Goal: Task Accomplishment & Management: Use online tool/utility

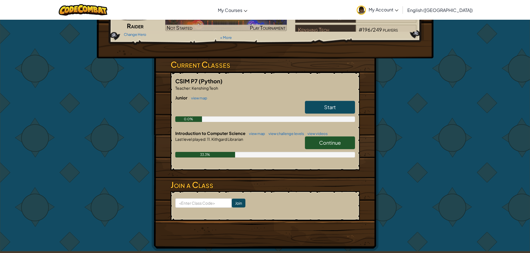
scroll to position [28, 0]
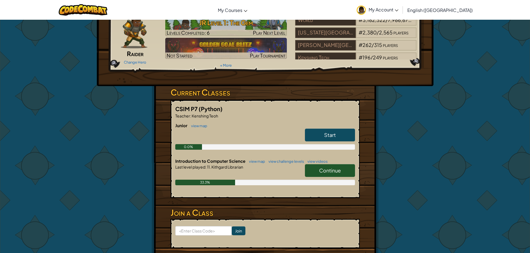
click at [333, 175] on link "Continue" at bounding box center [330, 170] width 50 height 13
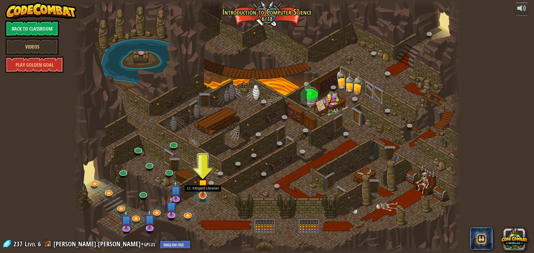
click at [206, 187] on img at bounding box center [203, 185] width 10 height 24
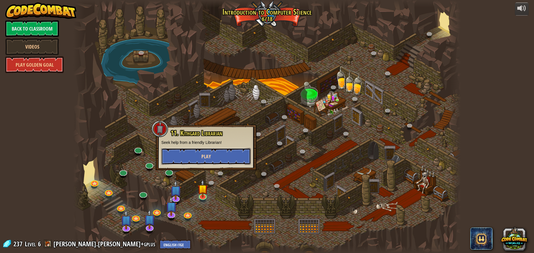
click at [197, 157] on button "Play" at bounding box center [206, 156] width 90 height 17
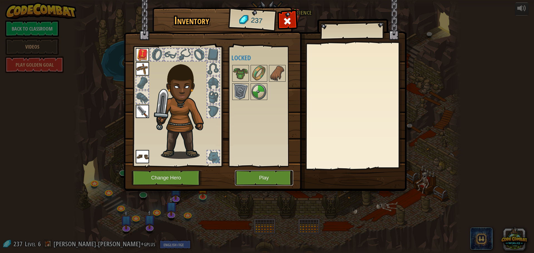
click at [249, 176] on button "Play" at bounding box center [264, 178] width 58 height 15
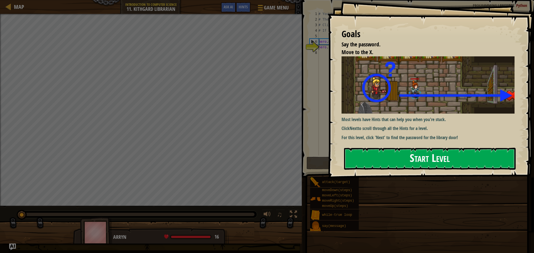
click at [377, 157] on button "Start Level" at bounding box center [430, 159] width 172 height 22
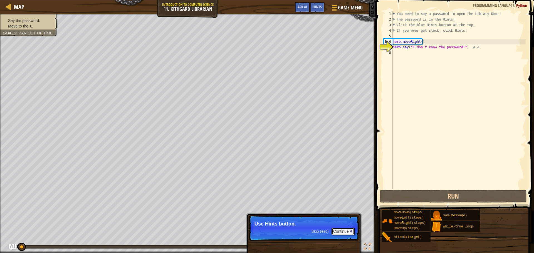
click at [343, 231] on button "Continue" at bounding box center [343, 231] width 23 height 7
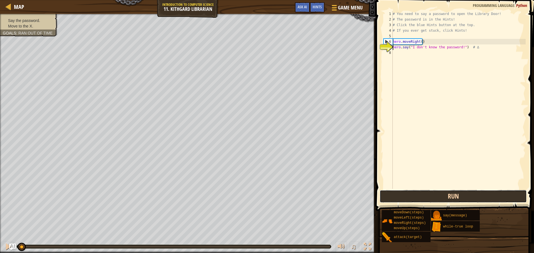
click at [427, 198] on button "Run" at bounding box center [453, 196] width 147 height 13
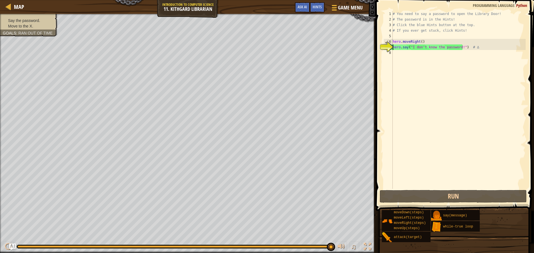
click at [24, 29] on div "Say the password. Move to the X. Goals : Ran out of time" at bounding box center [26, 23] width 64 height 26
click at [389, 45] on div "7" at bounding box center [388, 48] width 9 height 6
click at [442, 40] on div "# You need to say a password to open the Library Door! # The password is in the…" at bounding box center [459, 105] width 134 height 189
type textarea "hero.moveRight()"
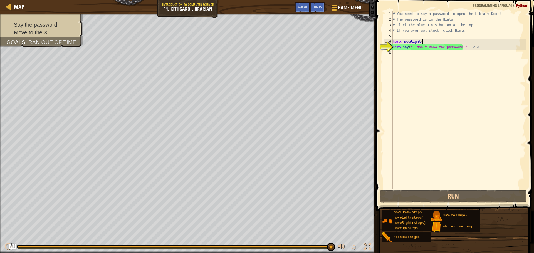
click at [339, 224] on div "Say the password. Move to the X. Goals : Ran out of time ♫ Arryn 16 x: 54 y: 30…" at bounding box center [267, 134] width 534 height 240
click at [419, 58] on div "# You need to say a password to open the Library Door! # The password is in the…" at bounding box center [459, 105] width 134 height 189
type textarea "r"
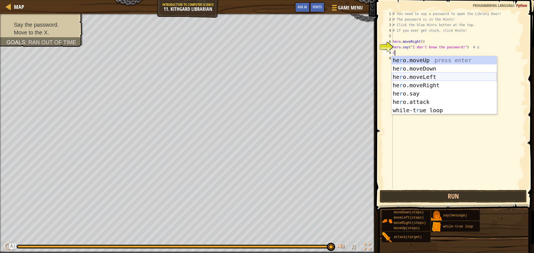
click at [437, 81] on div "he r o.moveUp press enter he r o.moveDown press enter he r o.moveLeft press ent…" at bounding box center [444, 93] width 105 height 75
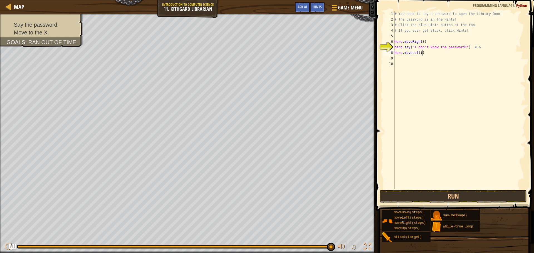
click at [427, 53] on div "# You need to say a password to open the Library Door! # The password is in the…" at bounding box center [459, 105] width 132 height 189
type textarea "h"
type textarea "r"
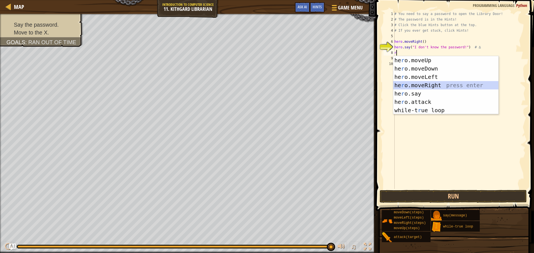
click at [415, 83] on div "he r o.moveUp press enter he r o.moveDown press enter he r o.moveLeft press ent…" at bounding box center [445, 93] width 105 height 75
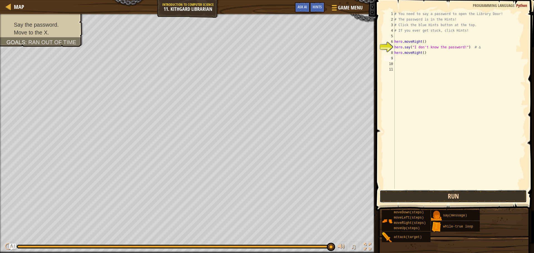
click at [443, 196] on button "Run" at bounding box center [453, 196] width 147 height 13
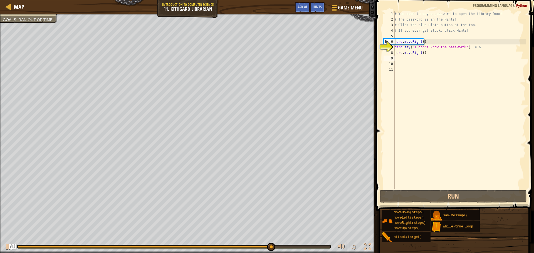
click at [437, 57] on div "# You need to say a password to open the Library Door! # The password is in the…" at bounding box center [459, 105] width 132 height 189
click at [429, 58] on div "# You need to say a password to open the Library Door! # The password is in the…" at bounding box center [459, 105] width 132 height 189
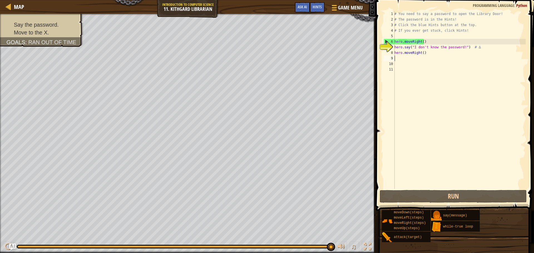
click at [429, 57] on div "# You need to say a password to open the Library Door! # The password is in the…" at bounding box center [459, 105] width 132 height 189
click at [428, 53] on div "# You need to say a password to open the Library Door! # The password is in the…" at bounding box center [459, 105] width 132 height 189
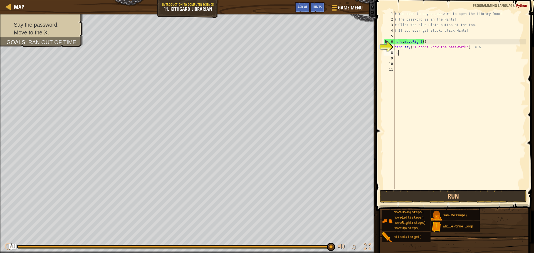
type textarea "h"
type textarea "s"
type textarea "p"
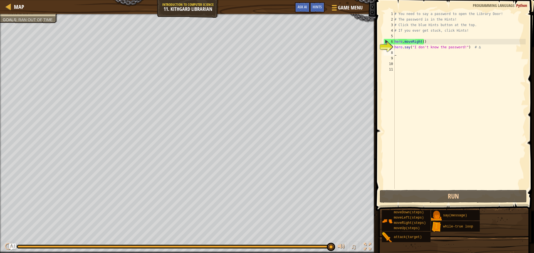
click at [37, 19] on span "Ran out of time" at bounding box center [35, 20] width 34 height 4
click at [33, 15] on div at bounding box center [188, 14] width 376 height 1
click at [301, 4] on button "Ask AI" at bounding box center [302, 7] width 15 height 10
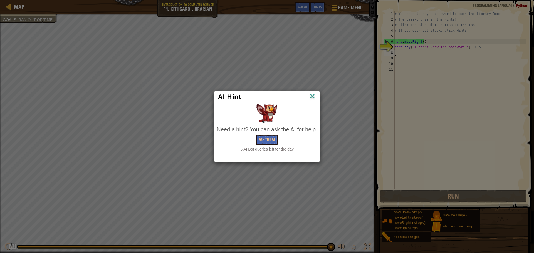
click at [303, 94] on div "AI Hint" at bounding box center [267, 97] width 98 height 8
click at [313, 95] on img at bounding box center [312, 97] width 7 height 8
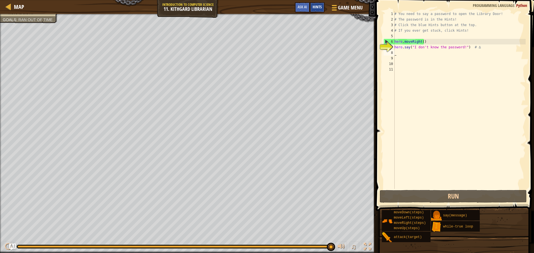
click at [313, 8] on span "Hints" at bounding box center [317, 6] width 9 height 5
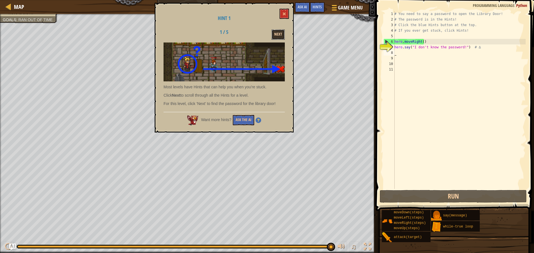
click at [279, 33] on button "Next" at bounding box center [278, 34] width 13 height 10
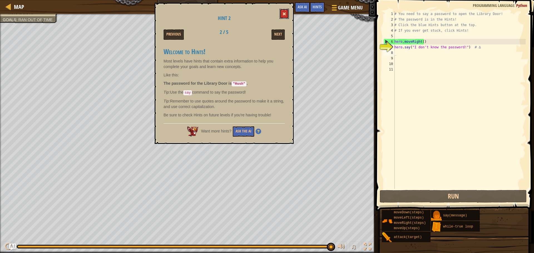
click at [282, 12] on button at bounding box center [284, 14] width 9 height 10
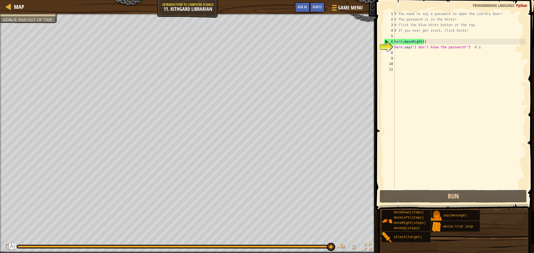
type textarea "hero.say("I don't know the password!") # ∆"
click at [461, 45] on div "# You need to say a password to open the Library Door! # The password is in the…" at bounding box center [459, 105] width 132 height 189
click at [418, 60] on div "# You need to say a password to open the Library Door! # The password is in the…" at bounding box center [459, 105] width 132 height 189
click at [418, 56] on div "# You need to say a password to open the Library Door! # The password is in the…" at bounding box center [459, 105] width 132 height 189
click at [418, 52] on div "# You need to say a password to open the Library Door! # The password is in the…" at bounding box center [459, 105] width 132 height 189
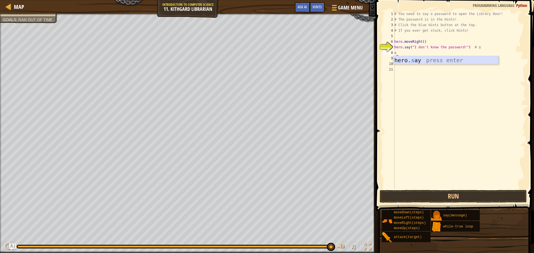
click at [425, 58] on div "hero. s ay press enter" at bounding box center [445, 68] width 105 height 25
click at [319, 6] on span "Hints" at bounding box center [317, 6] width 9 height 5
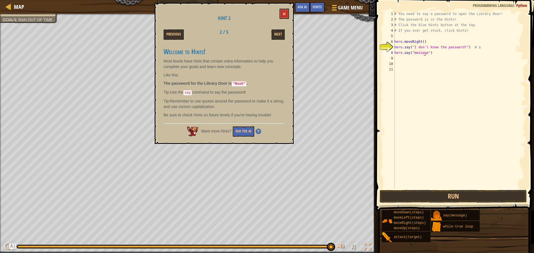
click at [424, 54] on div "# You need to say a password to open the Library Door! # The password is in the…" at bounding box center [459, 105] width 132 height 189
click at [419, 51] on div "# You need to say a password to open the Library Door! # The password is in the…" at bounding box center [459, 105] width 132 height 189
type textarea "h"
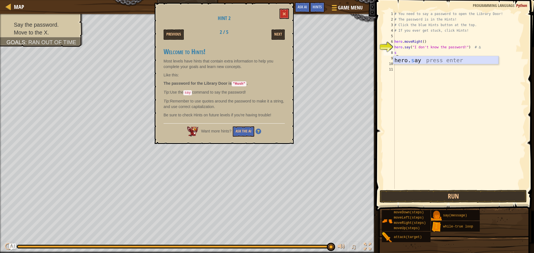
click at [430, 60] on div "hero. s ay press enter" at bounding box center [445, 68] width 105 height 25
type textarea "h"
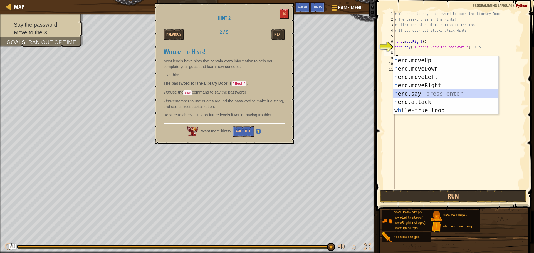
click at [412, 90] on div "h ero.moveUp press enter h ero.moveDown press enter h ero.moveLeft press enter …" at bounding box center [445, 93] width 105 height 75
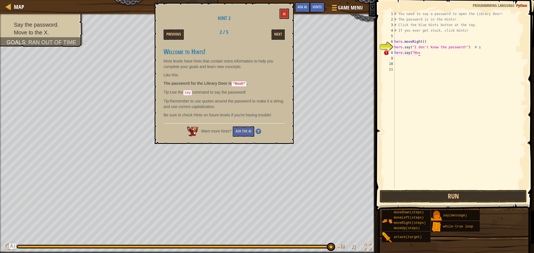
scroll to position [3, 2]
click at [289, 10] on button at bounding box center [284, 14] width 9 height 10
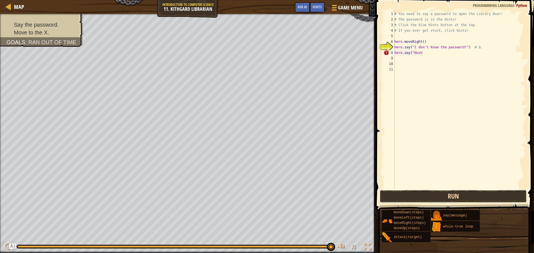
click at [448, 195] on button "Run" at bounding box center [453, 196] width 147 height 13
type textarea "hero.say("Hush")"
click at [416, 198] on button "Run" at bounding box center [453, 196] width 147 height 13
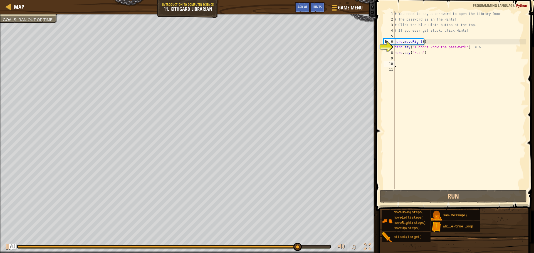
click at [430, 65] on div "# You need to say a password to open the Library Door! # The password is in the…" at bounding box center [459, 105] width 132 height 189
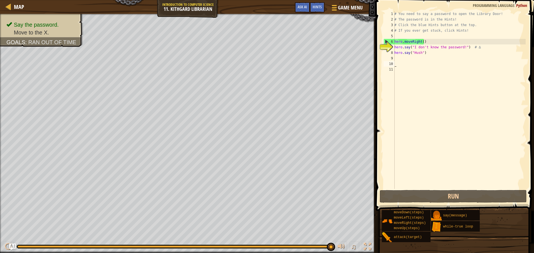
click at [429, 62] on div "# You need to say a password to open the Library Door! # The password is in the…" at bounding box center [459, 105] width 132 height 189
click at [420, 57] on div "# You need to say a password to open the Library Door! # The password is in the…" at bounding box center [459, 105] width 132 height 189
type textarea "r"
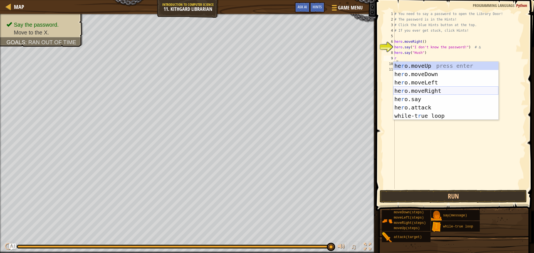
click at [410, 93] on div "he r o.moveUp press enter he r o.moveDown press enter he r o.moveLeft press ent…" at bounding box center [445, 99] width 105 height 75
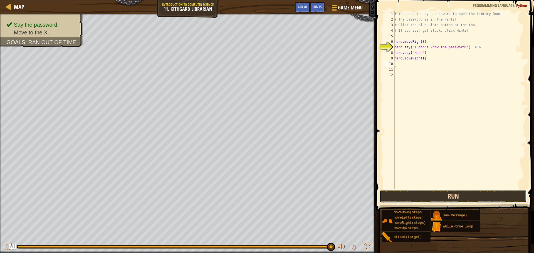
click at [428, 198] on button "Run" at bounding box center [453, 196] width 147 height 13
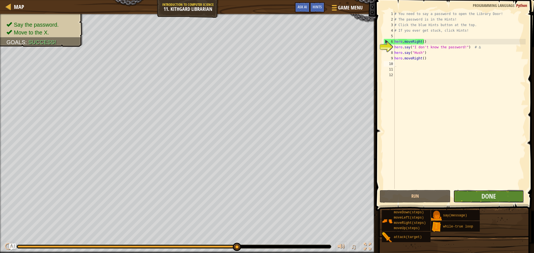
click at [459, 194] on button "Done" at bounding box center [489, 196] width 71 height 13
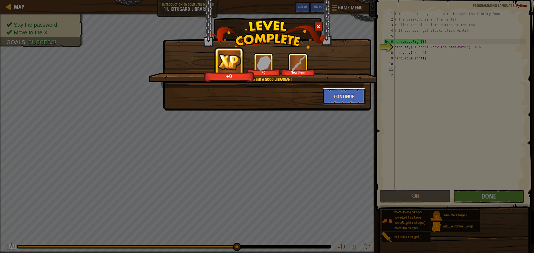
click at [343, 104] on button "Continue" at bounding box center [344, 96] width 43 height 17
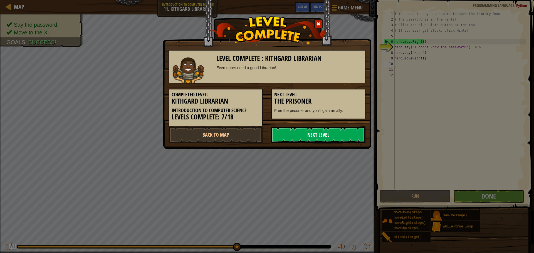
drag, startPoint x: 340, startPoint y: 133, endPoint x: 339, endPoint y: 136, distance: 3.2
click at [339, 136] on link "Next Level" at bounding box center [318, 135] width 94 height 17
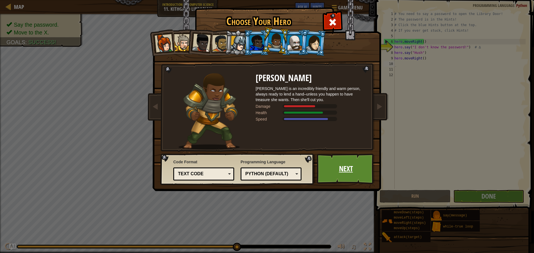
click at [352, 168] on link "Next" at bounding box center [346, 169] width 58 height 31
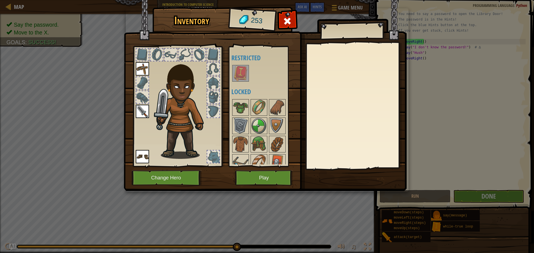
click at [243, 79] on img at bounding box center [241, 74] width 16 height 16
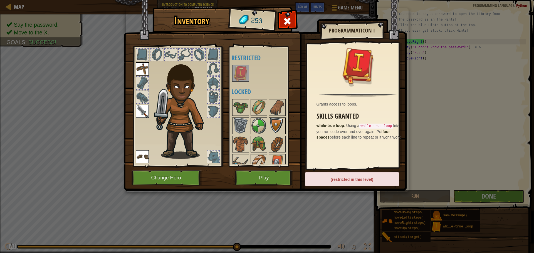
scroll to position [26, 0]
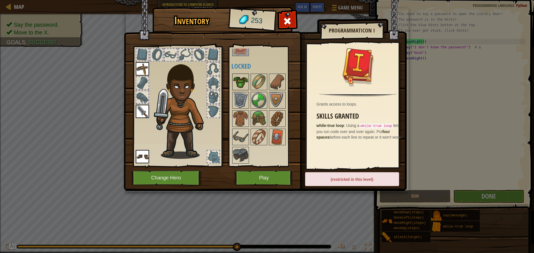
click at [239, 78] on img at bounding box center [241, 82] width 16 height 16
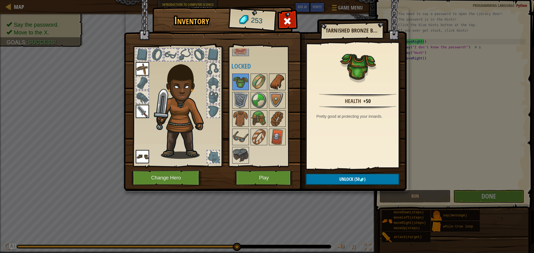
click at [269, 90] on div "Available Equip Equip Equip (double-click to equip) Restricted Locked" at bounding box center [267, 107] width 70 height 116
click at [268, 84] on div at bounding box center [267, 119] width 70 height 92
click at [253, 98] on img at bounding box center [259, 101] width 16 height 16
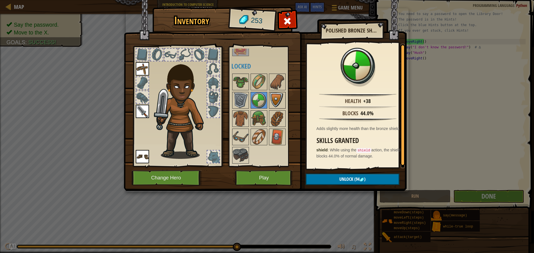
click at [282, 97] on img at bounding box center [278, 101] width 16 height 16
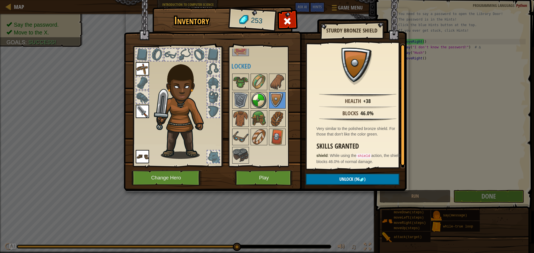
drag, startPoint x: 262, startPoint y: 100, endPoint x: 258, endPoint y: 103, distance: 4.5
click at [259, 102] on img at bounding box center [259, 101] width 16 height 16
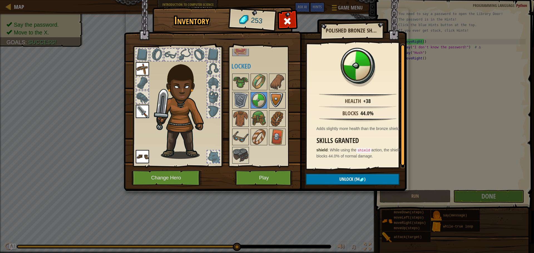
click at [274, 98] on img at bounding box center [278, 101] width 16 height 16
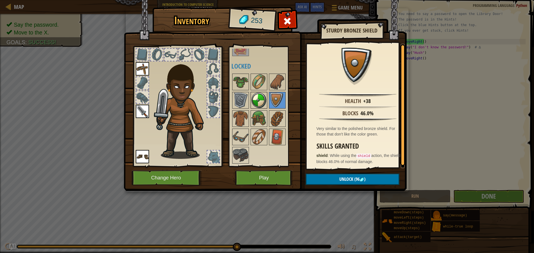
click at [256, 96] on img at bounding box center [259, 101] width 16 height 16
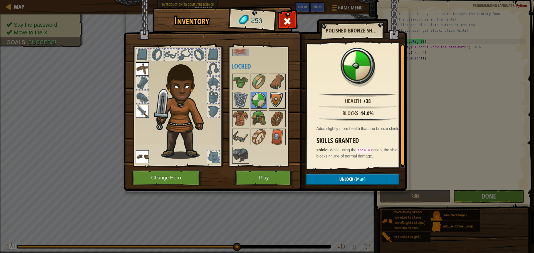
click at [271, 95] on img at bounding box center [278, 101] width 16 height 16
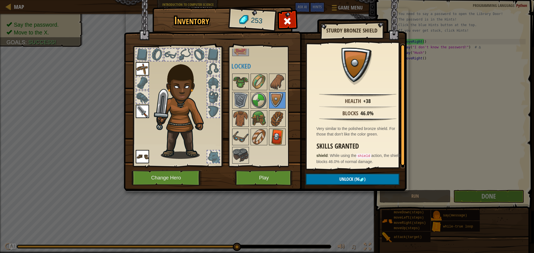
click at [276, 131] on img at bounding box center [278, 137] width 16 height 16
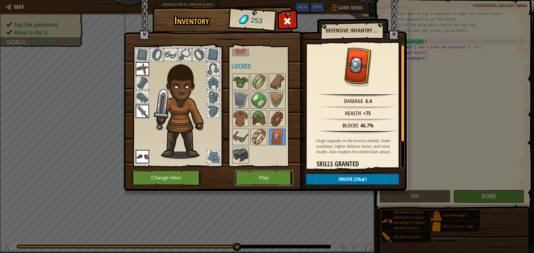
click at [255, 176] on button "Play" at bounding box center [264, 178] width 58 height 15
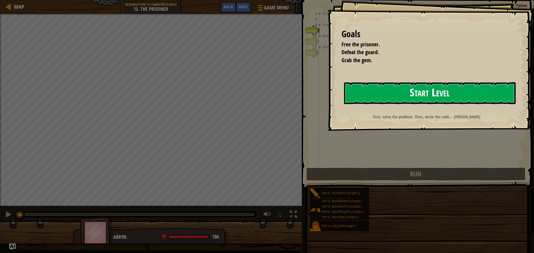
click at [437, 100] on button "Start Level" at bounding box center [430, 93] width 172 height 22
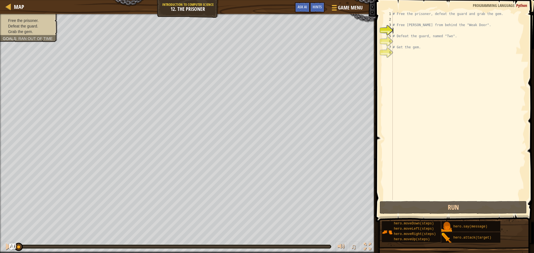
click at [410, 54] on div "# Free the prisoner, defeat the guard and grab the gem. # Free [PERSON_NAME] fr…" at bounding box center [459, 111] width 134 height 200
click at [400, 32] on div "# Free the prisoner, defeat the guard and grab the gem. # Free [PERSON_NAME] fr…" at bounding box center [459, 111] width 134 height 200
click at [396, 18] on div "# Free the prisoner, defeat the guard and grab the gem. # Free [PERSON_NAME] fr…" at bounding box center [459, 111] width 134 height 200
type textarea "r"
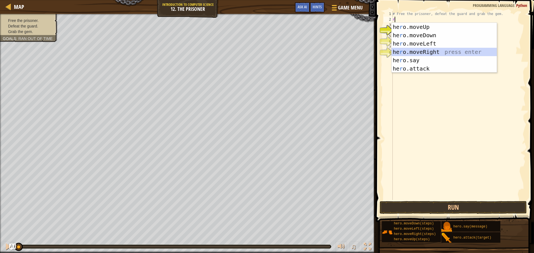
click at [433, 49] on div "he r o.moveUp press enter he r o.moveDown press enter he r o.moveLeft press ent…" at bounding box center [444, 56] width 105 height 67
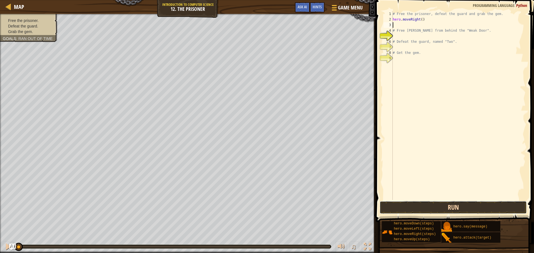
click at [476, 203] on button "Run" at bounding box center [453, 207] width 147 height 13
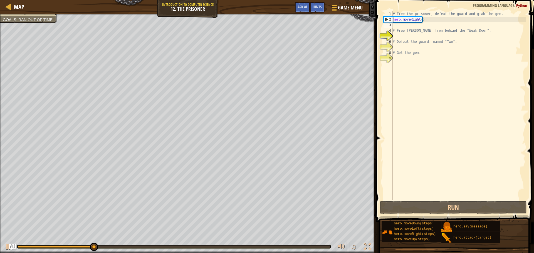
type textarea "d"
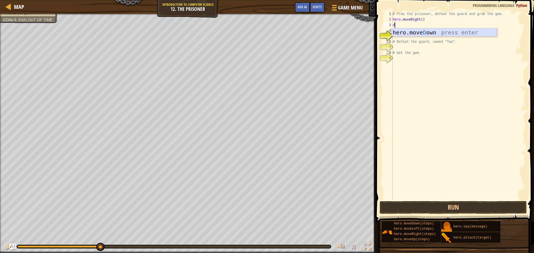
click at [402, 33] on div "hero.[PERSON_NAME] own press enter" at bounding box center [444, 40] width 105 height 25
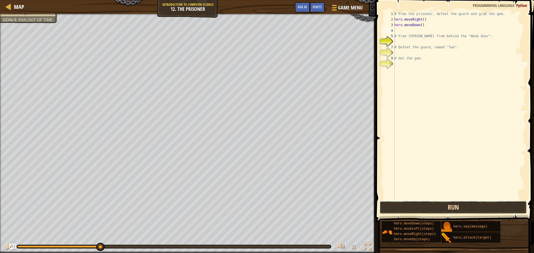
click at [452, 201] on button "Run" at bounding box center [453, 207] width 147 height 13
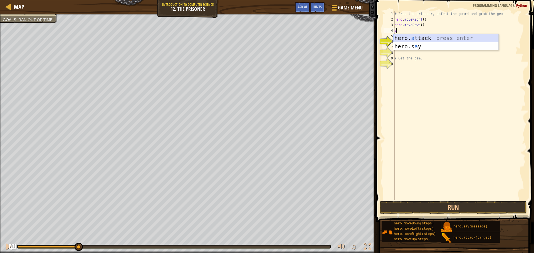
click at [442, 39] on div "hero. a ttack press enter hero.s a y press enter" at bounding box center [445, 50] width 105 height 33
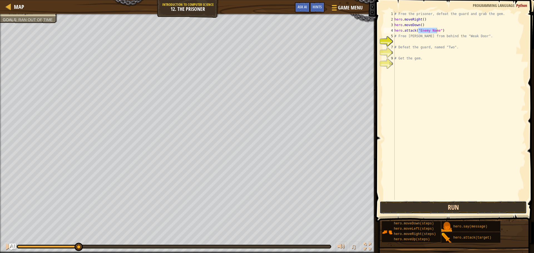
click at [433, 207] on button "Run" at bounding box center [453, 207] width 147 height 13
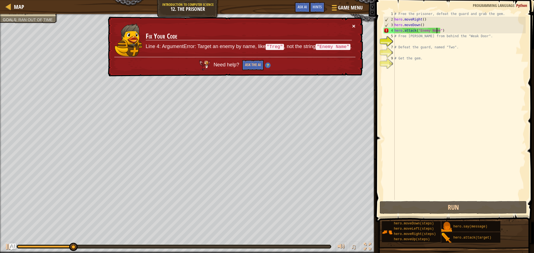
click at [353, 28] on button "×" at bounding box center [353, 26] width 3 height 6
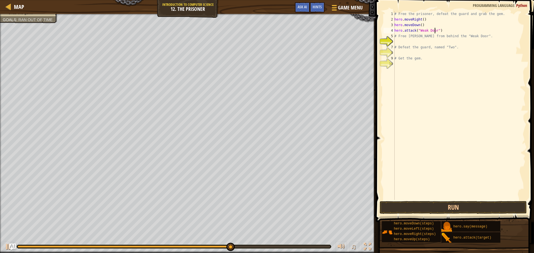
scroll to position [3, 3]
type textarea "hero.attack("Weak Door")"
click at [430, 211] on button "Run" at bounding box center [453, 207] width 147 height 13
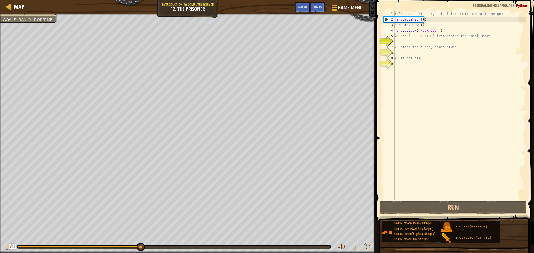
click at [406, 41] on div "# Free the prisoner, defeat the guard and grab the gem. hero . moveRight ( ) he…" at bounding box center [459, 111] width 132 height 200
type textarea "r"
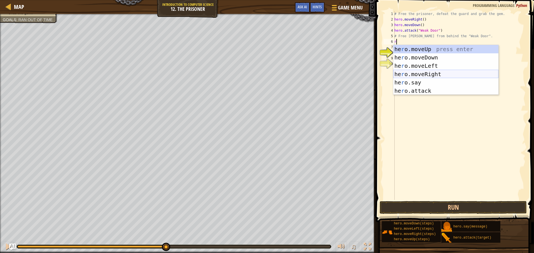
click at [431, 72] on div "he r o.moveUp press enter he r o.moveDown press enter he r o.moveLeft press ent…" at bounding box center [445, 78] width 105 height 67
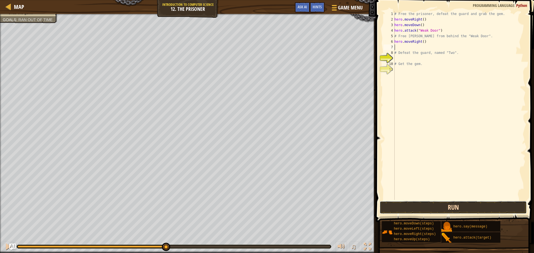
click at [407, 206] on button "Run" at bounding box center [453, 207] width 147 height 13
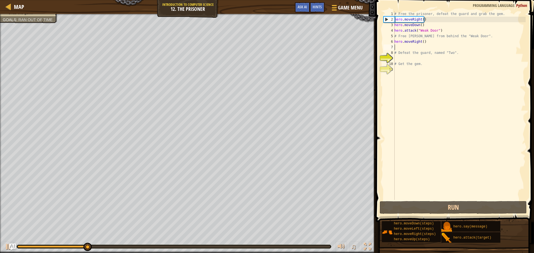
click at [422, 26] on div "# Free the prisoner, defeat the guard and grab the gem. hero . moveRight ( ) he…" at bounding box center [459, 111] width 132 height 200
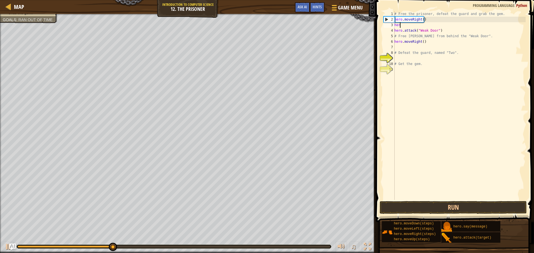
type textarea "h"
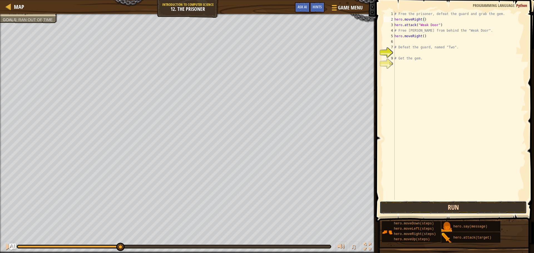
click at [400, 206] on button "Run" at bounding box center [453, 207] width 147 height 13
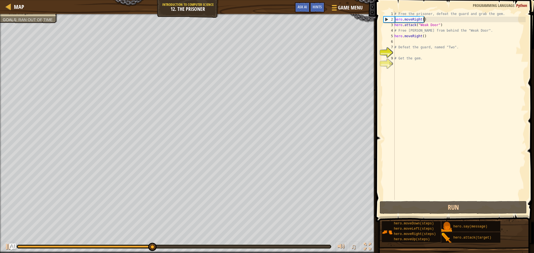
click at [422, 38] on div "# Free the prisoner, defeat the guard and grab the gem. hero . moveRight ( ) he…" at bounding box center [459, 111] width 132 height 200
type textarea "hero.moveRight(2)"
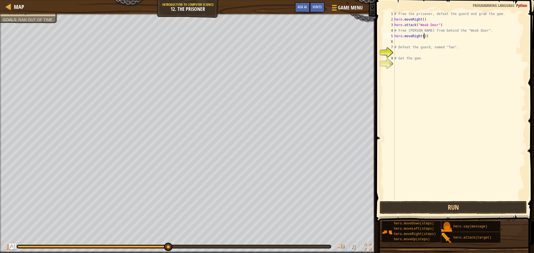
click at [419, 42] on div "# Free the prisoner, defeat the guard and grab the gem. hero . moveRight ( ) he…" at bounding box center [459, 111] width 132 height 200
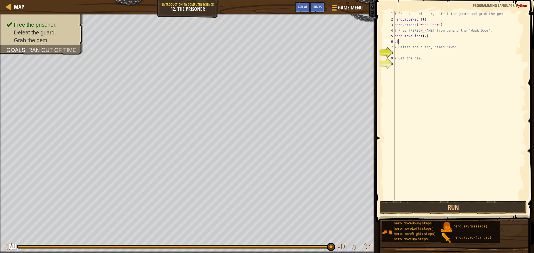
type textarea "d"
click at [436, 47] on div "hero.[PERSON_NAME] own press enter" at bounding box center [445, 57] width 105 height 25
click at [420, 41] on div "# Free the prisoner, defeat the guard and grab the gem. hero . moveRight ( ) he…" at bounding box center [459, 111] width 132 height 200
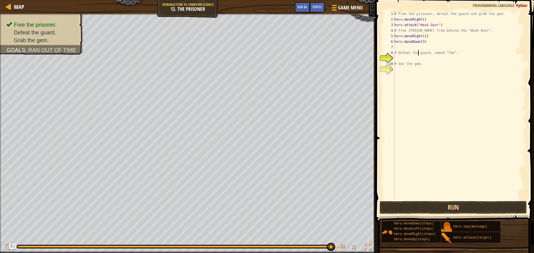
click at [419, 50] on div "# Free the prisoner, defeat the guard and grab the gem. hero . moveRight ( ) he…" at bounding box center [459, 111] width 132 height 200
type textarea "# Defeat the guard, named "Two"."
click at [419, 49] on div "# Free the prisoner, defeat the guard and grab the gem. hero . moveRight ( ) he…" at bounding box center [459, 111] width 132 height 200
click at [415, 53] on div "hero. a ttack press enter hero.s a y press enter" at bounding box center [445, 67] width 105 height 33
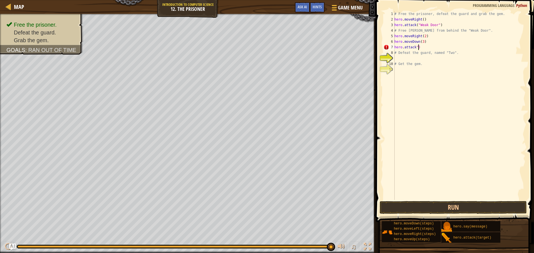
click at [426, 46] on div "# Free the prisoner, defeat the guard and grab the gem. hero . moveRight ( ) he…" at bounding box center [459, 111] width 132 height 200
type textarea "h"
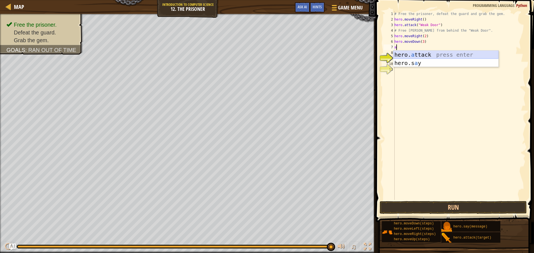
click at [431, 56] on div "hero. a ttack press enter hero.s a y press enter" at bounding box center [445, 67] width 105 height 33
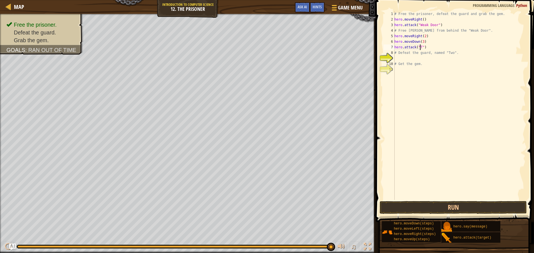
scroll to position [3, 2]
click at [434, 206] on button "Run" at bounding box center [453, 207] width 147 height 13
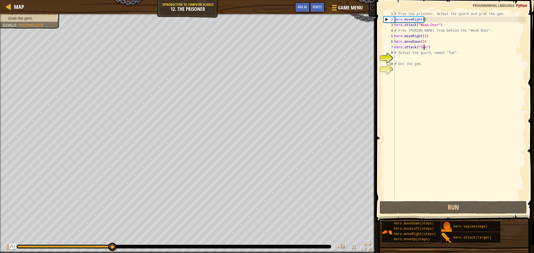
click at [467, 44] on div "# Free the prisoner, defeat the guard and grab the gem. hero . moveRight ( ) he…" at bounding box center [459, 111] width 132 height 200
type textarea "hero.moveDown(3)"
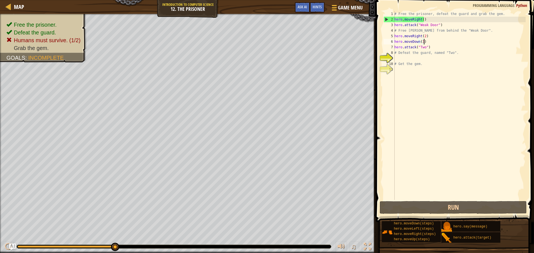
click at [434, 73] on div "# Free the prisoner, defeat the guard and grab the gem. hero . moveRight ( ) he…" at bounding box center [459, 111] width 132 height 200
click at [421, 40] on div "# Free the prisoner, defeat the guard and grab the gem. hero . moveRight ( ) he…" at bounding box center [459, 111] width 132 height 200
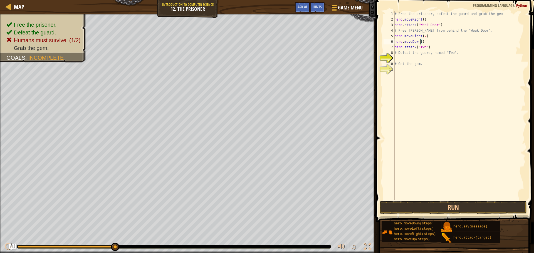
scroll to position [3, 2]
click at [399, 202] on button "Run" at bounding box center [453, 207] width 147 height 13
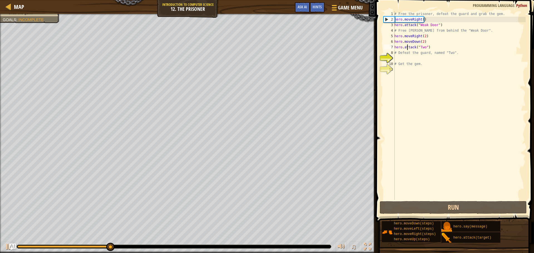
click at [408, 49] on div "# Free the prisoner, defeat the guard and grab the gem. hero . moveRight ( ) he…" at bounding box center [459, 111] width 132 height 200
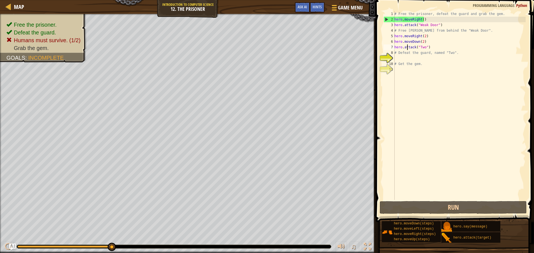
click at [403, 48] on div "# Free the prisoner, defeat the guard and grab the gem. hero . moveRight ( ) he…" at bounding box center [459, 111] width 132 height 200
click at [396, 48] on div "# Free the prisoner, defeat the guard and grab the gem. hero . moveRight ( ) he…" at bounding box center [459, 111] width 132 height 200
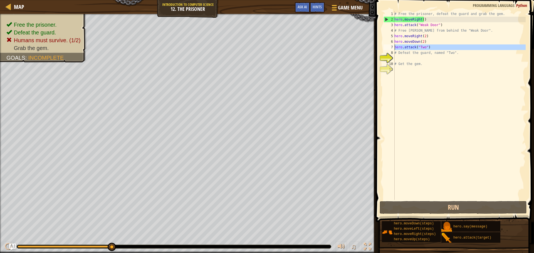
click at [443, 46] on div "# Free the prisoner, defeat the guard and grab the gem. hero . moveRight ( ) he…" at bounding box center [459, 105] width 132 height 189
type textarea "hero.attack("Two")"
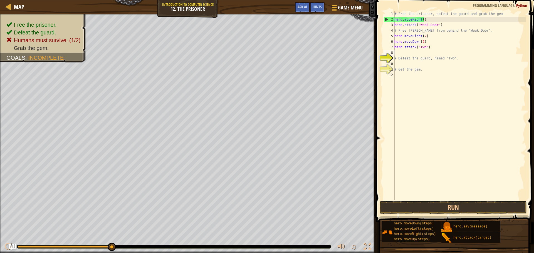
scroll to position [3, 0]
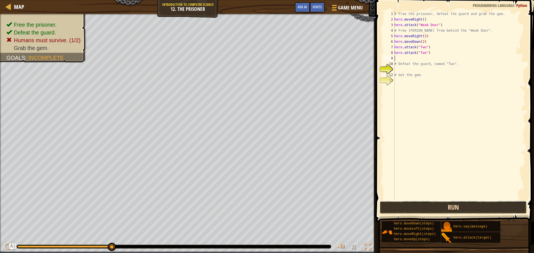
click at [453, 210] on button "Run" at bounding box center [453, 207] width 147 height 13
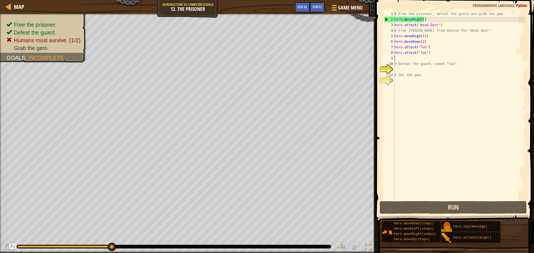
click at [420, 58] on div "# Free the prisoner, defeat the guard and grab the gem. hero . moveRight ( ) he…" at bounding box center [459, 111] width 132 height 200
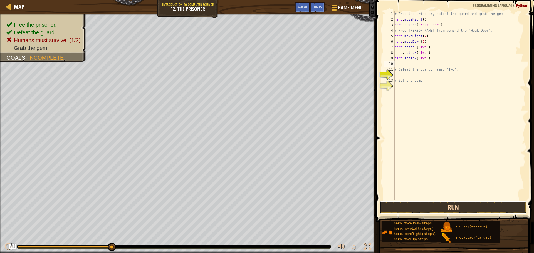
drag, startPoint x: 401, startPoint y: 206, endPoint x: 405, endPoint y: 205, distance: 3.8
click at [402, 206] on button "Run" at bounding box center [453, 207] width 147 height 13
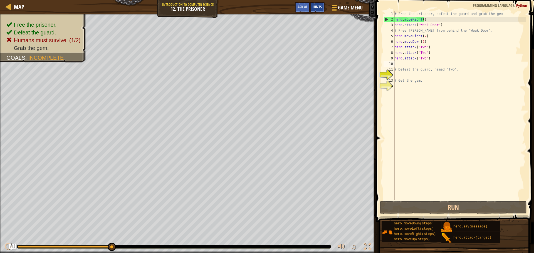
click at [318, 4] on div "Hints" at bounding box center [317, 7] width 15 height 10
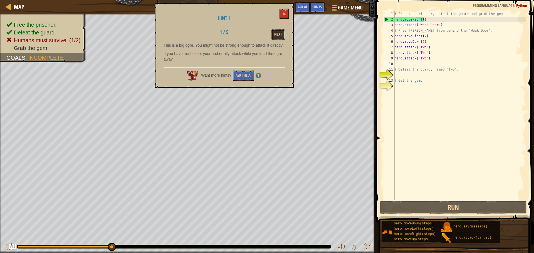
click at [278, 32] on button "Next" at bounding box center [278, 34] width 13 height 10
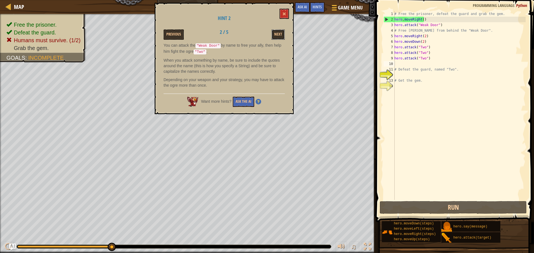
click at [278, 32] on button "Next" at bounding box center [278, 34] width 13 height 10
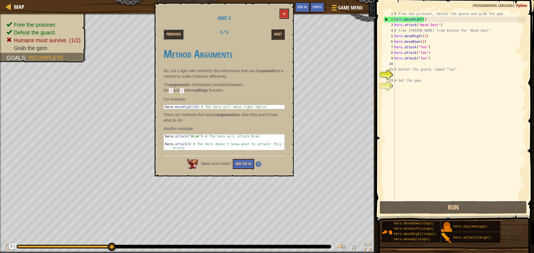
click at [166, 33] on button "Previous" at bounding box center [174, 34] width 20 height 10
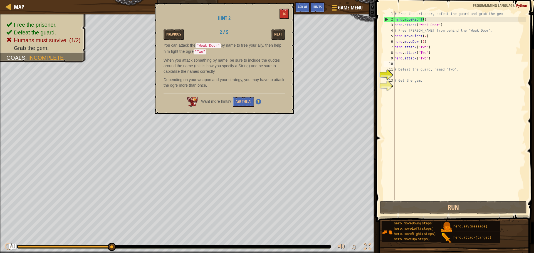
click at [421, 42] on div "# Free the prisoner, defeat the guard and grab the gem. hero . moveRight ( ) he…" at bounding box center [459, 111] width 132 height 200
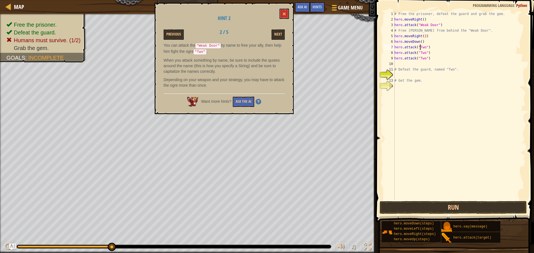
type textarea "hero.moveDown()"
type textarea "d"
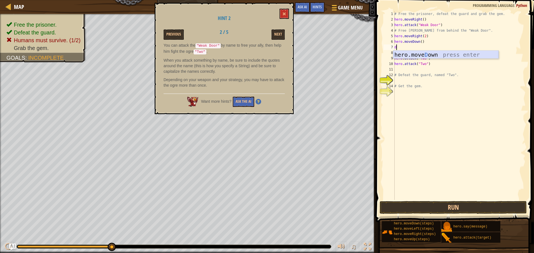
click at [409, 55] on div "hero.[PERSON_NAME] own press enter" at bounding box center [445, 63] width 105 height 25
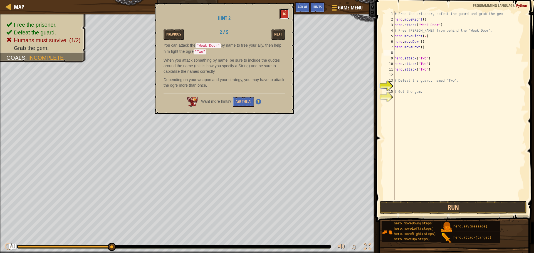
click at [286, 11] on button at bounding box center [284, 14] width 9 height 10
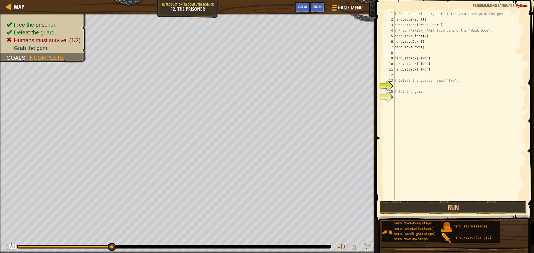
click at [417, 52] on div "# Free the prisoner, defeat the guard and grab the gem. hero . moveRight ( ) he…" at bounding box center [459, 111] width 132 height 200
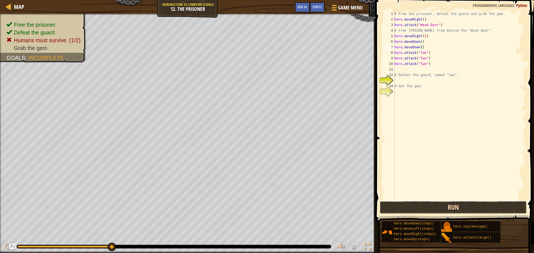
click at [424, 210] on button "Run" at bounding box center [453, 207] width 147 height 13
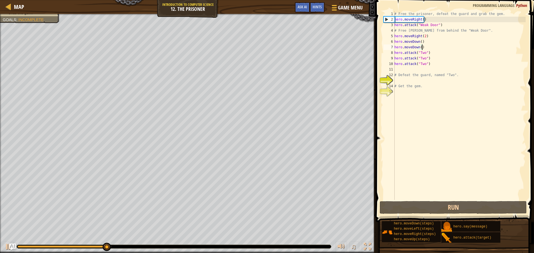
click at [423, 35] on div "# Free the prisoner, defeat the guard and grab the gem. hero . moveRight ( ) he…" at bounding box center [459, 111] width 132 height 200
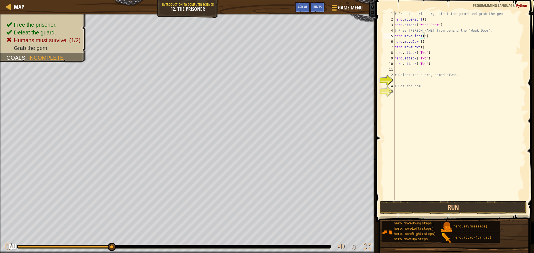
scroll to position [3, 2]
click at [434, 49] on div "# Free the prisoner, defeat the guard and grab the gem. hero . moveRight ( ) he…" at bounding box center [459, 111] width 132 height 200
type textarea "h"
click at [419, 42] on div "# Free the prisoner, defeat the guard and grab the gem. hero . moveRight ( ) he…" at bounding box center [459, 111] width 132 height 200
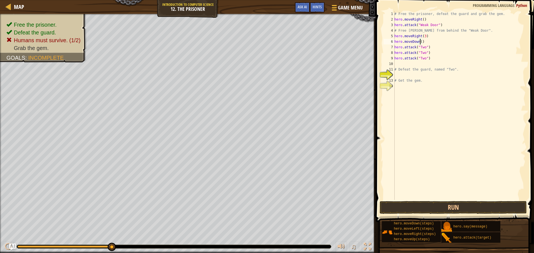
scroll to position [3, 2]
click at [395, 209] on button "Run" at bounding box center [453, 207] width 147 height 13
click at [424, 206] on button "Run" at bounding box center [453, 207] width 147 height 13
click at [434, 205] on button "Run" at bounding box center [453, 207] width 147 height 13
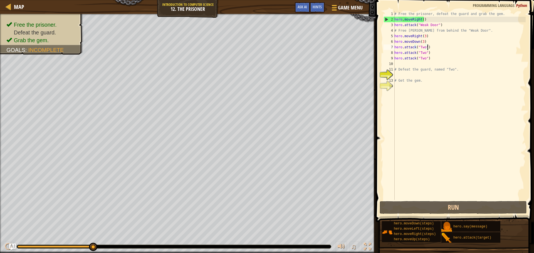
click at [441, 48] on div "# Free the prisoner, defeat the guard and grab the gem. hero . moveRight ( ) he…" at bounding box center [459, 111] width 132 height 200
type textarea "hero.attack("Two")"
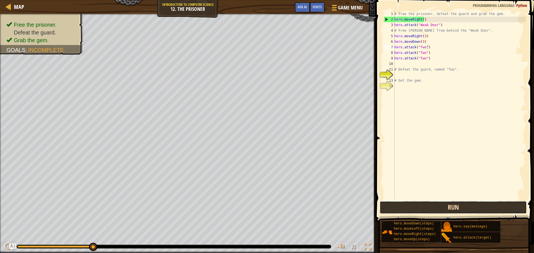
click at [451, 207] on button "Run" at bounding box center [453, 207] width 147 height 13
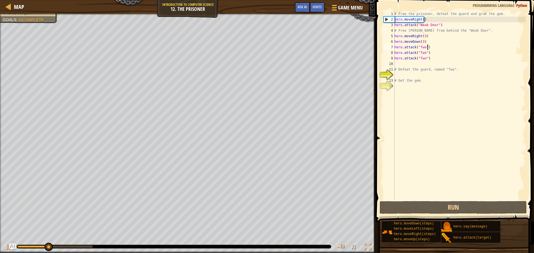
click at [415, 141] on div "# Free the prisoner, defeat the guard and grab the gem. hero . moveRight ( ) he…" at bounding box center [459, 111] width 132 height 200
click at [361, 147] on div "Map Introduction to Computer Science 12. The Prisoner Game Menu Done Hints Ask …" at bounding box center [267, 126] width 534 height 253
click at [196, 11] on div "Map Introduction to Computer Science 12. The Prisoner Game Menu Done Hints Ask …" at bounding box center [188, 7] width 376 height 14
click at [358, 8] on span "Game Menu" at bounding box center [351, 8] width 26 height 8
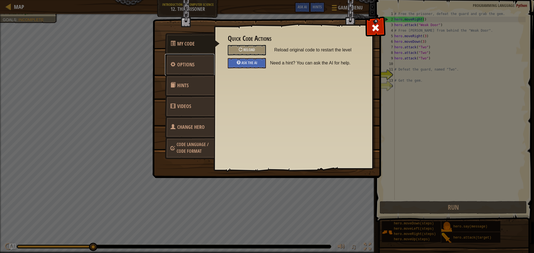
click at [202, 63] on link "Options" at bounding box center [190, 65] width 50 height 22
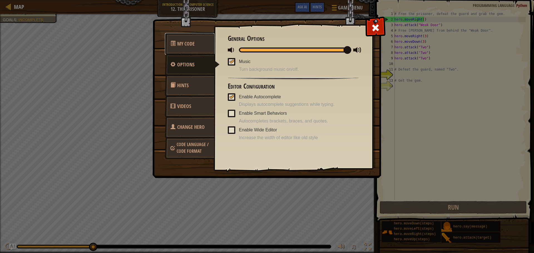
click at [194, 41] on span "My Code" at bounding box center [186, 43] width 18 height 7
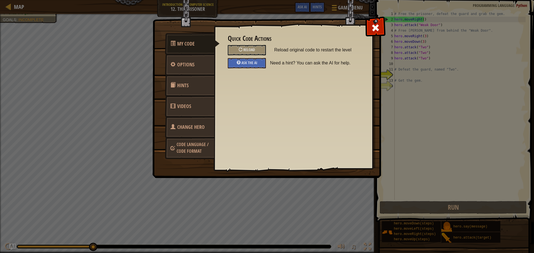
drag, startPoint x: 184, startPoint y: 91, endPoint x: 180, endPoint y: 90, distance: 4.8
click at [184, 92] on link "Hints" at bounding box center [190, 86] width 50 height 22
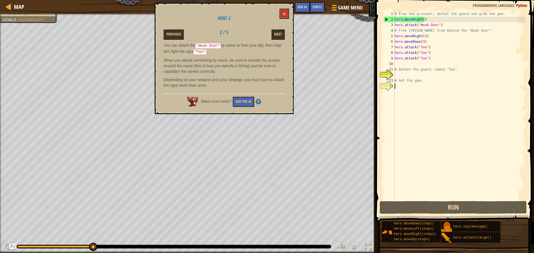
click at [279, 12] on div "Hint 2 Previous 2 / 5 Next You can attack the "Weak Door" by name to free your …" at bounding box center [224, 59] width 139 height 112
click at [288, 11] on button at bounding box center [284, 14] width 9 height 10
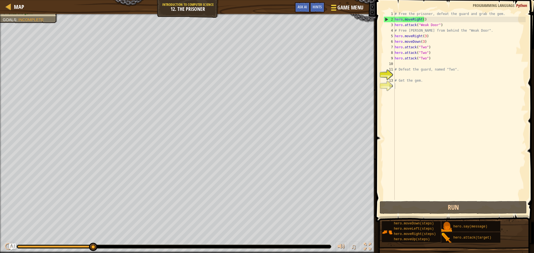
click at [343, 5] on span "Game Menu" at bounding box center [351, 8] width 26 height 8
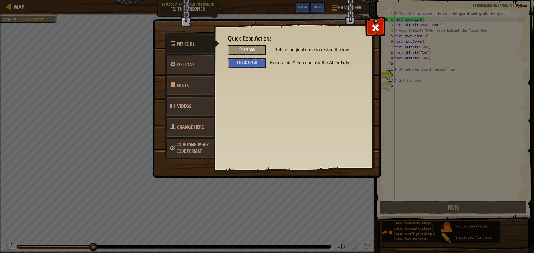
click at [185, 124] on span "Change Hero" at bounding box center [191, 127] width 28 height 7
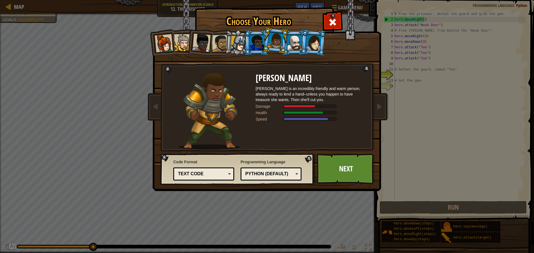
click at [299, 41] on div at bounding box center [295, 42] width 14 height 15
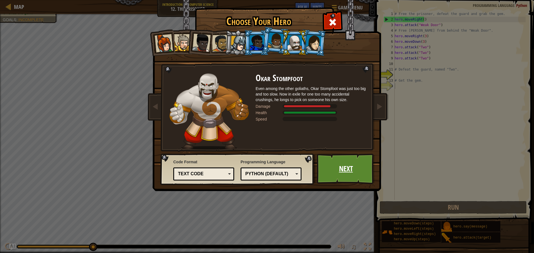
click at [347, 164] on link "Next" at bounding box center [346, 169] width 58 height 31
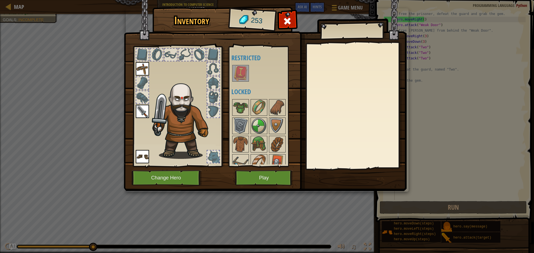
click at [255, 170] on img at bounding box center [265, 90] width 283 height 202
click at [256, 179] on button "Play" at bounding box center [264, 178] width 58 height 15
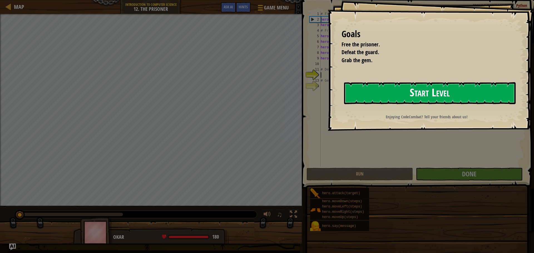
click at [378, 89] on button "Start Level" at bounding box center [430, 93] width 172 height 22
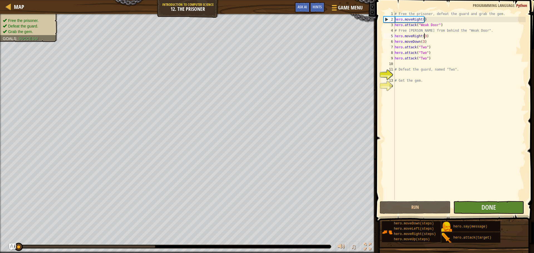
click at [423, 37] on div "# Free the prisoner, defeat the guard and grab the gem. hero . moveRight ( ) he…" at bounding box center [460, 111] width 132 height 200
click at [422, 41] on div "# Free the prisoner, defeat the guard and grab the gem. hero . moveRight ( ) he…" at bounding box center [460, 111] width 132 height 200
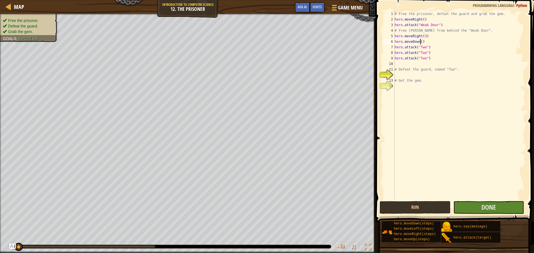
type textarea "hero.moveDown(2)"
drag, startPoint x: 501, startPoint y: 226, endPoint x: 496, endPoint y: 223, distance: 5.7
drag, startPoint x: 496, startPoint y: 223, endPoint x: 523, endPoint y: 174, distance: 56.4
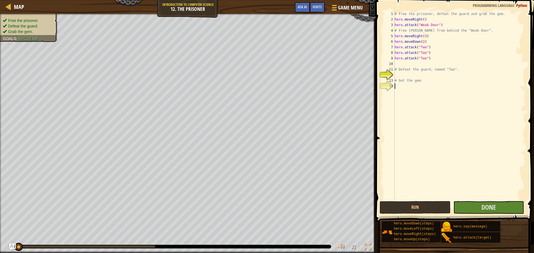
click at [523, 174] on div "# Free the prisoner, defeat the guard and grab the gem. hero . moveRight ( ) he…" at bounding box center [460, 111] width 132 height 200
click at [506, 207] on button "Done" at bounding box center [489, 207] width 71 height 13
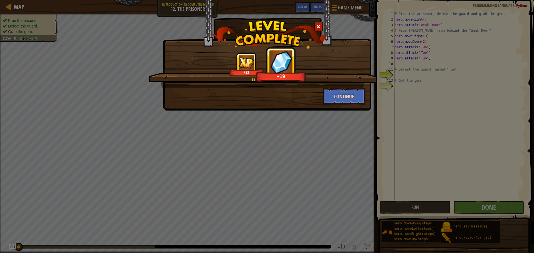
click at [319, 25] on span at bounding box center [319, 27] width 4 height 4
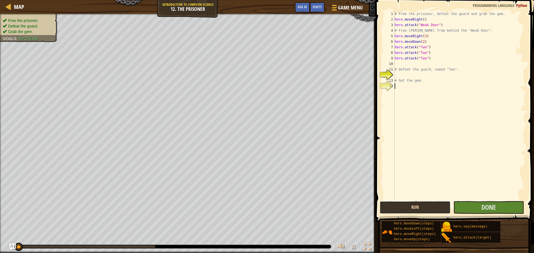
click at [417, 211] on button "Run" at bounding box center [415, 207] width 71 height 13
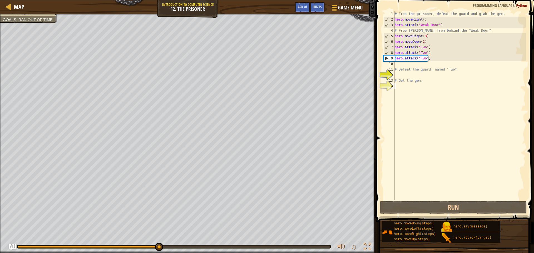
click at [415, 66] on div "# Free the prisoner, defeat the guard and grab the gem. hero . moveRight ( ) he…" at bounding box center [460, 111] width 132 height 200
click at [422, 40] on div "# Free the prisoner, defeat the guard and grab the gem. hero . moveRight ( ) he…" at bounding box center [460, 111] width 132 height 200
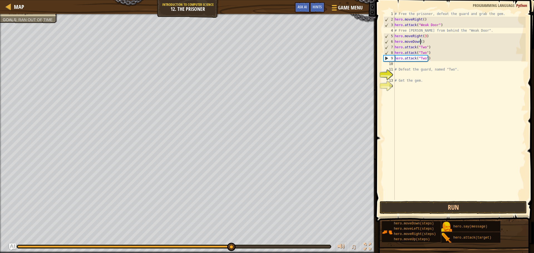
scroll to position [3, 2]
click at [423, 210] on button "Run" at bounding box center [453, 207] width 147 height 13
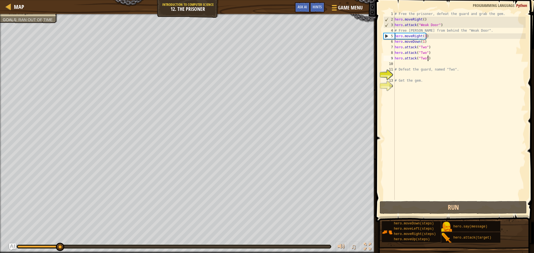
click at [439, 56] on div "# Free the prisoner, defeat the guard and grab the gem. hero . moveRight ( ) he…" at bounding box center [460, 111] width 132 height 200
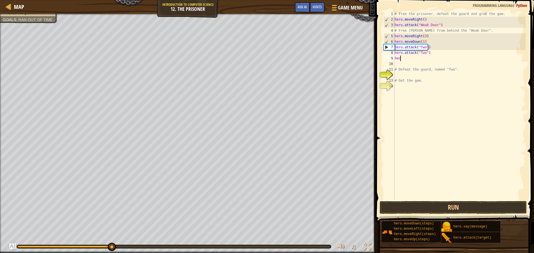
scroll to position [3, 0]
type textarea "h"
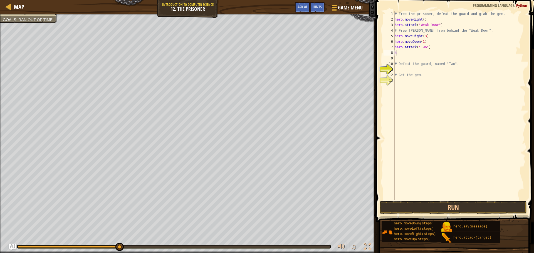
type textarea "h"
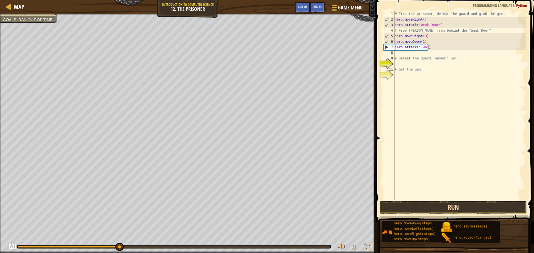
type textarea "hero.attack("Two")"
click at [420, 207] on button "Run" at bounding box center [453, 207] width 147 height 13
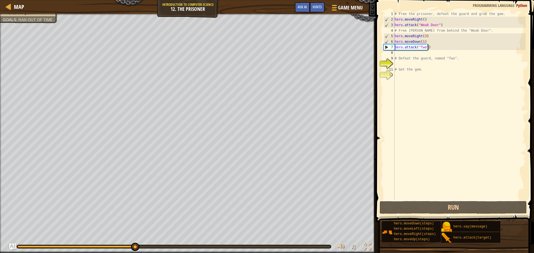
click at [435, 49] on div "# Free the prisoner, defeat the guard and grab the gem. hero . moveRight ( ) he…" at bounding box center [460, 111] width 132 height 200
click at [468, 89] on div "# Free the prisoner, defeat the guard and grab the gem. hero . moveRight ( ) he…" at bounding box center [460, 111] width 132 height 200
click at [410, 55] on div "# Free the prisoner, defeat the guard and grab the gem. hero . moveRight ( ) he…" at bounding box center [460, 111] width 132 height 200
type textarea "l"
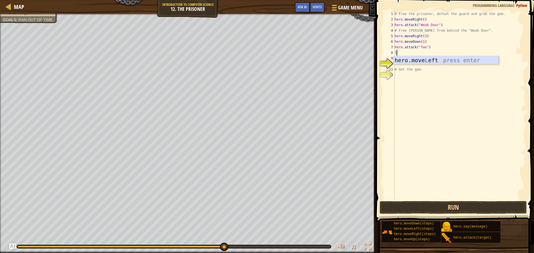
click at [409, 60] on div "hero.move L eft press enter" at bounding box center [446, 68] width 105 height 25
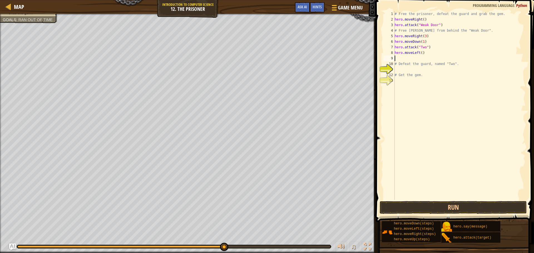
click at [411, 58] on div "# Free the prisoner, defeat the guard and grab the gem. hero . moveRight ( ) he…" at bounding box center [460, 111] width 132 height 200
type textarea "d"
click at [419, 64] on div "hero.[PERSON_NAME] own press enter" at bounding box center [446, 74] width 105 height 25
type textarea "l"
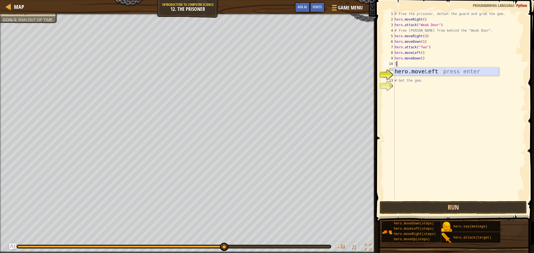
click at [422, 70] on div "hero.move L eft press enter" at bounding box center [446, 79] width 105 height 25
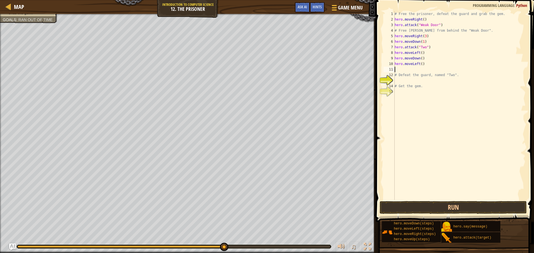
click at [438, 66] on div "# Free the prisoner, defeat the guard and grab the gem. hero . moveRight ( ) he…" at bounding box center [460, 111] width 132 height 200
type textarea "h"
type textarea "r"
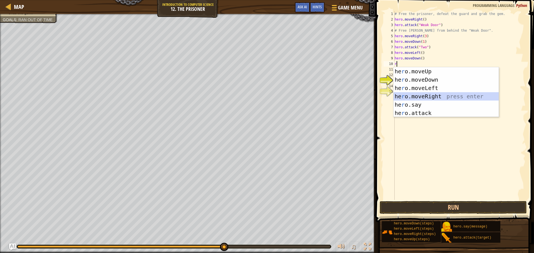
click at [430, 95] on div "he r o.moveUp press enter he r o.moveDown press enter he r o.moveLeft press ent…" at bounding box center [446, 100] width 105 height 67
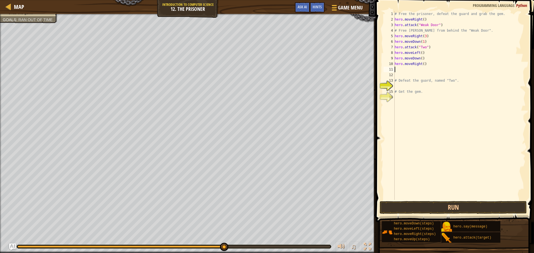
type textarea "d"
click at [417, 77] on div "hero.[PERSON_NAME] own press enter" at bounding box center [446, 85] width 105 height 25
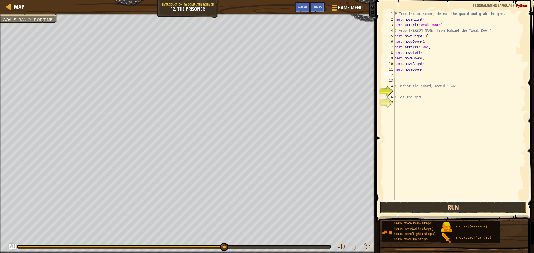
click at [418, 203] on button "Run" at bounding box center [453, 207] width 147 height 13
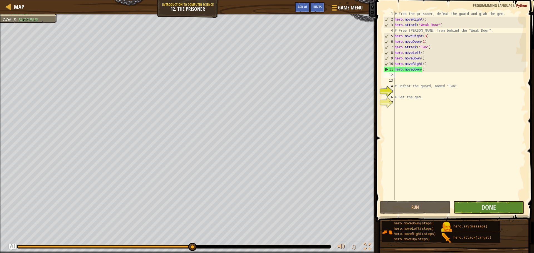
click at [427, 58] on div "# Free the prisoner, defeat the guard and grab the gem. hero . moveRight ( ) he…" at bounding box center [460, 111] width 132 height 200
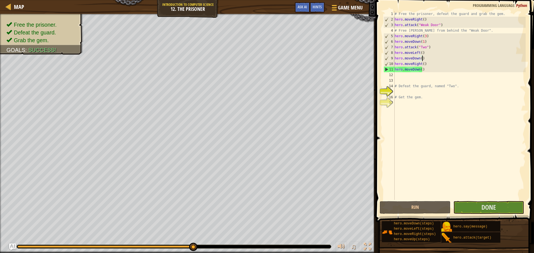
click at [423, 38] on div "# Free the prisoner, defeat the guard and grab the gem. hero . moveRight ( ) he…" at bounding box center [460, 111] width 132 height 200
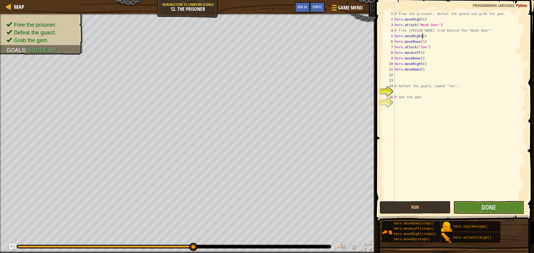
scroll to position [3, 2]
click at [429, 47] on div "# Free the prisoner, defeat the guard and grab the gem. hero . moveRight ( ) he…" at bounding box center [460, 111] width 132 height 200
type textarea "hero.attack("Two")(3)"
click at [452, 121] on div "# Free the prisoner, defeat the guard and grab the gem. hero . moveRight ( ) he…" at bounding box center [460, 111] width 132 height 200
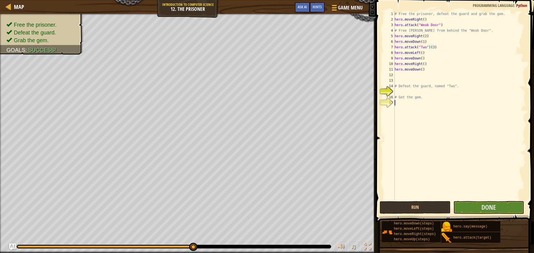
scroll to position [3, 0]
click at [430, 70] on div "# Free the prisoner, defeat the guard and grab the gem. hero . moveRight ( ) he…" at bounding box center [460, 111] width 132 height 200
type textarea "h"
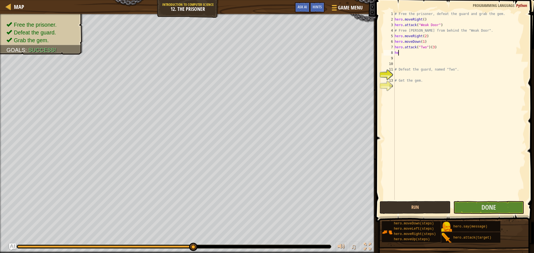
type textarea "h"
type textarea "hero.attack("Two")(3)"
type textarea "s"
type textarea "d"
click at [412, 61] on div "hero.[PERSON_NAME] own press enter" at bounding box center [446, 68] width 105 height 25
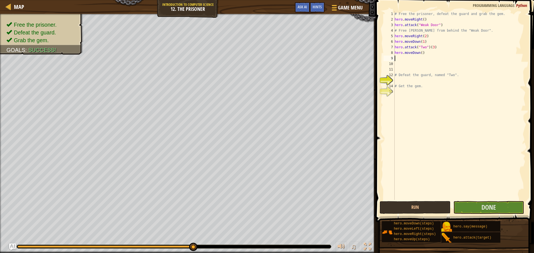
type textarea "l"
click at [411, 64] on div "hero.move L eft press enter" at bounding box center [446, 74] width 105 height 25
type textarea "d"
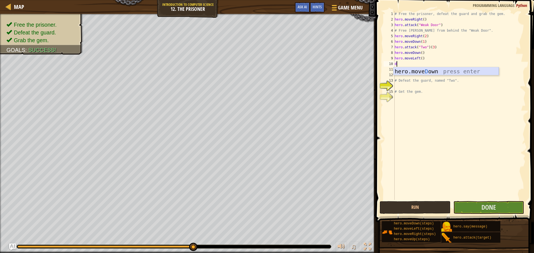
click at [411, 70] on div "hero.[PERSON_NAME] own press enter" at bounding box center [446, 79] width 105 height 25
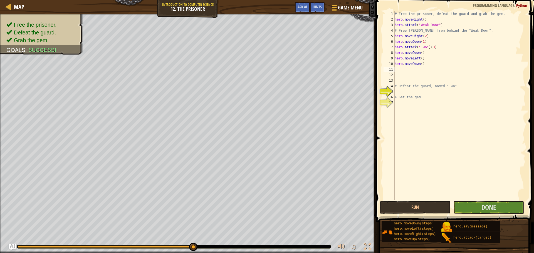
type textarea "r"
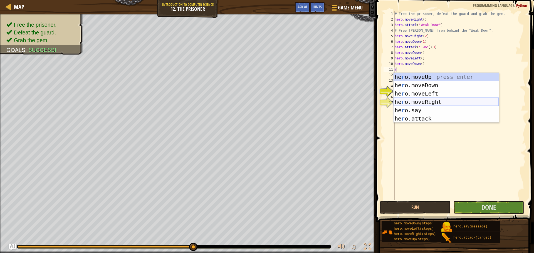
click at [418, 100] on div "he r o.moveUp press enter he r o.moveDown press enter he r o.moveLeft press ent…" at bounding box center [446, 106] width 105 height 67
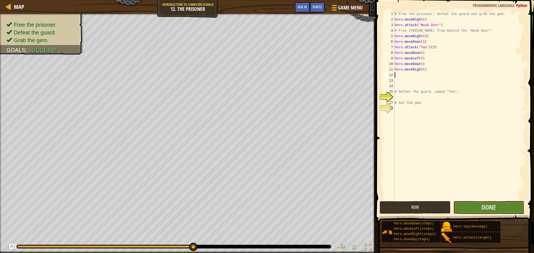
type textarea "u"
click at [417, 81] on div "hero.move U p press enter" at bounding box center [446, 90] width 105 height 25
drag, startPoint x: 417, startPoint y: 77, endPoint x: 416, endPoint y: 66, distance: 11.1
click at [416, 66] on div "# Free the prisoner, defeat the guard and grab the gem. hero . moveRight ( ) he…" at bounding box center [460, 111] width 132 height 200
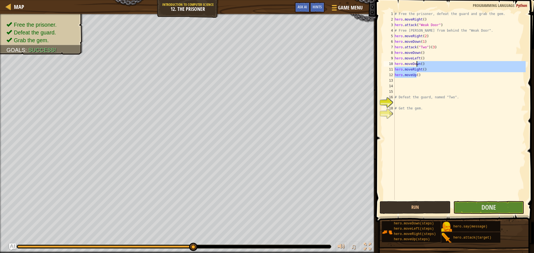
click at [416, 77] on div "# Free the prisoner, defeat the guard and grab the gem. hero . moveRight ( ) he…" at bounding box center [460, 105] width 132 height 189
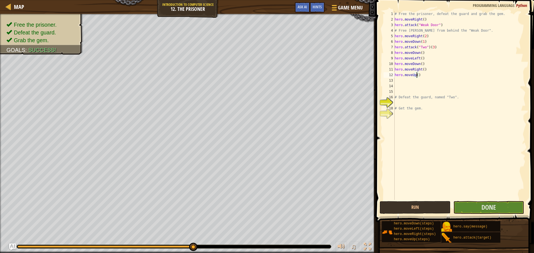
type textarea "hero.moveUp(3)"
click at [412, 84] on div "# Free the prisoner, defeat the guard and grab the gem. hero . moveRight ( ) he…" at bounding box center [460, 111] width 132 height 200
click at [409, 77] on div "# Free the prisoner, defeat the guard and grab the gem. hero . moveRight ( ) he…" at bounding box center [460, 111] width 132 height 200
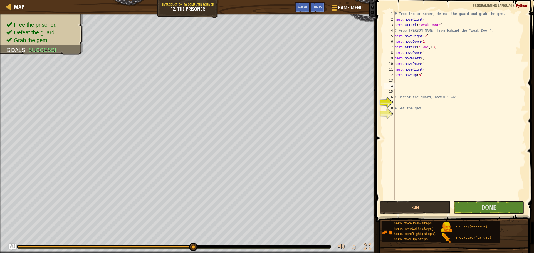
type textarea "hero.moveUp(3)"
click at [408, 79] on div "# Free the prisoner, defeat the guard and grab the gem. hero . moveRight ( ) he…" at bounding box center [460, 111] width 132 height 200
type textarea "r"
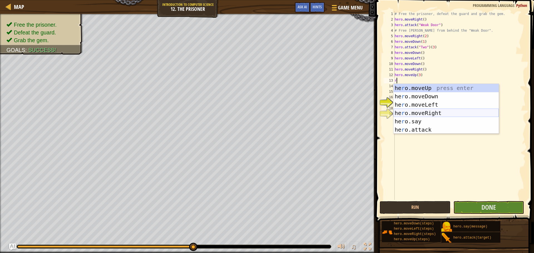
click at [425, 112] on div "he r o.moveUp press enter he r o.moveDown press enter he r o.moveLeft press ent…" at bounding box center [446, 117] width 105 height 67
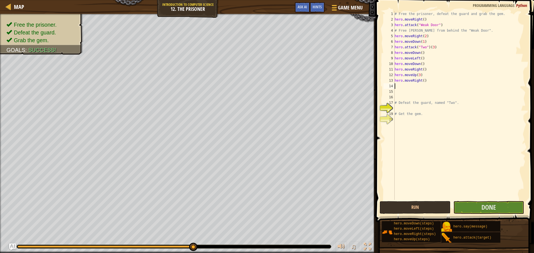
type textarea "d"
click at [413, 93] on div "hero.[PERSON_NAME] own press enter" at bounding box center [446, 102] width 105 height 25
click at [420, 86] on div "# Free the prisoner, defeat the guard and grab the gem. hero . moveRight ( ) he…" at bounding box center [460, 111] width 132 height 200
click at [427, 204] on button "Run" at bounding box center [415, 207] width 71 height 13
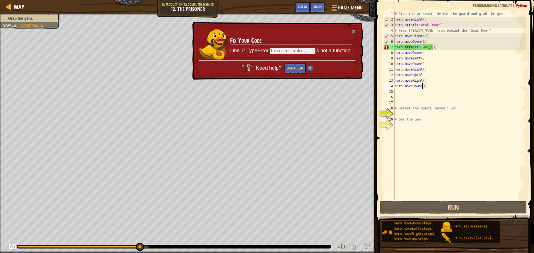
click at [435, 42] on div "# Free the prisoner, defeat the guard and grab the gem. hero . moveRight ( ) he…" at bounding box center [460, 111] width 132 height 200
click at [433, 48] on div "# Free the prisoner, defeat the guard and grab the gem. hero . moveRight ( ) he…" at bounding box center [460, 111] width 132 height 200
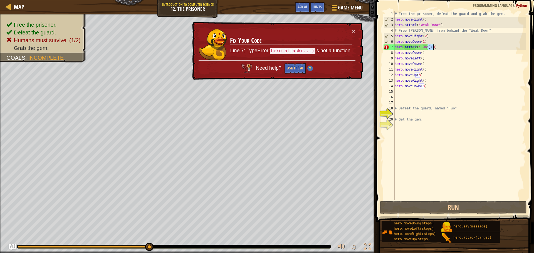
type textarea "hero.attack("Two")"
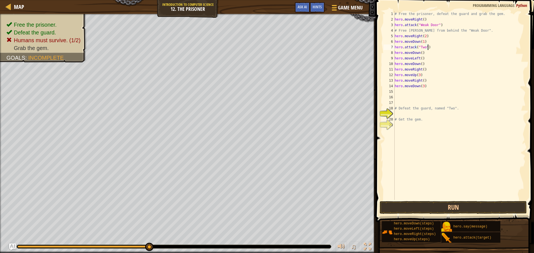
click at [432, 48] on div "# Free the prisoner, defeat the guard and grab the gem. hero . moveRight ( ) he…" at bounding box center [460, 111] width 132 height 200
type textarea "a"
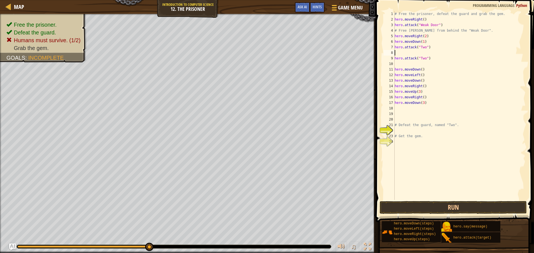
click at [410, 53] on div "# Free the prisoner, defeat the guard and grab the gem. hero . moveRight ( ) he…" at bounding box center [460, 111] width 132 height 200
paste textarea "hero.attack("Two")"
type textarea "hero.attack("Two")"
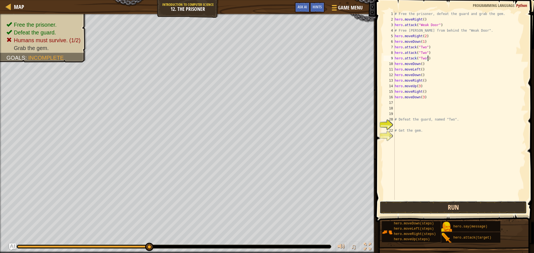
click at [450, 207] on button "Run" at bounding box center [453, 207] width 147 height 13
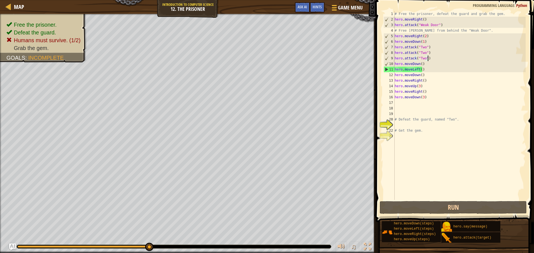
click at [429, 58] on div "# Free the prisoner, defeat the guard and grab the gem. hero . moveRight ( ) he…" at bounding box center [460, 111] width 132 height 200
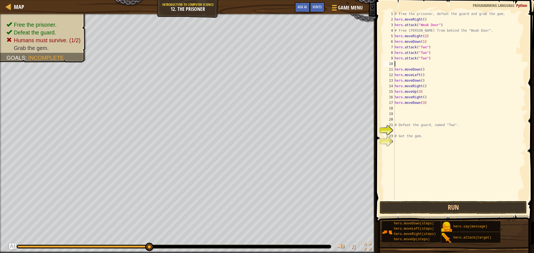
paste textarea "hero.attack("Two")"
click at [454, 127] on div "# Free the prisoner, defeat the guard and grab the gem. hero . moveRight ( ) he…" at bounding box center [460, 111] width 132 height 200
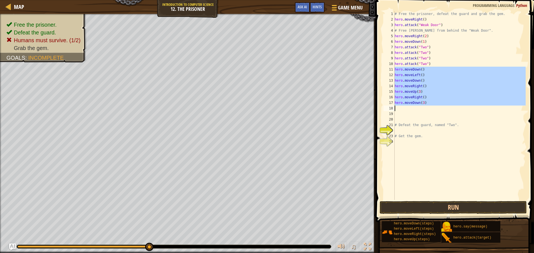
drag, startPoint x: 396, startPoint y: 68, endPoint x: 412, endPoint y: 108, distance: 43.2
click at [412, 108] on div "# Free the prisoner, defeat the guard and grab the gem. hero . moveRight ( ) he…" at bounding box center [460, 111] width 132 height 200
type textarea "hero.moveDown(3)"
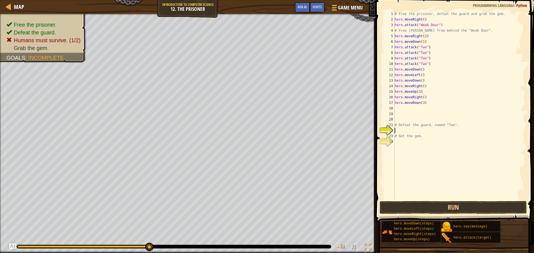
click at [395, 128] on div "# Free the prisoner, defeat the guard and grab the gem. hero . moveRight ( ) he…" at bounding box center [460, 111] width 132 height 200
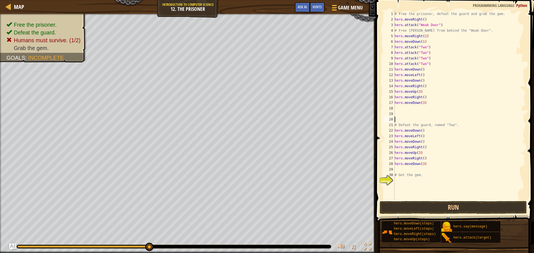
click at [402, 121] on div "# Free the prisoner, defeat the guard and grab the gem. hero . moveRight ( ) he…" at bounding box center [460, 111] width 132 height 200
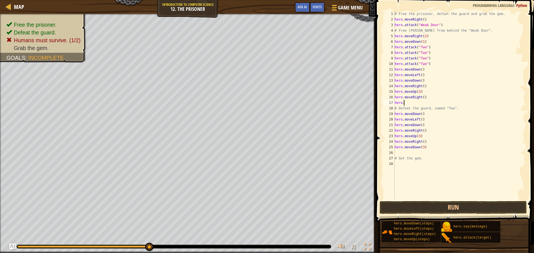
type textarea "h"
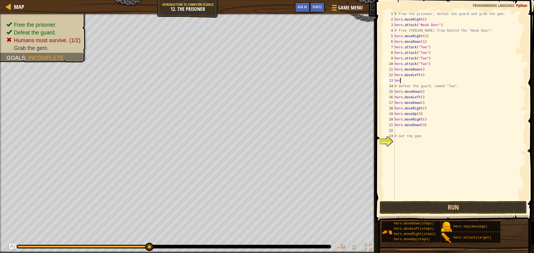
type textarea "h"
type textarea "hero.attack("Two")"
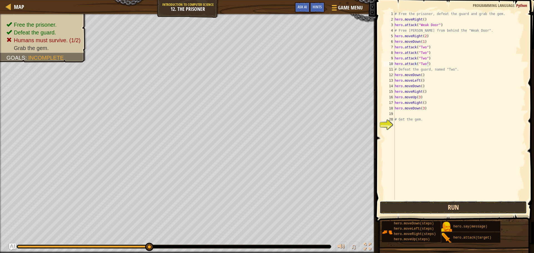
click at [471, 210] on button "Run" at bounding box center [453, 207] width 147 height 13
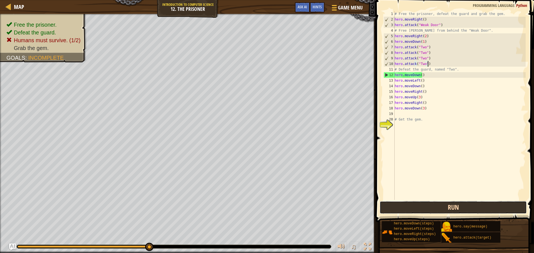
click at [450, 210] on button "Run" at bounding box center [453, 207] width 147 height 13
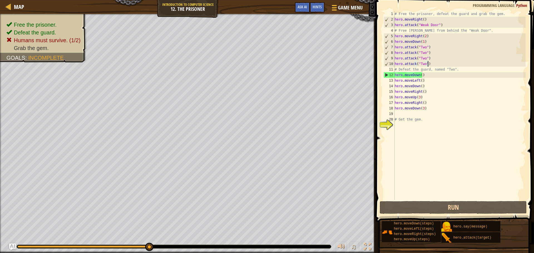
click at [168, 10] on div "Map Introduction to Computer Science 12. The Prisoner Game Menu Done Hints Ask …" at bounding box center [188, 7] width 376 height 14
click at [169, 10] on div "Map Introduction to Computer Science 12. The Prisoner Game Menu Done Hints Ask …" at bounding box center [188, 7] width 376 height 14
click at [359, 7] on span "Game Menu" at bounding box center [351, 8] width 26 height 8
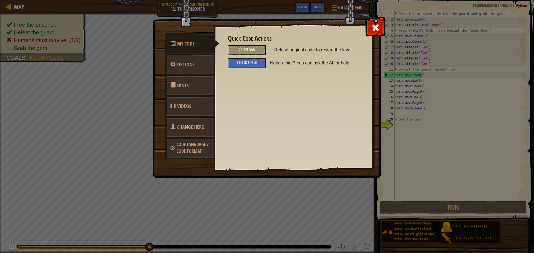
click at [191, 129] on span "Change Hero" at bounding box center [191, 127] width 28 height 7
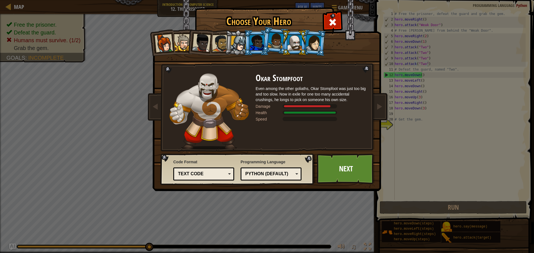
click at [272, 35] on div at bounding box center [276, 41] width 16 height 16
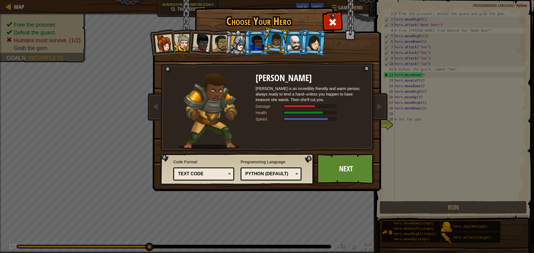
click at [318, 41] on div at bounding box center [314, 43] width 16 height 16
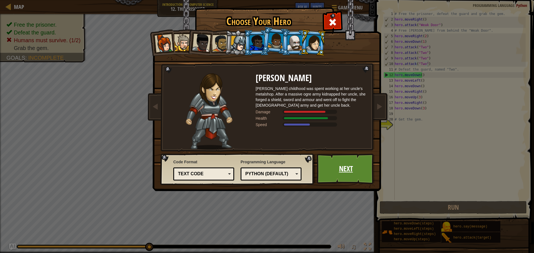
click at [360, 173] on link "Next" at bounding box center [346, 169] width 58 height 31
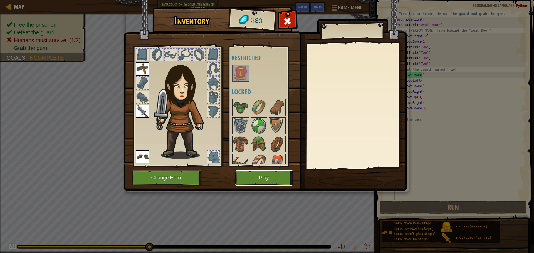
click at [277, 177] on button "Play" at bounding box center [264, 178] width 58 height 15
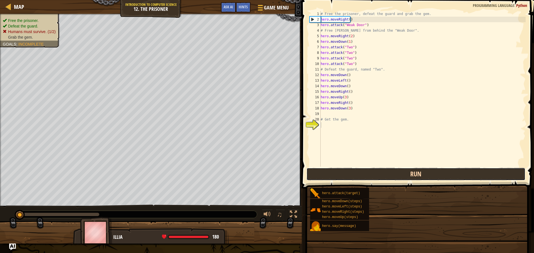
click at [379, 170] on button "Run" at bounding box center [416, 174] width 219 height 13
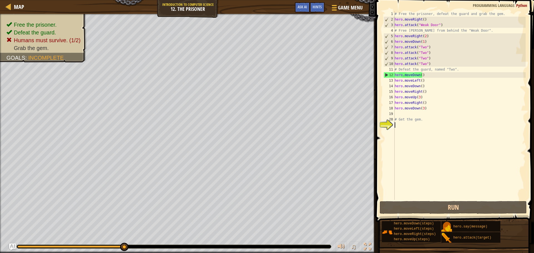
click at [428, 66] on div "# Free the prisoner, defeat the guard and grab the gem. hero . moveRight ( ) he…" at bounding box center [460, 111] width 132 height 200
type textarea "hero.attack("Two")"
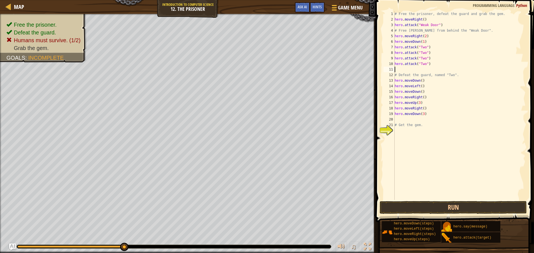
type textarea "a"
click at [424, 64] on div "# Free the prisoner, defeat the guard and grab the gem. hero . moveRight ( ) he…" at bounding box center [460, 111] width 132 height 200
click at [421, 63] on div "# Free the prisoner, defeat the guard and grab the gem. hero . moveRight ( ) he…" at bounding box center [460, 105] width 132 height 189
click at [408, 63] on div "# Free the prisoner, defeat the guard and grab the gem. hero . moveRight ( ) he…" at bounding box center [460, 111] width 132 height 200
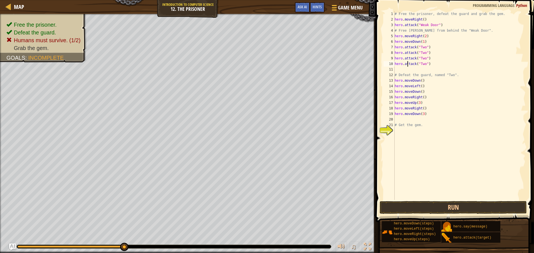
click at [408, 63] on div "# Free the prisoner, defeat the guard and grab the gem. hero . moveRight ( ) he…" at bounding box center [460, 111] width 132 height 200
type textarea "hero.attack("Two")"
click at [405, 68] on div "# Free the prisoner, defeat the guard and grab the gem. hero . moveRight ( ) he…" at bounding box center [460, 105] width 132 height 189
click at [448, 210] on button "Run" at bounding box center [453, 207] width 147 height 13
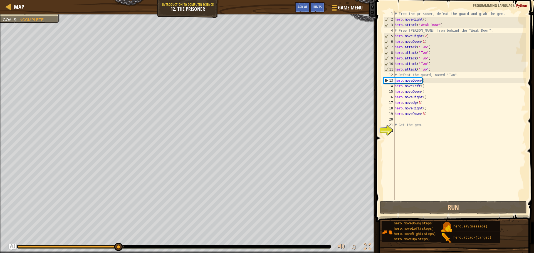
click at [422, 43] on div "# Free the prisoner, defeat the guard and grab the gem. hero . moveRight ( ) he…" at bounding box center [460, 111] width 132 height 200
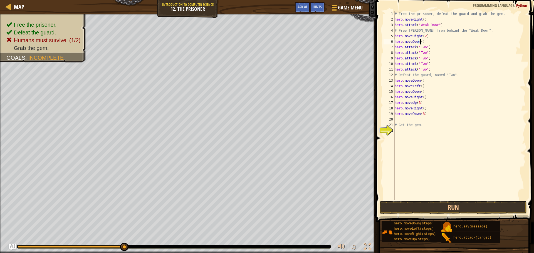
scroll to position [3, 2]
click at [400, 207] on button "Run" at bounding box center [453, 207] width 147 height 13
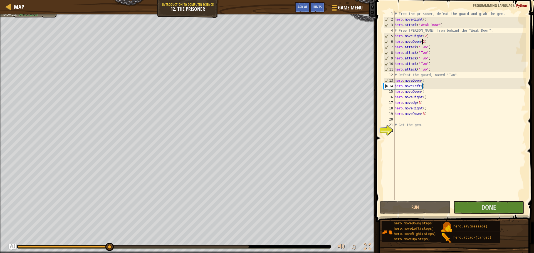
click at [425, 80] on div "# Free the prisoner, defeat the guard and grab the gem. hero . moveRight ( ) he…" at bounding box center [460, 111] width 132 height 200
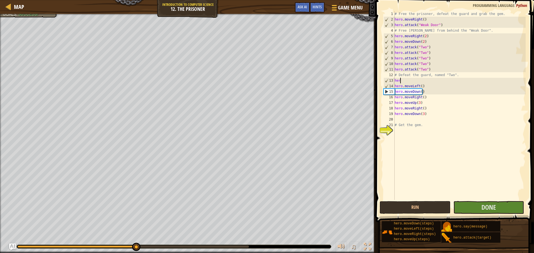
scroll to position [3, 0]
type textarea "h"
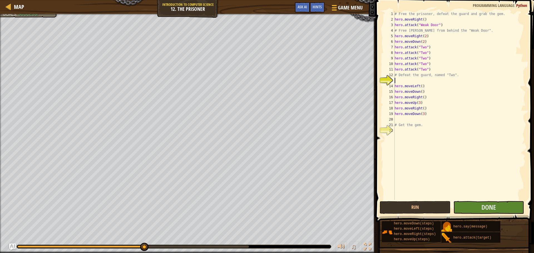
type textarea "# Defeat the guard, named "Two"."
click at [471, 207] on button "Done" at bounding box center [489, 207] width 71 height 13
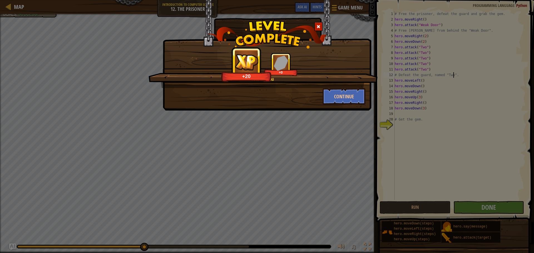
click at [321, 25] on div at bounding box center [318, 26] width 8 height 9
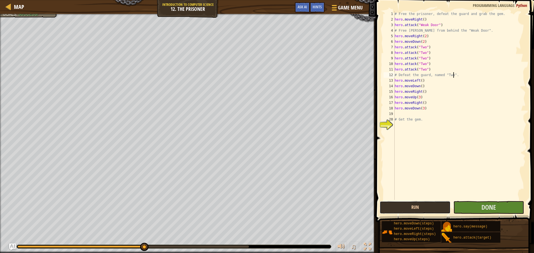
click at [394, 205] on button "Run" at bounding box center [415, 207] width 71 height 13
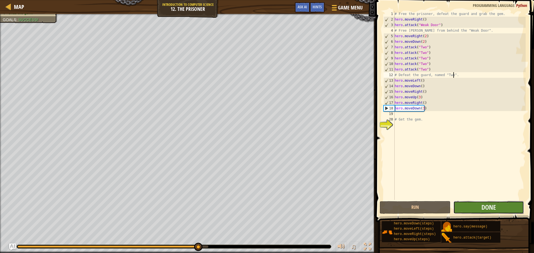
click at [476, 207] on button "Done" at bounding box center [489, 207] width 71 height 13
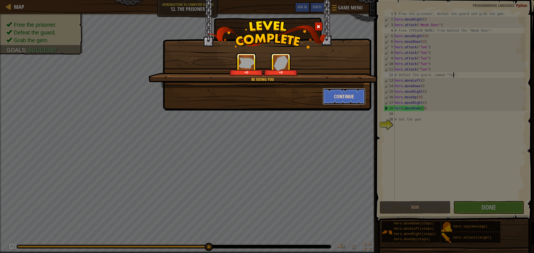
click at [351, 93] on button "Continue" at bounding box center [344, 96] width 43 height 17
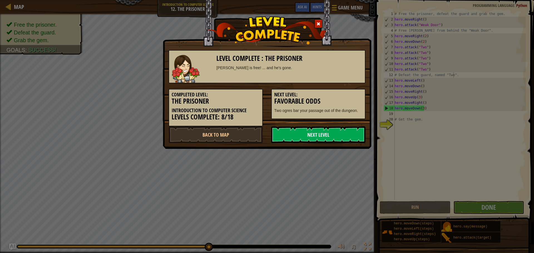
click at [316, 134] on link "Next Level" at bounding box center [318, 135] width 94 height 17
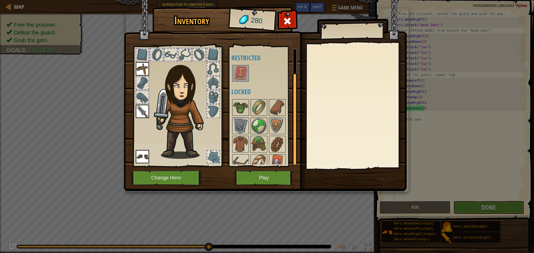
scroll to position [26, 0]
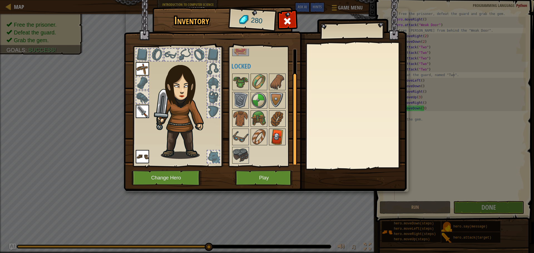
click at [275, 135] on img at bounding box center [278, 137] width 16 height 16
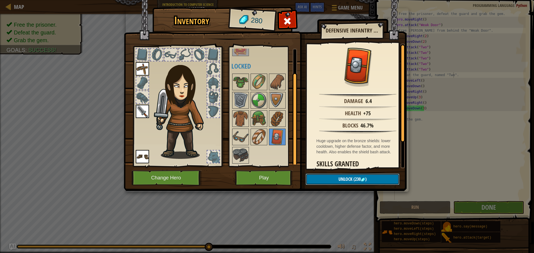
click at [375, 182] on button "Unlock (230 )" at bounding box center [353, 179] width 94 height 11
click at [342, 178] on button "Confirm" at bounding box center [353, 179] width 94 height 11
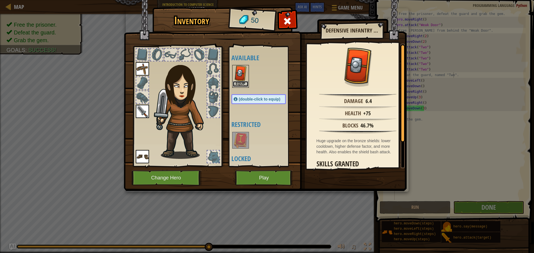
click at [237, 83] on button "Equip" at bounding box center [241, 84] width 16 height 6
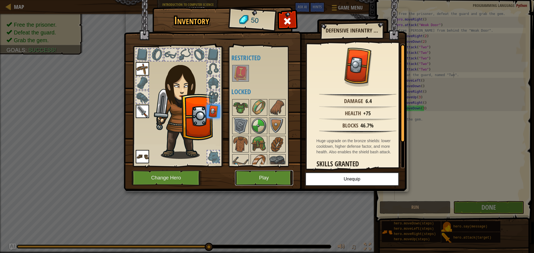
click at [262, 182] on button "Play" at bounding box center [264, 178] width 58 height 15
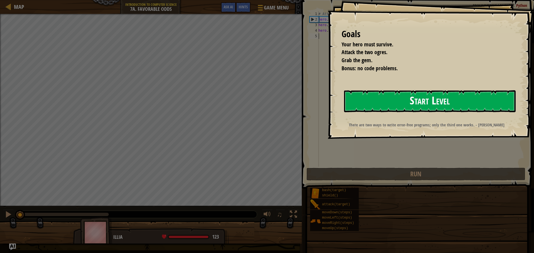
click at [402, 101] on button "Start Level" at bounding box center [430, 101] width 172 height 22
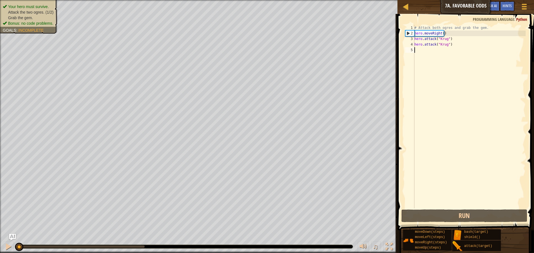
type textarea "r"
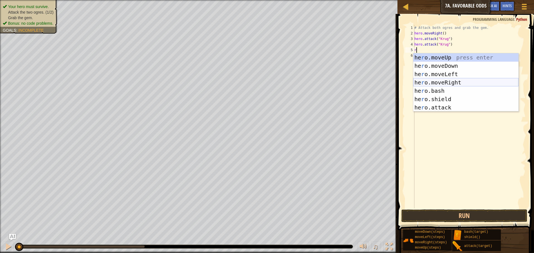
click at [457, 81] on div "he r o.moveUp press enter he r o.moveDown press enter he r o.moveLeft press ent…" at bounding box center [465, 90] width 105 height 75
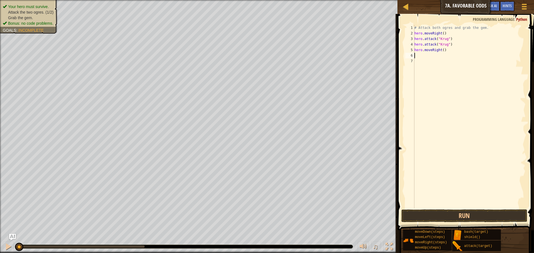
type textarea "u"
click at [452, 64] on div "hero.move U p press enter" at bounding box center [465, 71] width 105 height 25
type textarea "l"
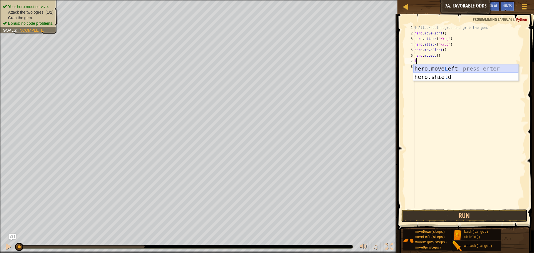
click at [435, 69] on div "hero.move L eft press enter hero.[PERSON_NAME] press enter" at bounding box center [465, 81] width 105 height 33
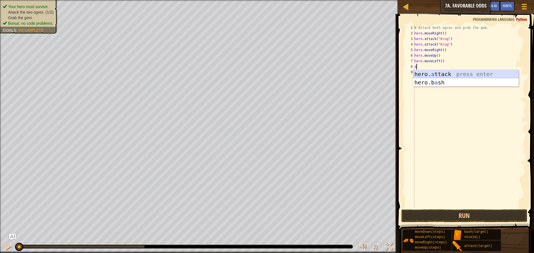
click at [446, 74] on div "hero. a ttack press enter hero.b a sh press enter" at bounding box center [465, 86] width 105 height 33
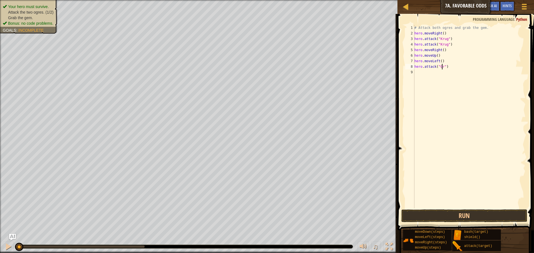
scroll to position [3, 3]
type textarea "hero.attack("Grump")"
click at [449, 73] on div "# Attack both ogres and grab the gem. hero . moveRight ( ) hero . attack ( "Kru…" at bounding box center [469, 122] width 112 height 195
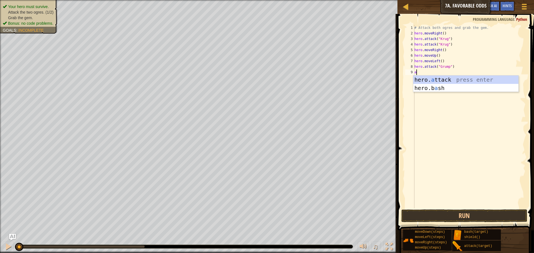
type textarea "a"
click at [448, 73] on div "# Attack both ogres and grab the gem. hero . moveRight ( ) hero . attack ( "[PE…" at bounding box center [470, 122] width 111 height 195
click at [430, 82] on div "hero. a ttack press enter hero.b a sh press enter" at bounding box center [467, 92] width 105 height 33
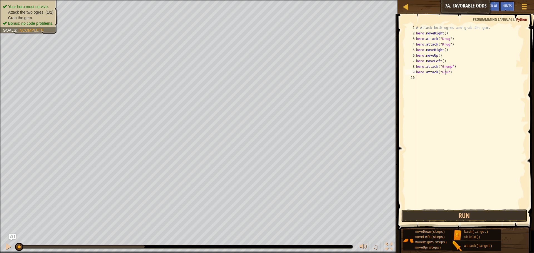
scroll to position [3, 3]
type textarea "hero.attack("Grump")"
click at [441, 81] on div "# Attack both ogres and grab the gem. hero . moveRight ( ) hero . attack ( "Kru…" at bounding box center [470, 122] width 111 height 195
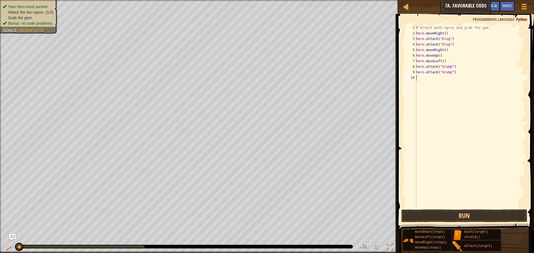
type textarea "l"
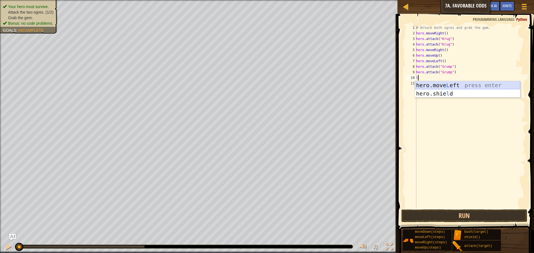
click at [443, 83] on div "hero.move L eft press enter hero.[PERSON_NAME] press enter" at bounding box center [467, 97] width 105 height 33
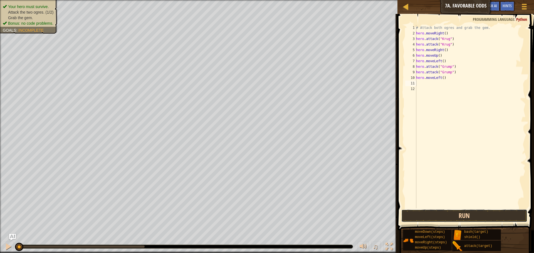
click at [457, 215] on button "Run" at bounding box center [465, 216] width 126 height 13
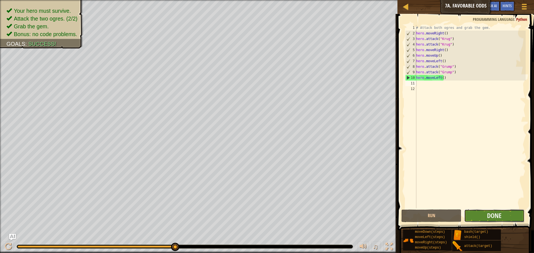
click at [477, 211] on button "Done" at bounding box center [494, 216] width 60 height 13
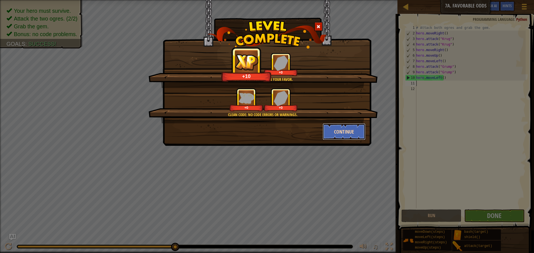
click at [340, 129] on button "Continue" at bounding box center [344, 132] width 43 height 17
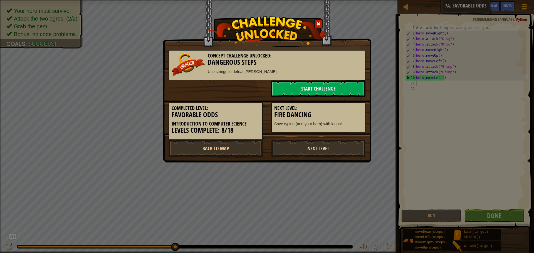
click at [339, 150] on link "Next Level" at bounding box center [318, 148] width 94 height 17
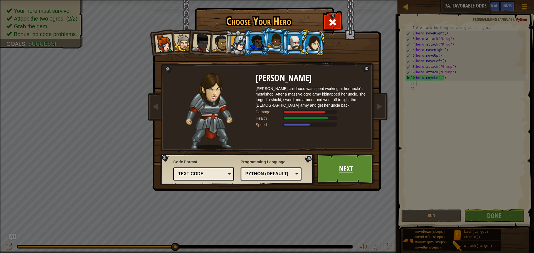
click at [344, 171] on link "Next" at bounding box center [346, 169] width 58 height 31
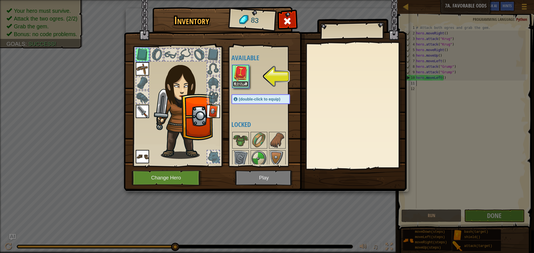
click at [238, 84] on button "Equip" at bounding box center [241, 84] width 16 height 6
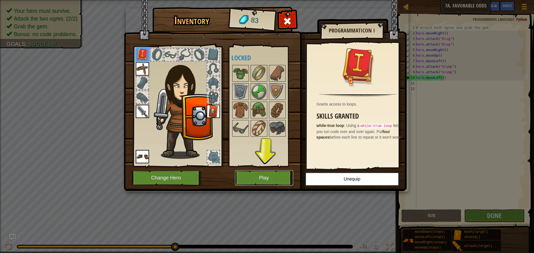
click at [264, 174] on button "Play" at bounding box center [264, 178] width 58 height 15
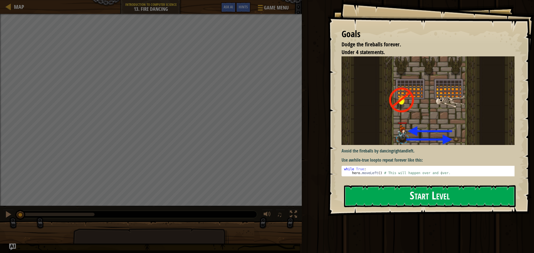
click at [457, 200] on button "Start Level" at bounding box center [430, 197] width 172 height 22
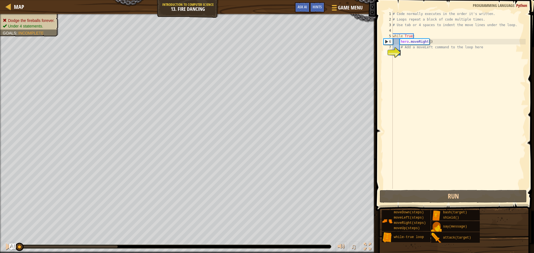
type textarea "l"
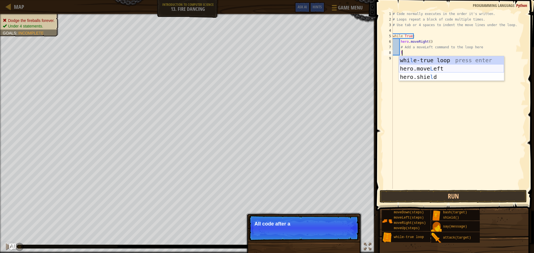
click at [427, 68] on div "whi l e-true loop press enter hero.move L eft press enter hero.[PERSON_NAME] pr…" at bounding box center [451, 77] width 105 height 42
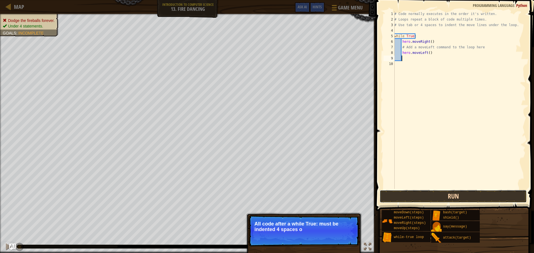
click at [442, 196] on button "Run" at bounding box center [453, 196] width 147 height 13
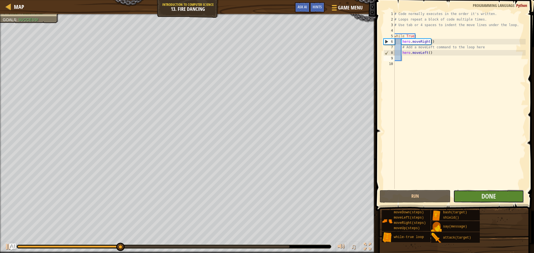
click at [504, 193] on button "Done" at bounding box center [489, 196] width 71 height 13
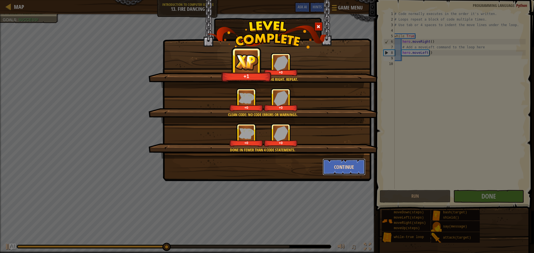
click at [345, 167] on button "Continue" at bounding box center [344, 167] width 43 height 17
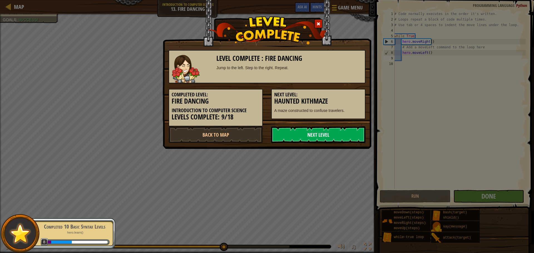
click at [317, 131] on link "Next Level" at bounding box center [318, 135] width 94 height 17
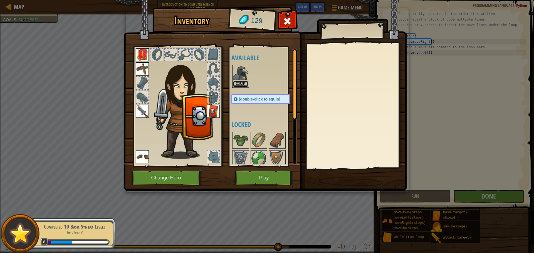
click at [242, 82] on button "Equip" at bounding box center [241, 84] width 16 height 6
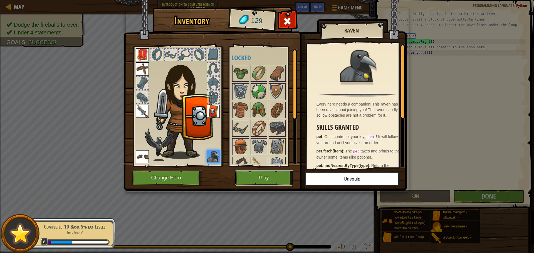
click at [269, 176] on button "Play" at bounding box center [264, 178] width 58 height 15
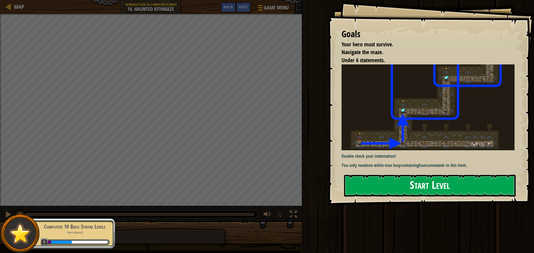
click at [381, 114] on div "Goals Your hero must survive. Navigate the maze. Under 6 statements. Double che…" at bounding box center [431, 103] width 206 height 206
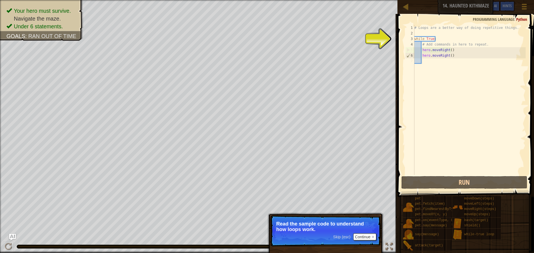
click at [427, 64] on div "# Loops are a better way of doing repetitive things. while True : # Add command…" at bounding box center [469, 105] width 112 height 161
click at [360, 238] on button "Continue" at bounding box center [364, 237] width 23 height 7
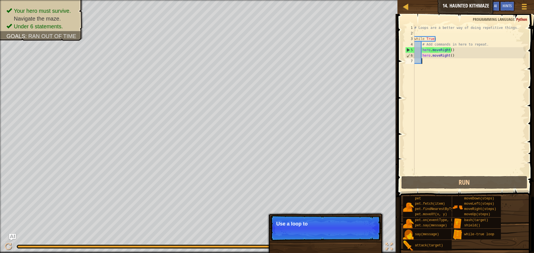
type textarea "w"
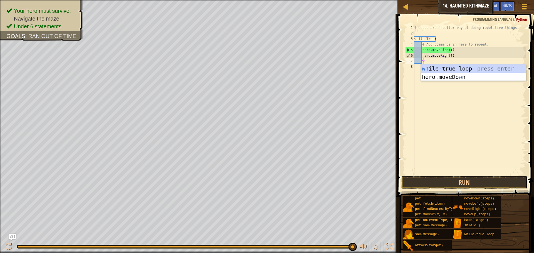
scroll to position [3, 1]
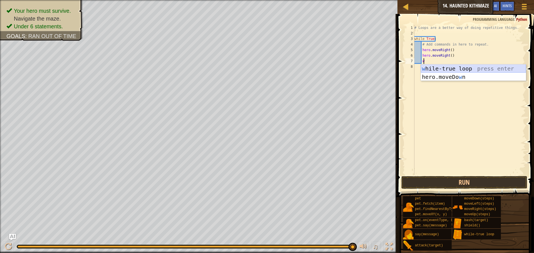
click at [429, 67] on div "w hile-true loop press enter hero.moveDo w n press enter" at bounding box center [473, 81] width 105 height 33
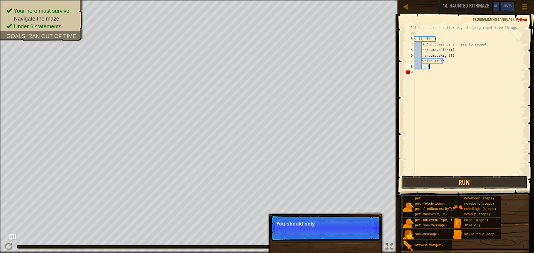
click at [425, 67] on div "# Loops are a better way of doing repetitive things. while True : # Add command…" at bounding box center [469, 105] width 112 height 161
type textarea "l"
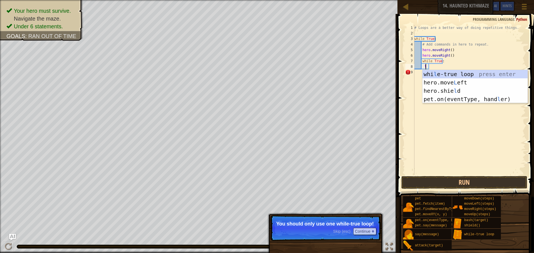
scroll to position [3, 1]
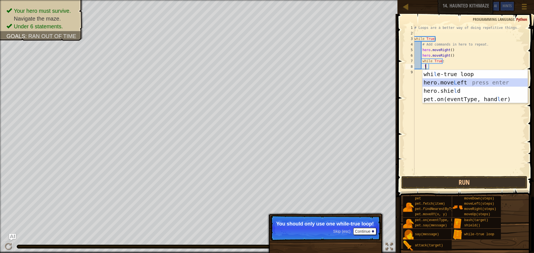
click at [443, 82] on div "whi l e-true loop press enter hero.move L eft press enter hero.[PERSON_NAME] pr…" at bounding box center [475, 95] width 105 height 50
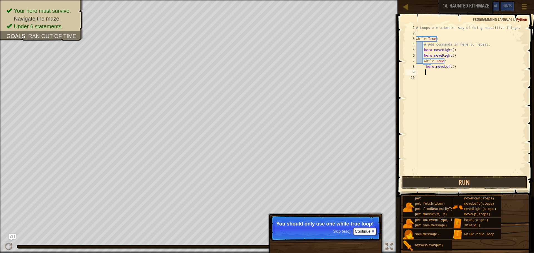
click at [434, 180] on button "Run" at bounding box center [465, 182] width 126 height 13
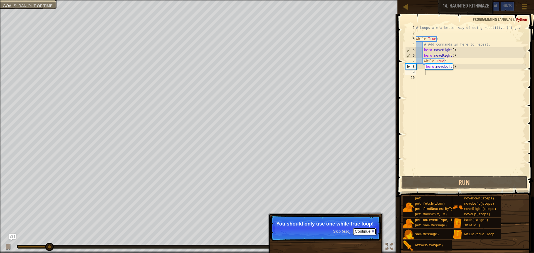
click at [363, 231] on button "Continue" at bounding box center [364, 231] width 23 height 7
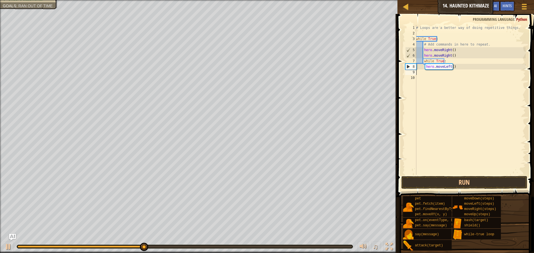
scroll to position [3, 0]
type textarea "h"
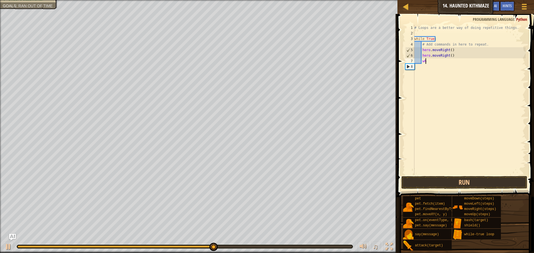
type textarea "w"
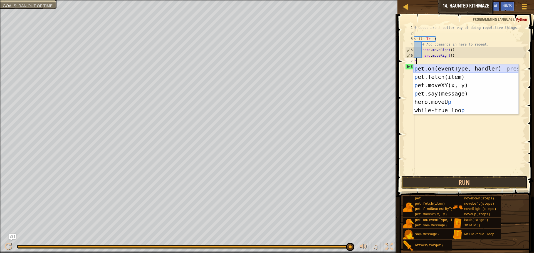
click at [436, 65] on div "p et.on(eventType, handler) press enter p et.fetch(item) press enter p et.moveX…" at bounding box center [465, 98] width 105 height 67
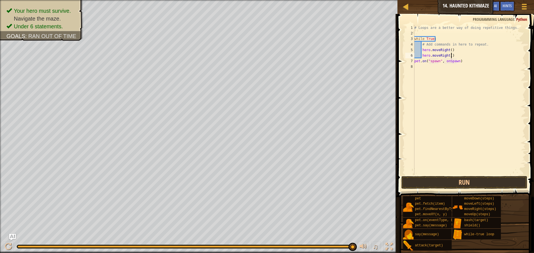
click at [465, 57] on div "# Loops are a better way of doing repetitive things. while True : # Add command…" at bounding box center [469, 105] width 112 height 161
click at [465, 59] on div "# Loops are a better way of doing repetitive things. while True : # Add command…" at bounding box center [469, 105] width 112 height 161
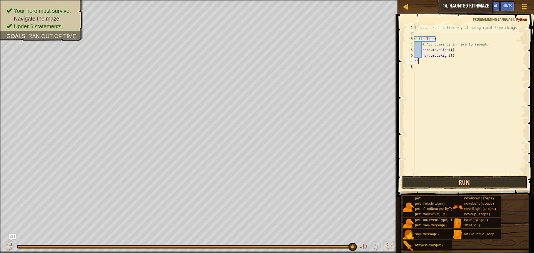
type textarea "p"
type textarea "l"
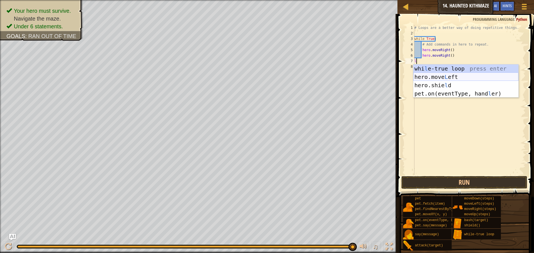
click at [478, 77] on div "whi l e-true loop press enter hero.move L eft press enter hero.[PERSON_NAME] pr…" at bounding box center [465, 90] width 105 height 50
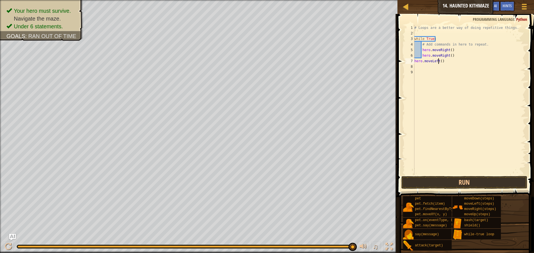
click at [439, 61] on div "# Loops are a better way of doing repetitive things. while True : # Add command…" at bounding box center [469, 105] width 112 height 161
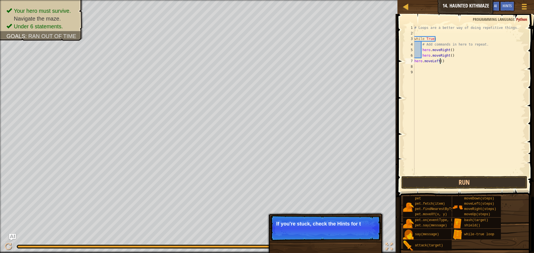
scroll to position [3, 2]
click at [463, 182] on button "Run" at bounding box center [465, 182] width 126 height 13
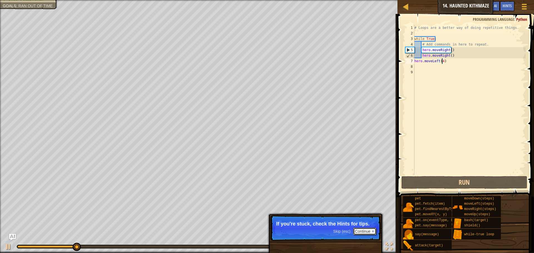
click at [366, 230] on button "Continue" at bounding box center [364, 231] width 23 height 7
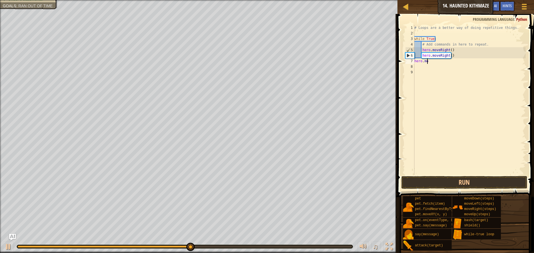
scroll to position [3, 0]
type textarea "h"
click at [513, 3] on div "Hints" at bounding box center [507, 6] width 15 height 10
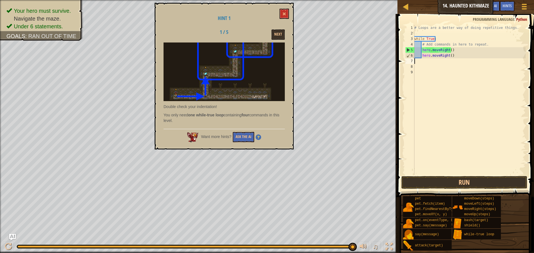
click at [451, 54] on div "# Loops are a better way of doing repetitive things. while True : # Add command…" at bounding box center [469, 105] width 112 height 161
type textarea "h"
type textarea "u"
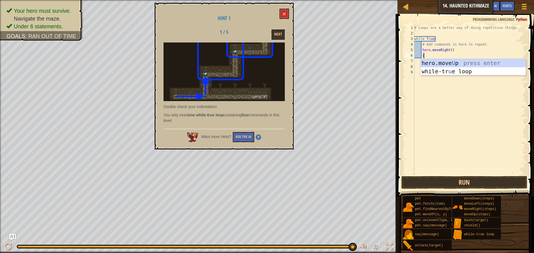
scroll to position [3, 1]
click at [454, 60] on div "hero.move U p press enter while-tr u e loop press enter" at bounding box center [473, 75] width 105 height 33
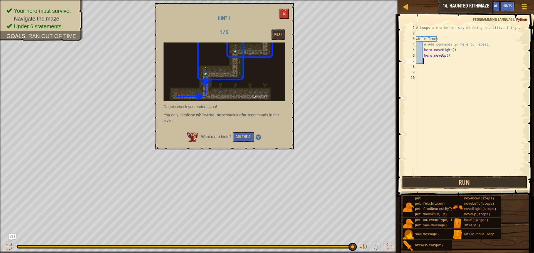
scroll to position [3, 0]
click at [446, 183] on button "Run" at bounding box center [465, 182] width 126 height 13
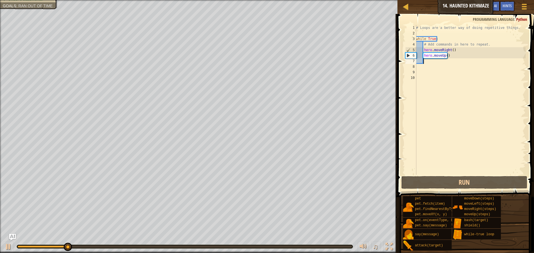
click at [439, 36] on div "# Loops are a better way of doing repetitive things. while True : # Add command…" at bounding box center [470, 105] width 111 height 161
type textarea "while True:"
click at [433, 31] on div "# Loops are a better way of doing repetitive things. while True : # Add command…" at bounding box center [470, 105] width 111 height 161
type textarea "r"
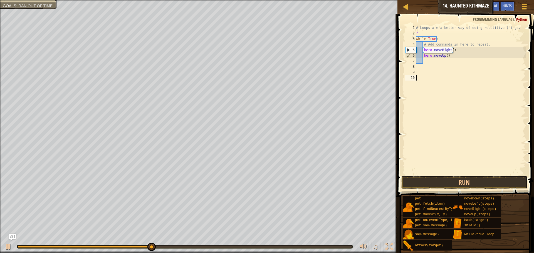
click at [447, 127] on div "# Loops are a better way of doing repetitive things. r while True : # Add comma…" at bounding box center [470, 105] width 111 height 161
click at [452, 50] on div "# Loops are a better way of doing repetitive things. r while True : # Add comma…" at bounding box center [470, 105] width 111 height 161
click at [444, 56] on div "# Loops are a better way of doing repetitive things. r while True : # Add comma…" at bounding box center [470, 105] width 111 height 161
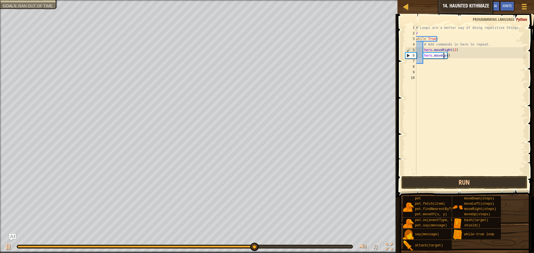
click at [445, 56] on div "# Loops are a better way of doing repetitive things. r while True : # Add comma…" at bounding box center [470, 105] width 111 height 161
click at [445, 55] on div "# Loops are a better way of doing repetitive things. r while True : # Add comma…" at bounding box center [470, 105] width 111 height 161
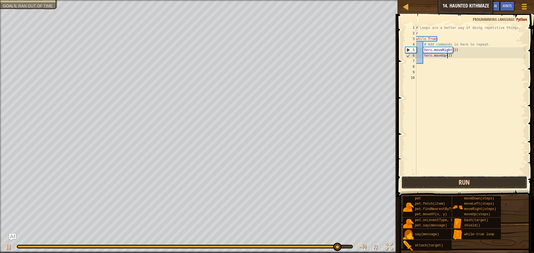
click at [433, 182] on button "Run" at bounding box center [465, 182] width 126 height 13
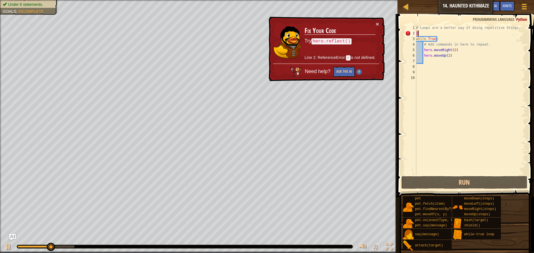
click at [430, 31] on div "# Loops are a better way of doing repetitive things. r while True : # Add comma…" at bounding box center [470, 105] width 111 height 161
type textarea "r"
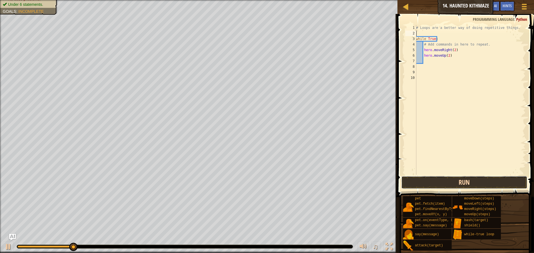
click at [442, 182] on button "Run" at bounding box center [465, 182] width 126 height 13
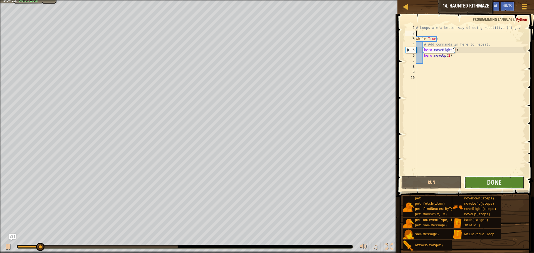
click at [482, 183] on button "Done" at bounding box center [494, 182] width 60 height 13
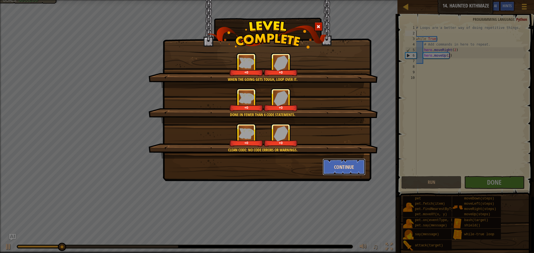
click at [343, 161] on button "Continue" at bounding box center [344, 167] width 43 height 17
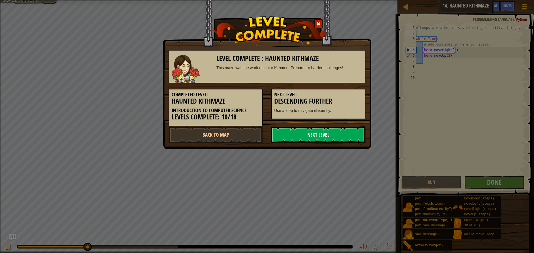
click at [313, 129] on link "Next Level" at bounding box center [318, 135] width 94 height 17
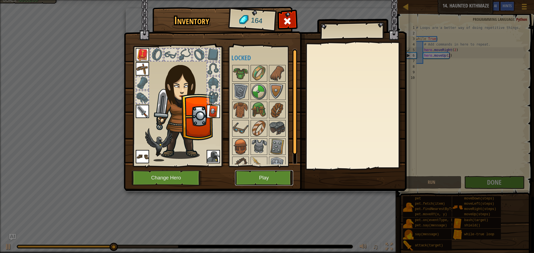
click at [273, 183] on button "Play" at bounding box center [264, 178] width 58 height 15
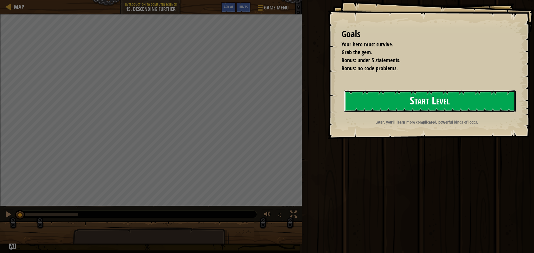
click at [393, 106] on button "Start Level" at bounding box center [430, 101] width 172 height 22
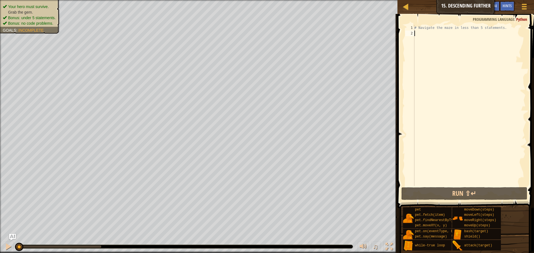
type textarea "l"
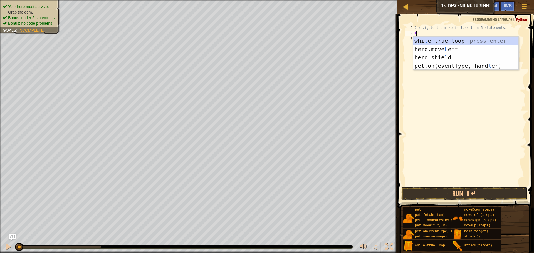
scroll to position [3, 0]
click at [455, 41] on div "whi l e-true loop press enter hero.move L eft press enter hero.[PERSON_NAME] pr…" at bounding box center [465, 62] width 105 height 50
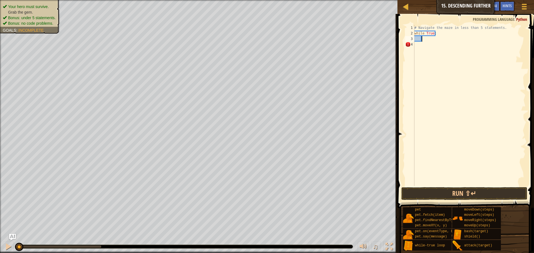
type textarea "r"
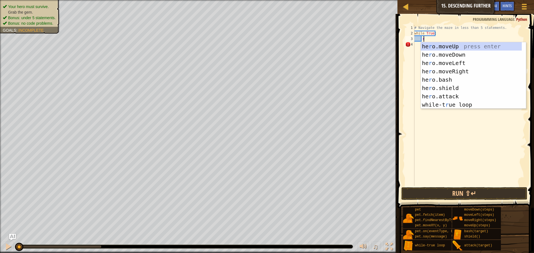
scroll to position [3, 1]
click at [461, 70] on div "he r o.moveUp press enter he r o.moveDown press enter he r o.moveLeft press ent…" at bounding box center [471, 83] width 101 height 83
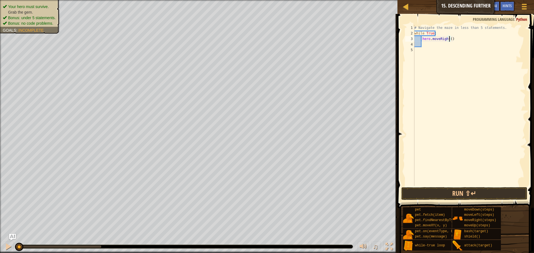
click at [449, 39] on div "# Navigate the maze in less than 5 statements. while True : hero . moveRight ( )" at bounding box center [469, 111] width 112 height 173
type textarea "hero.moveRight(2)"
click at [444, 45] on div "# Navigate the maze in less than 5 statements. while True : hero . moveRight ( …" at bounding box center [469, 111] width 112 height 173
type textarea "d"
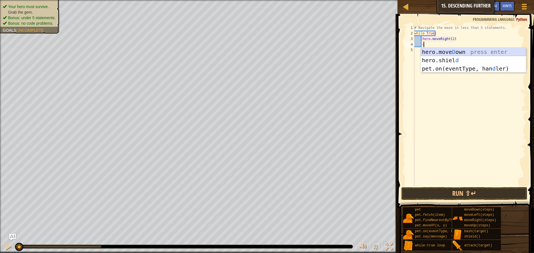
click at [448, 48] on div "hero.[PERSON_NAME] own press enter hero.[PERSON_NAME] d press enter pet.on(even…" at bounding box center [473, 69] width 105 height 42
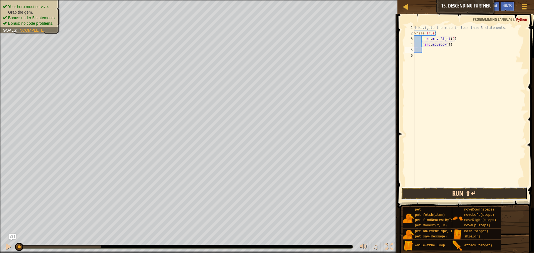
click at [448, 194] on button "Run ⇧↵" at bounding box center [465, 194] width 126 height 13
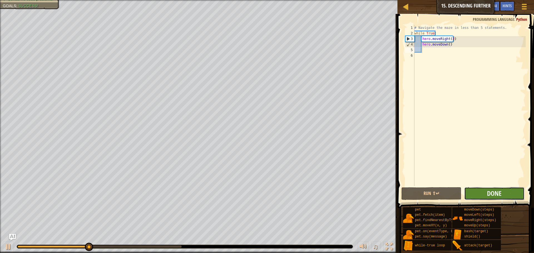
click at [482, 196] on button "Done" at bounding box center [494, 194] width 60 height 13
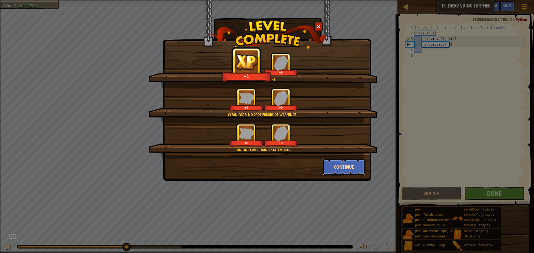
click at [340, 165] on button "Continue" at bounding box center [344, 167] width 43 height 17
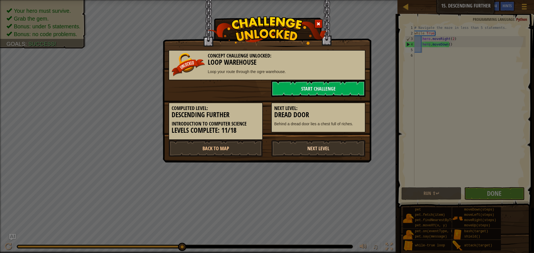
click at [319, 151] on link "Next Level" at bounding box center [318, 148] width 94 height 17
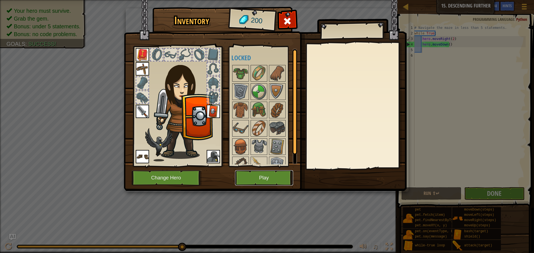
click at [273, 172] on button "Play" at bounding box center [264, 178] width 58 height 15
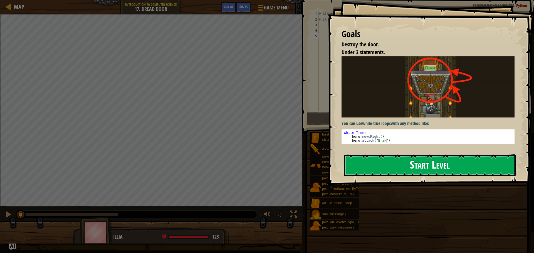
click at [377, 168] on button "Start Level" at bounding box center [430, 166] width 172 height 22
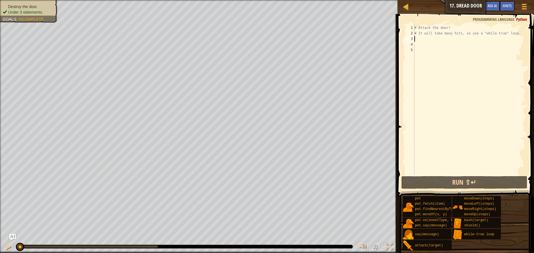
click at [426, 41] on div "# Attack the door! # It will take many hits, so use a "while-true" loop." at bounding box center [469, 105] width 112 height 161
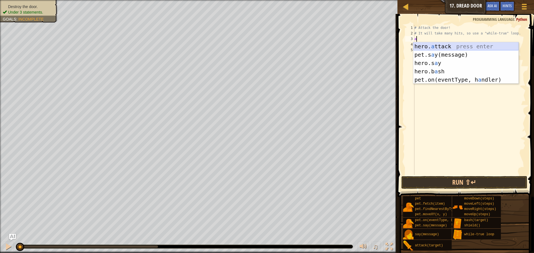
click at [428, 45] on div "hero. a ttack press enter pet.s a y(message) press enter hero.s a y press enter…" at bounding box center [465, 71] width 105 height 58
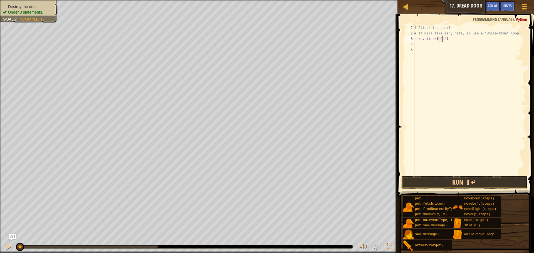
scroll to position [3, 3]
type textarea "hero.attack("Door")"
click at [449, 186] on button "Run ⇧↵" at bounding box center [465, 182] width 126 height 13
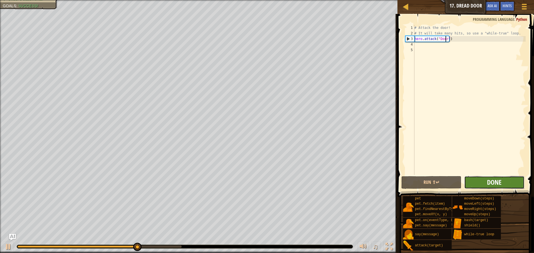
click at [501, 182] on span "Done" at bounding box center [494, 182] width 14 height 9
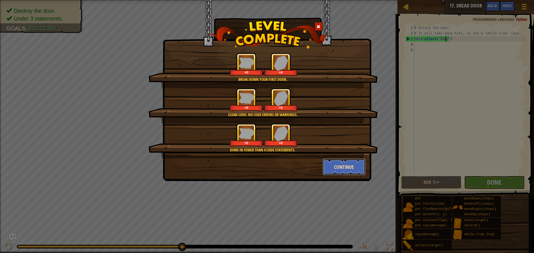
click at [350, 167] on button "Continue" at bounding box center [344, 167] width 43 height 17
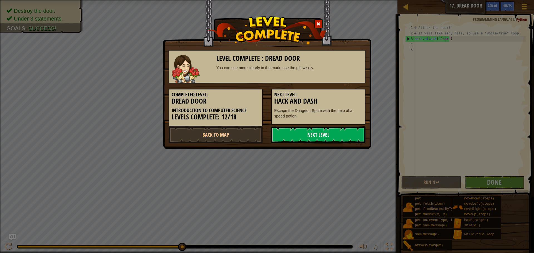
click at [338, 134] on link "Next Level" at bounding box center [318, 135] width 94 height 17
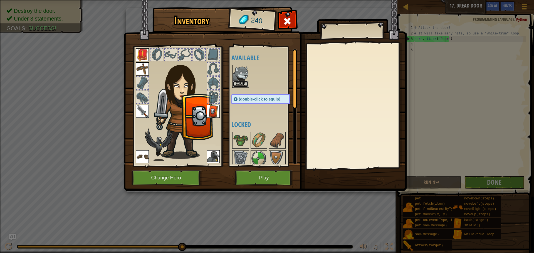
click at [236, 82] on button "Equip" at bounding box center [241, 84] width 16 height 6
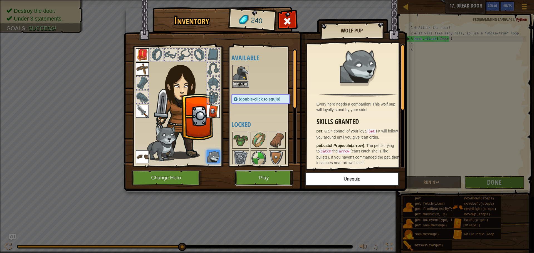
click at [269, 174] on button "Play" at bounding box center [264, 178] width 58 height 15
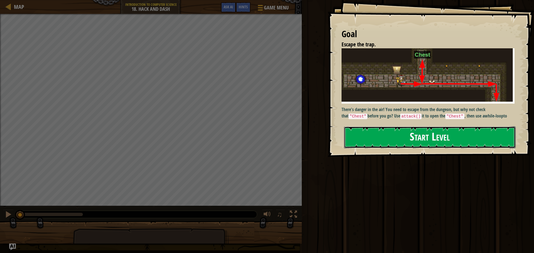
click at [401, 135] on button "Start Level" at bounding box center [430, 138] width 172 height 22
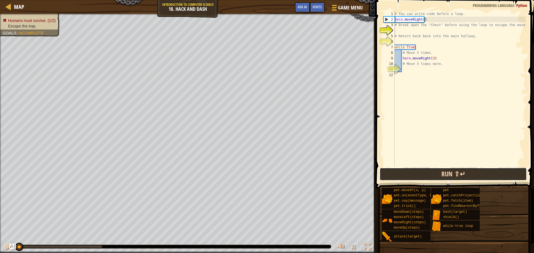
click at [403, 178] on button "Run ⇧↵" at bounding box center [453, 174] width 147 height 13
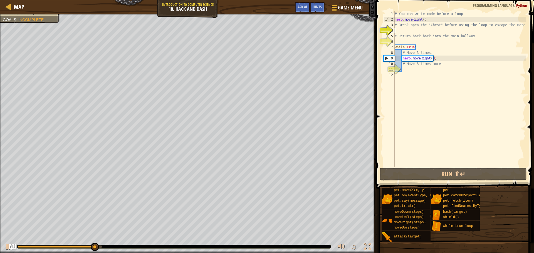
click at [408, 28] on div "# You can write code before a loop. hero . moveRight ( ) # Break open the "Ches…" at bounding box center [460, 94] width 132 height 167
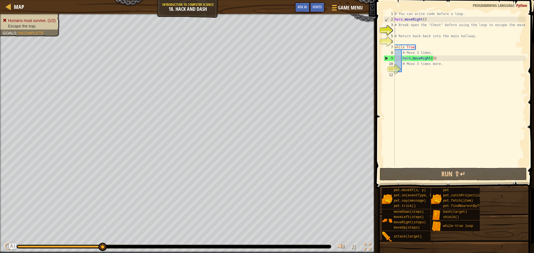
click at [31, 19] on ul "Humans must survive. (1/2) Escape the trap." at bounding box center [30, 23] width 54 height 11
drag, startPoint x: 416, startPoint y: 64, endPoint x: 417, endPoint y: 69, distance: 5.3
click at [417, 69] on div "# You can write code before a loop. hero . moveRight ( ) # Break open the "Ches…" at bounding box center [460, 94] width 132 height 167
type textarea "# Move 3 times more."
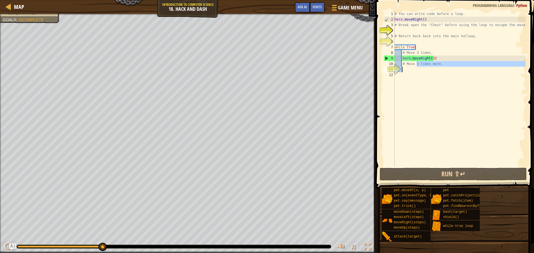
click at [410, 78] on div "# You can write code before a loop. hero . moveRight ( ) # Break open the "Ches…" at bounding box center [460, 94] width 132 height 167
click at [410, 67] on div "# You can write code before a loop. hero . moveRight ( ) # Break open the "Ches…" at bounding box center [460, 94] width 132 height 167
click at [409, 78] on div "# You can write code before a loop. hero . moveRight ( ) # Break open the "Ches…" at bounding box center [460, 94] width 132 height 167
type textarea "t"
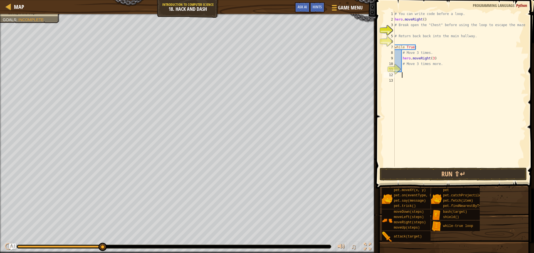
type textarea "d"
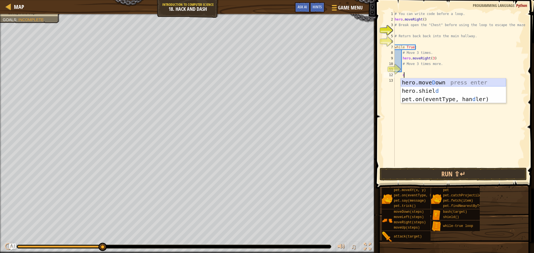
click at [469, 85] on div "hero.[PERSON_NAME] own press enter hero.[PERSON_NAME] d press enter pet.on(even…" at bounding box center [453, 99] width 105 height 42
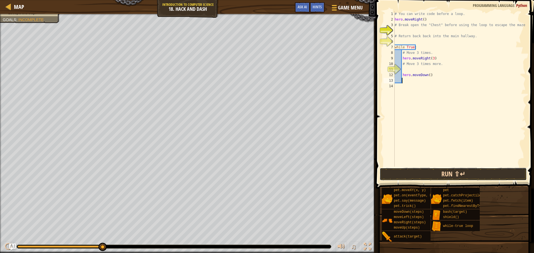
click at [460, 172] on button "Run ⇧↵" at bounding box center [453, 174] width 147 height 13
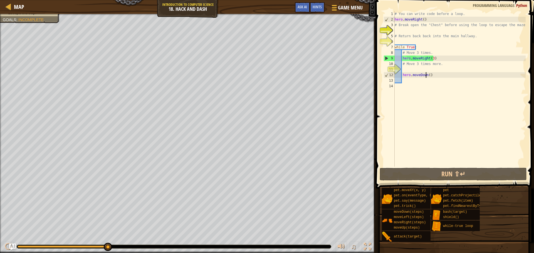
click at [427, 75] on div "# You can write code before a loop. hero . moveRight ( ) # Break open the "Ches…" at bounding box center [460, 94] width 132 height 167
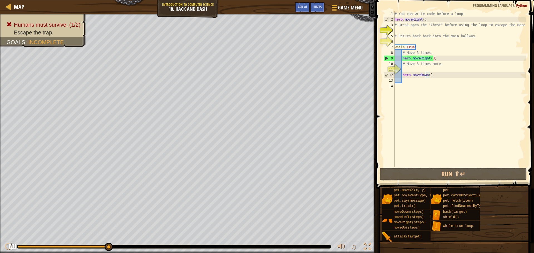
click at [427, 75] on div "# You can write code before a loop. hero . moveRight ( ) # Break open the "Ches…" at bounding box center [460, 94] width 132 height 167
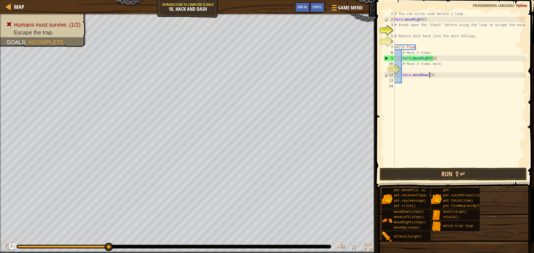
scroll to position [3, 3]
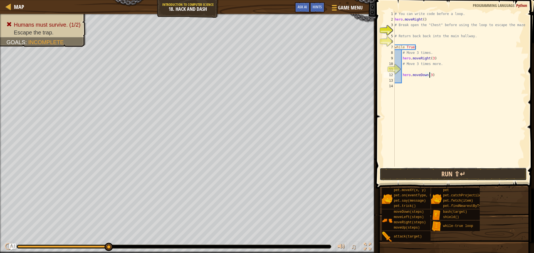
click at [441, 175] on button "Run ⇧↵" at bounding box center [453, 174] width 147 height 13
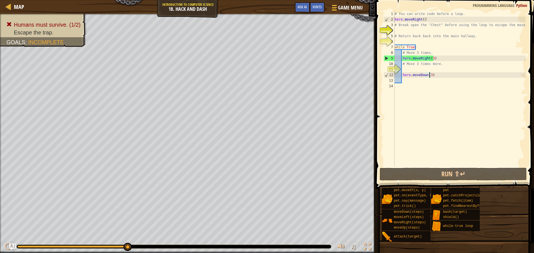
click at [402, 75] on div "# You can write code before a loop. hero . moveRight ( ) # Break open the "Ches…" at bounding box center [460, 94] width 132 height 167
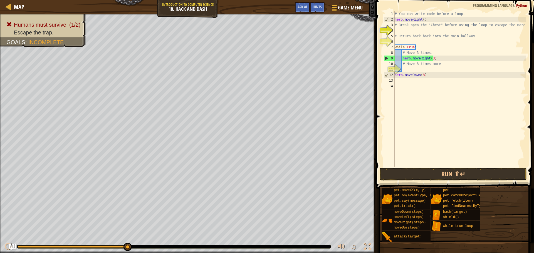
type textarea "hero.moveDown(3)"
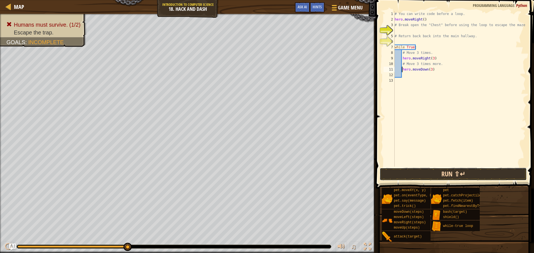
click at [433, 173] on button "Run ⇧↵" at bounding box center [453, 174] width 147 height 13
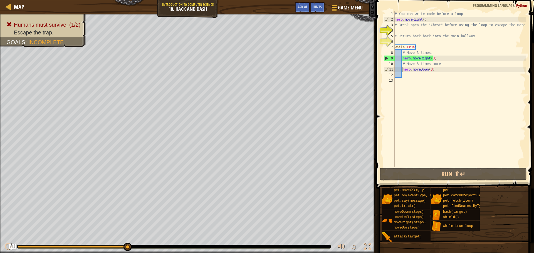
click at [415, 79] on div "# You can write code before a loop. hero . moveRight ( ) # Break open the "Ches…" at bounding box center [460, 94] width 132 height 167
click at [414, 77] on div "# You can write code before a loop. hero . moveRight ( ) # Break open the "Ches…" at bounding box center [460, 94] width 132 height 167
type textarea "d"
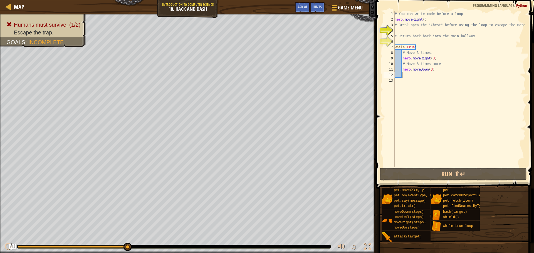
type textarea "s"
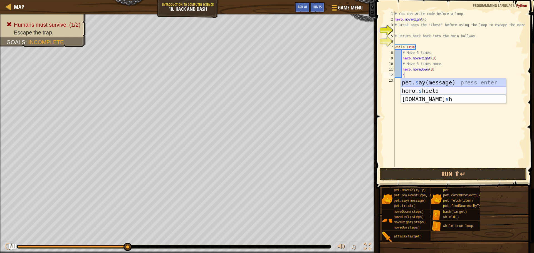
click at [416, 88] on div "pet. s ay(message) press enter hero. s hield press enter [DOMAIN_NAME] s h pres…" at bounding box center [453, 99] width 105 height 42
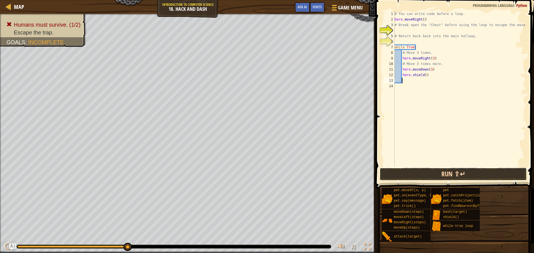
click at [439, 176] on button "Run ⇧↵" at bounding box center [453, 174] width 147 height 13
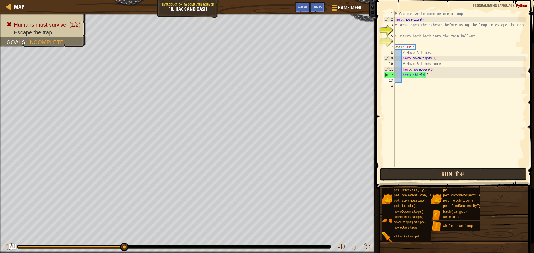
click at [435, 170] on button "Run ⇧↵" at bounding box center [453, 174] width 147 height 13
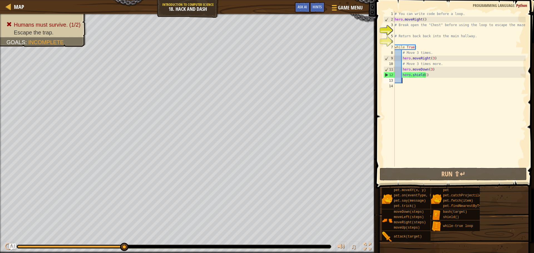
click at [403, 31] on div "# You can write code before a loop. hero . moveRight ( ) # Break open the "Ches…" at bounding box center [460, 94] width 132 height 167
type textarea "u"
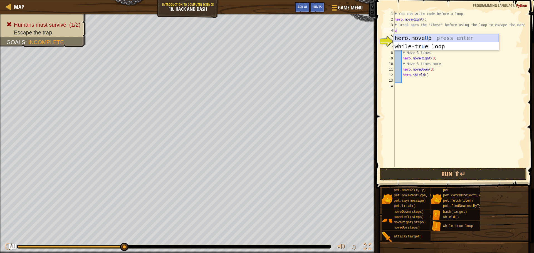
click at [434, 38] on div "hero.move U p press enter while-tr u e loop press enter" at bounding box center [446, 50] width 105 height 33
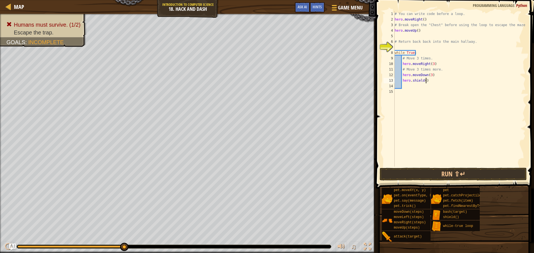
click at [425, 80] on div "# You can write code before a loop. hero . moveRight ( ) # Break open the "Ches…" at bounding box center [460, 94] width 132 height 167
type textarea "hero.shield("
type textarea "h"
click at [459, 169] on button "Run ⇧↵" at bounding box center [453, 174] width 147 height 13
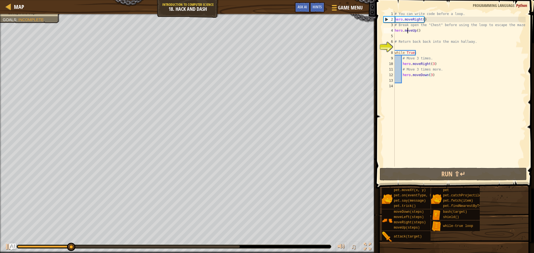
click at [408, 33] on div "# You can write code before a loop. hero . moveRight ( ) # Break open the "Ches…" at bounding box center [460, 94] width 132 height 167
type textarea "hero.moveUp()"
click at [407, 35] on div "# You can write code before a loop. hero . moveRight ( ) # Break open the "Ches…" at bounding box center [460, 94] width 132 height 167
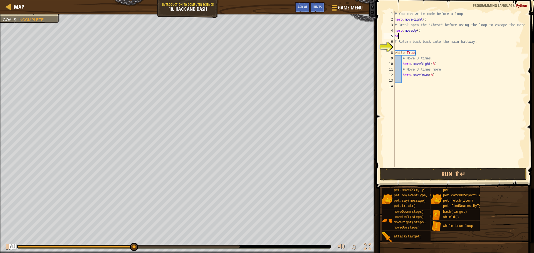
type textarea "b"
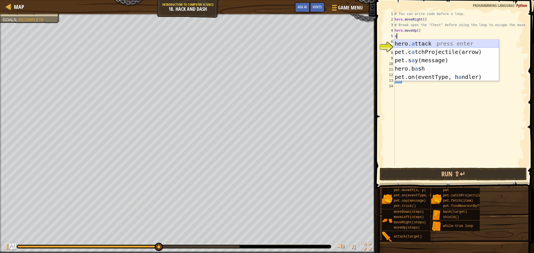
click at [432, 41] on div "hero. a ttack press enter pet.c a tchProjectile(arrow) press enter pet.s a y(me…" at bounding box center [446, 69] width 105 height 58
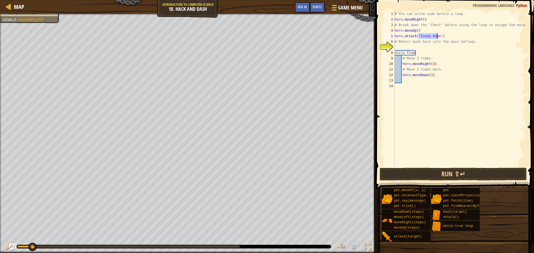
click at [32, 203] on div "Humans must survive. (1/2) Escape the trap. Goals : Incomplete ♫ Illia 123 x: 5…" at bounding box center [267, 134] width 534 height 240
type textarea "hero.attack("Chest")"
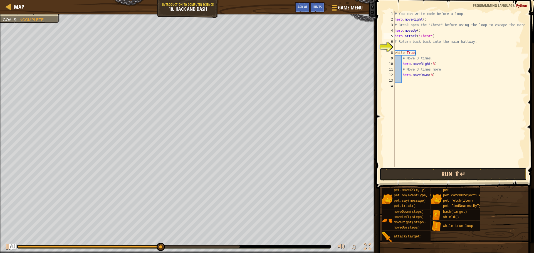
click at [469, 173] on button "Run ⇧↵" at bounding box center [453, 174] width 147 height 13
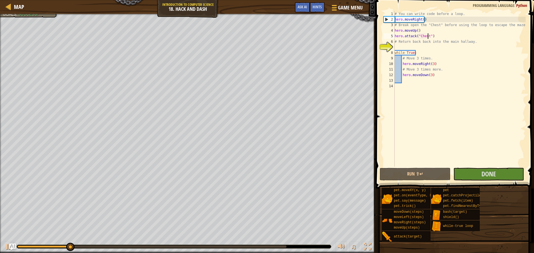
click at [441, 48] on div "# You can write code before a loop. hero . moveRight ( ) # Break open the "Ches…" at bounding box center [460, 94] width 132 height 167
type textarea "d"
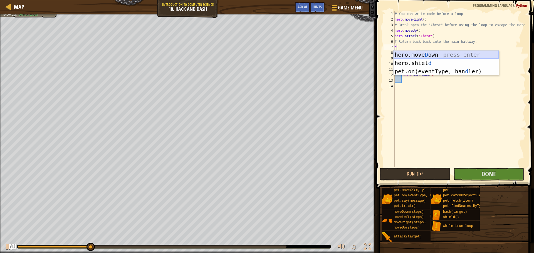
click at [434, 55] on div "hero.[PERSON_NAME] own press enter hero.[PERSON_NAME] d press enter pet.on(even…" at bounding box center [446, 72] width 105 height 42
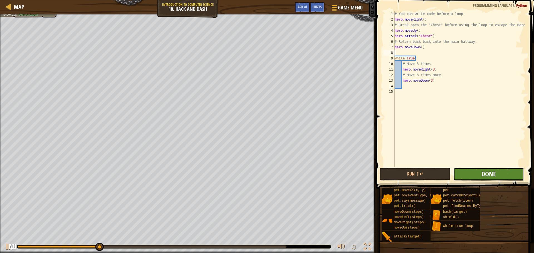
click at [484, 171] on span "Done" at bounding box center [489, 174] width 14 height 9
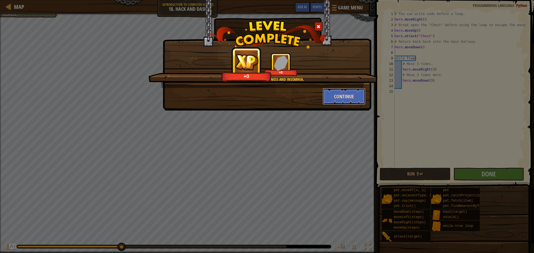
click at [337, 89] on button "Continue" at bounding box center [344, 96] width 43 height 17
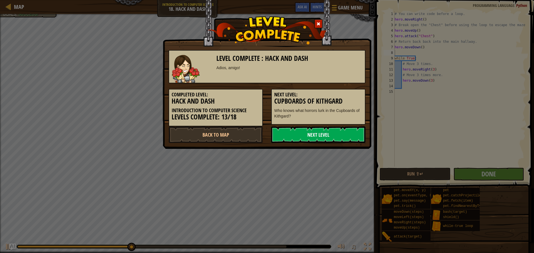
click at [317, 129] on link "Next Level" at bounding box center [318, 135] width 94 height 17
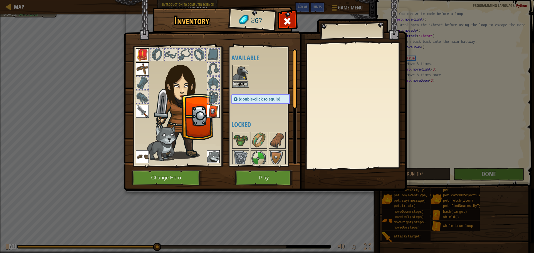
click at [257, 98] on span "(double-click to equip)" at bounding box center [259, 99] width 41 height 4
click at [257, 99] on span "(double-click to equip)" at bounding box center [259, 99] width 41 height 4
click at [240, 84] on button "Equip" at bounding box center [241, 84] width 16 height 6
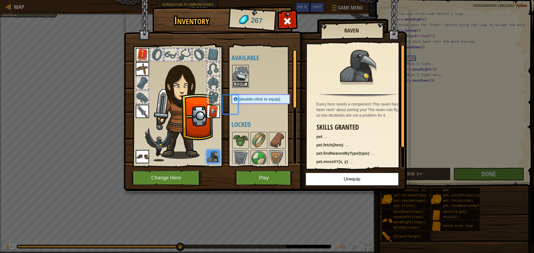
click at [240, 84] on button "Equip" at bounding box center [241, 85] width 16 height 6
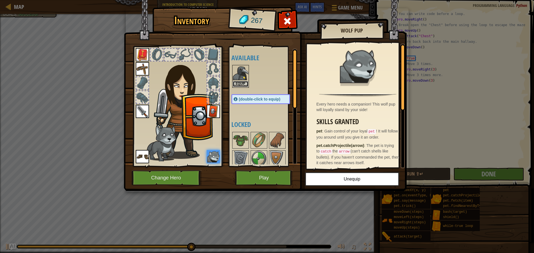
click at [240, 84] on button "Equip" at bounding box center [241, 84] width 16 height 6
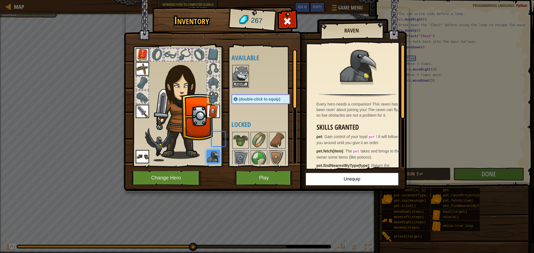
click at [240, 84] on button "Equip" at bounding box center [241, 85] width 16 height 6
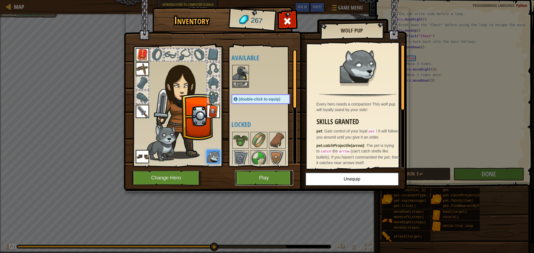
click at [254, 180] on button "Play" at bounding box center [264, 178] width 58 height 15
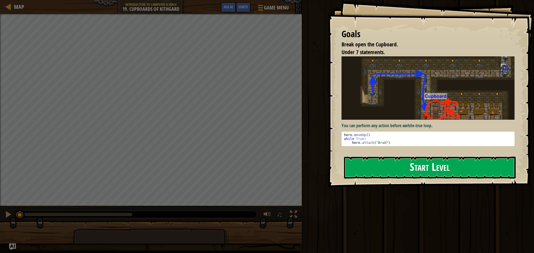
click at [436, 161] on button "Start Level" at bounding box center [430, 168] width 172 height 22
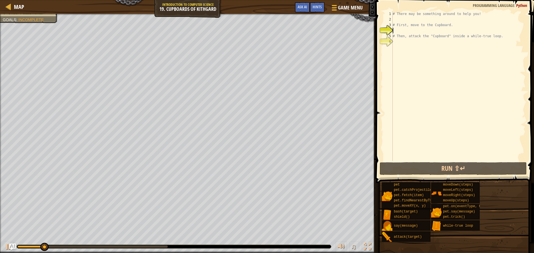
click at [394, 17] on div "# There may be something around to help you! # First, move to the Cupboard. # T…" at bounding box center [459, 91] width 134 height 161
type textarea "u"
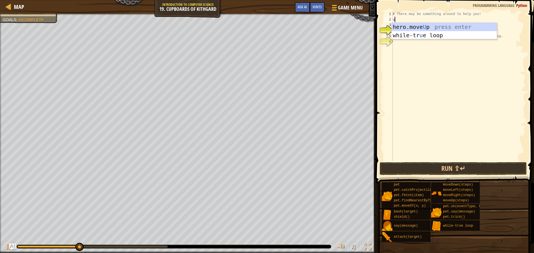
scroll to position [3, 0]
click at [424, 24] on div "hero.move U p press enter while-tr u e loop press enter" at bounding box center [444, 39] width 105 height 33
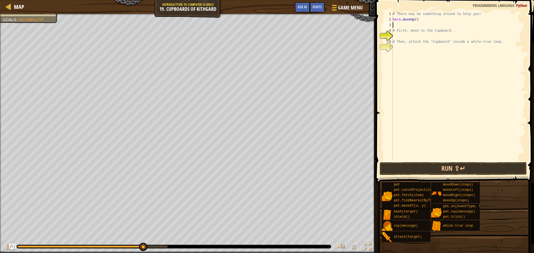
type textarea "r"
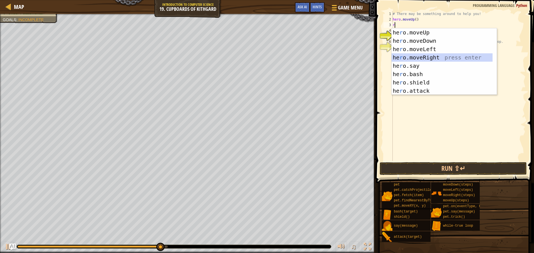
click at [422, 57] on div "he r o.moveUp press enter he r o.moveDown press enter he r o.moveLeft press ent…" at bounding box center [442, 69] width 101 height 83
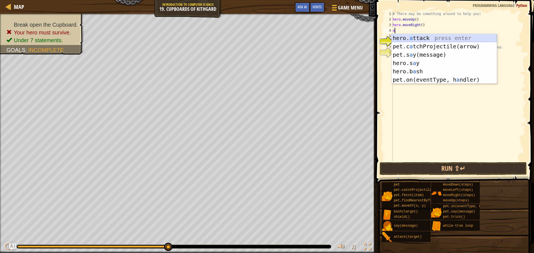
click at [403, 36] on div "hero. a ttack press enter pet.c a tchProjectile(arrow) press enter pet.s a y(me…" at bounding box center [444, 67] width 105 height 67
type textarea "hero.attack("Enemy Name")"
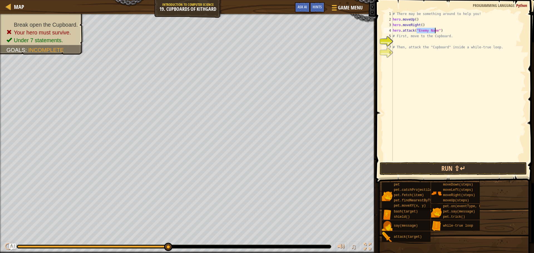
click at [430, 74] on div "# There may be something around to help you! hero . moveUp ( ) hero . moveRight…" at bounding box center [459, 91] width 134 height 161
click at [435, 169] on button "Run ⇧↵" at bounding box center [453, 169] width 147 height 13
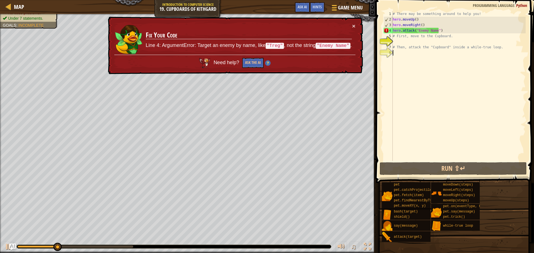
click at [356, 24] on div "× Fix Your Code Line 4: ArgumentError: Target an enemy by name, like "Treg" , n…" at bounding box center [235, 46] width 256 height 58
click at [354, 26] on button "×" at bounding box center [353, 26] width 3 height 6
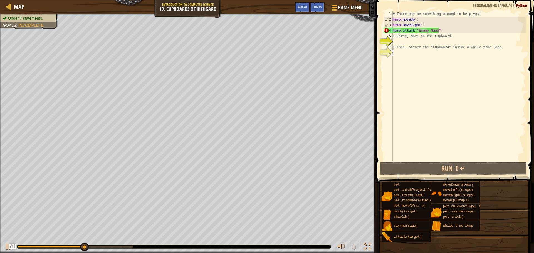
click at [444, 31] on div "# There may be something around to help you! hero . moveUp ( ) hero . moveRight…" at bounding box center [459, 91] width 134 height 161
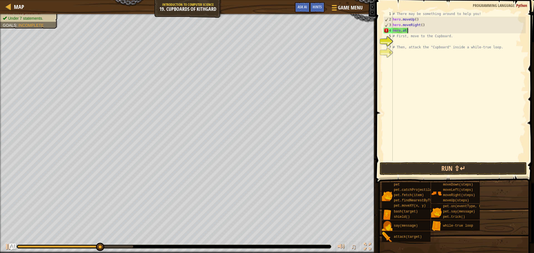
type textarea "h"
click at [420, 25] on div "# There may be something around to help you! hero . moveUp ( ) hero . moveRight…" at bounding box center [459, 91] width 134 height 161
type textarea "hero.moveRight(2)"
click at [419, 29] on div "# There may be something around to help you! hero . moveUp ( ) hero . moveRight…" at bounding box center [459, 91] width 134 height 161
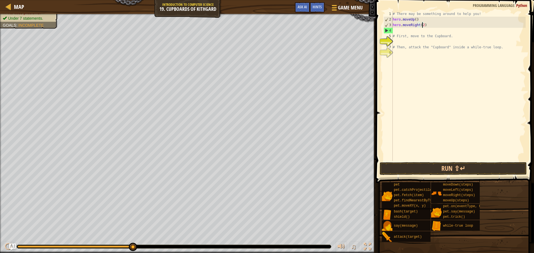
scroll to position [3, 0]
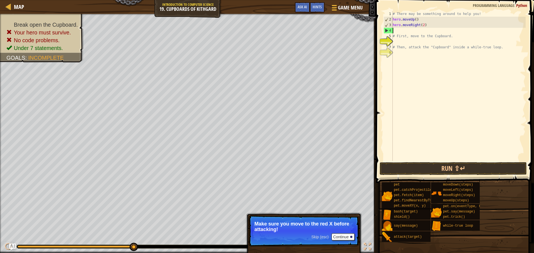
type textarea "d"
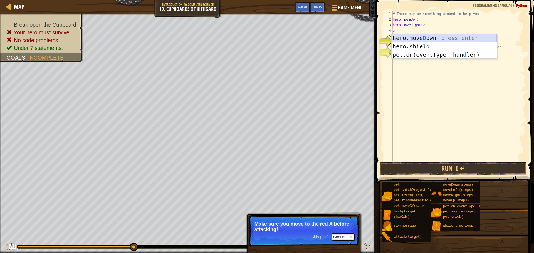
click at [415, 38] on div "hero.[PERSON_NAME] own press enter hero.[PERSON_NAME] d press enter pet.on(even…" at bounding box center [444, 55] width 105 height 42
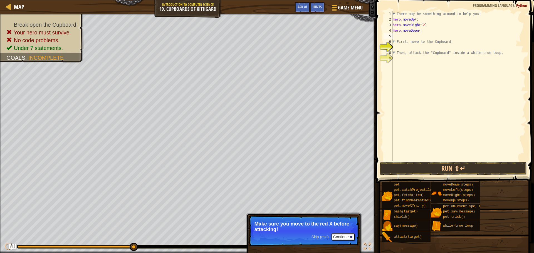
click at [418, 31] on div "# There may be something around to help you! hero . moveUp ( ) hero . moveRight…" at bounding box center [459, 91] width 134 height 161
type textarea "hero.moveDown(2)"
click at [415, 35] on div "# There may be something around to help you! hero . moveUp ( ) hero . moveRight…" at bounding box center [459, 91] width 134 height 161
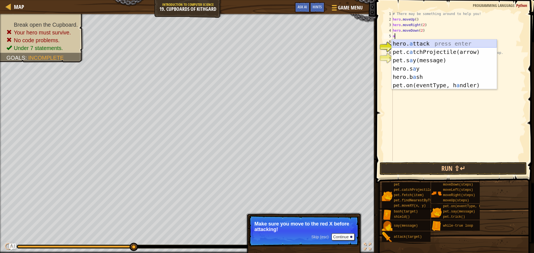
click at [421, 43] on div "hero. a ttack press enter pet.c a tchProjectile(arrow) press enter pet.s a y(me…" at bounding box center [444, 73] width 105 height 67
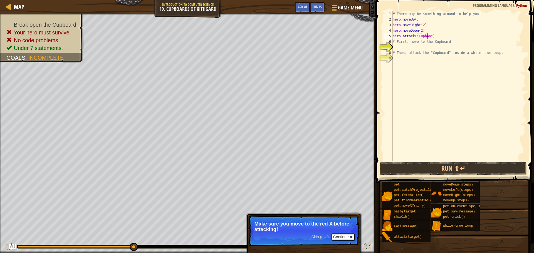
scroll to position [3, 3]
type textarea "hero.attack("Cupboard")"
click at [410, 168] on button "Run ⇧↵" at bounding box center [453, 169] width 147 height 13
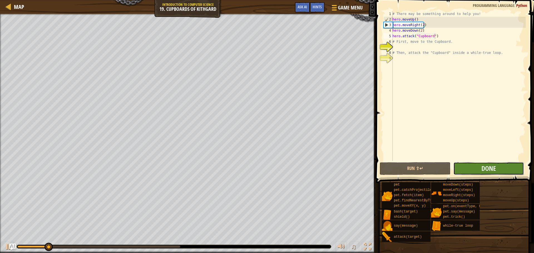
click at [503, 166] on button "Done" at bounding box center [489, 169] width 71 height 13
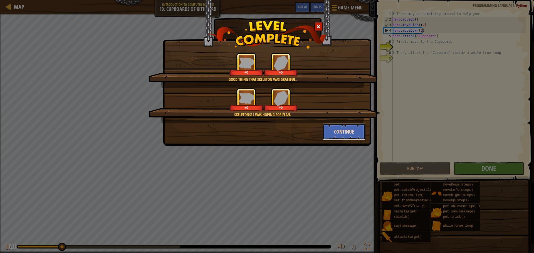
click at [356, 136] on button "Continue" at bounding box center [344, 132] width 43 height 17
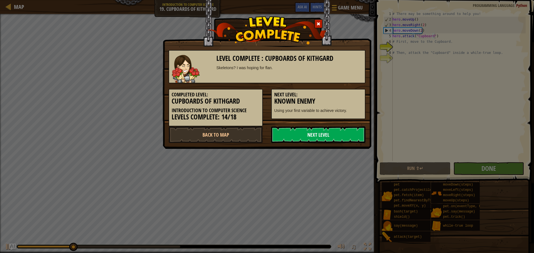
click at [334, 138] on link "Next Level" at bounding box center [318, 135] width 94 height 17
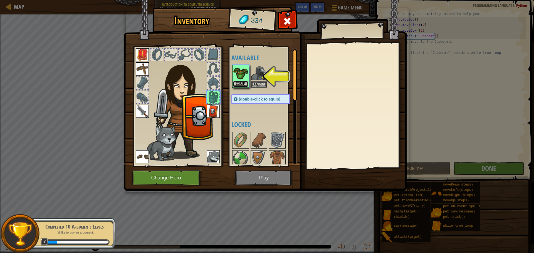
click at [235, 83] on button "Equip" at bounding box center [241, 84] width 16 height 6
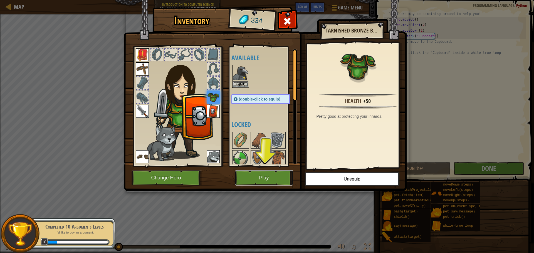
click at [266, 173] on button "Play" at bounding box center [264, 178] width 58 height 15
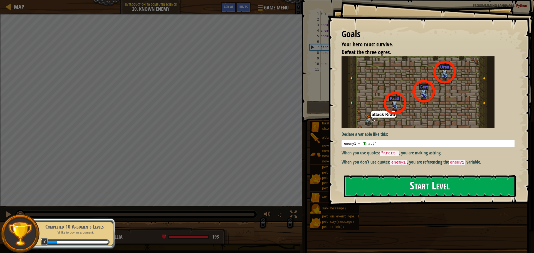
click at [397, 188] on button "Start Level" at bounding box center [430, 187] width 172 height 22
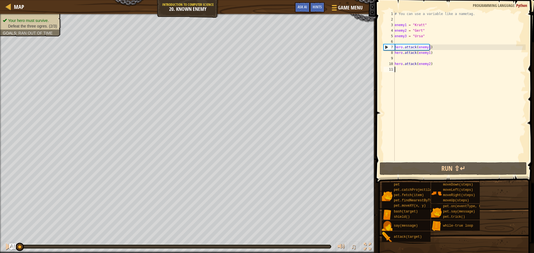
click at [420, 26] on div "# You can use a variable like a nametag. enemy1 = "[PERSON_NAME]" enemy2 = "[PE…" at bounding box center [460, 91] width 132 height 161
type textarea "enemy1 = "[PERSON_NAME]""
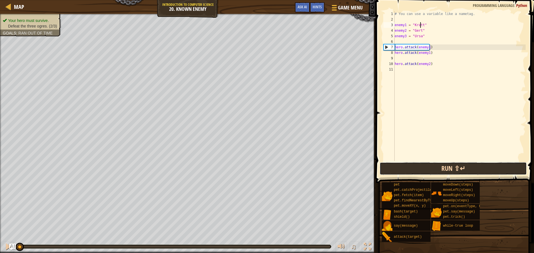
click at [420, 166] on button "Run ⇧↵" at bounding box center [453, 169] width 147 height 13
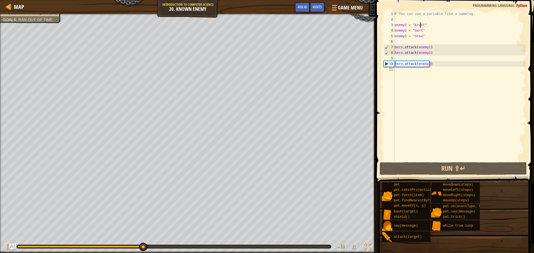
click at [419, 74] on div "# You can use a variable like a nametag. enemy1 = "[PERSON_NAME]" enemy2 = "[PE…" at bounding box center [460, 91] width 132 height 161
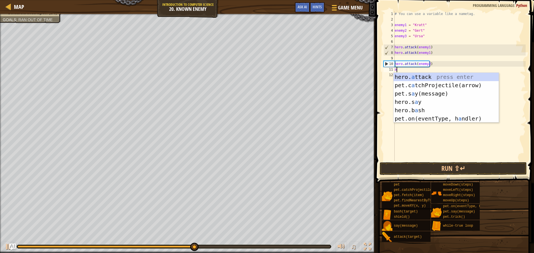
scroll to position [3, 0]
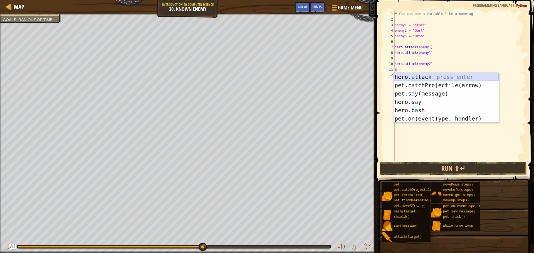
click at [412, 74] on div "hero. a ttack press enter pet.c a tchProjectile(arrow) press enter pet.s a y(me…" at bounding box center [446, 106] width 105 height 67
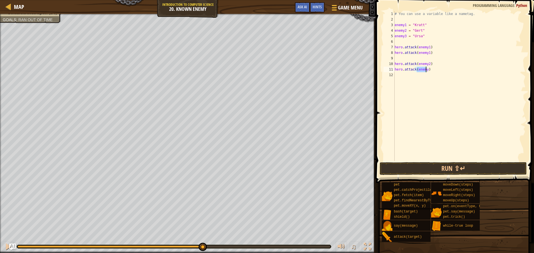
click at [404, 36] on div "# You can use a variable like a nametag. enemy1 = "[PERSON_NAME]" enemy2 = "[PE…" at bounding box center [460, 91] width 132 height 161
type textarea "enemy3 = "Ursa""
click at [404, 36] on div "# You can use a variable like a nametag. enemy1 = "[PERSON_NAME]" enemy2 = "[PE…" at bounding box center [460, 91] width 132 height 161
click at [422, 73] on div "# You can use a variable like a nametag. enemy1 = "[PERSON_NAME]" enemy2 = "[PE…" at bounding box center [460, 91] width 132 height 161
click at [422, 69] on div "# You can use a variable like a nametag. enemy1 = "[PERSON_NAME]" enemy2 = "[PE…" at bounding box center [460, 91] width 132 height 161
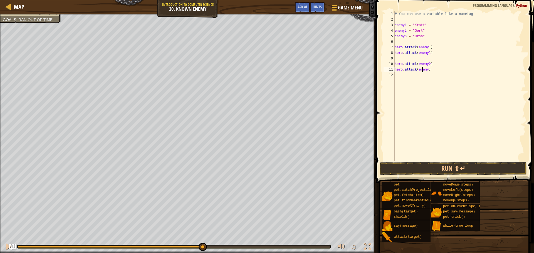
click at [422, 69] on div "# You can use a variable like a nametag. enemy1 = "[PERSON_NAME]" enemy2 = "[PE…" at bounding box center [460, 91] width 132 height 161
paste textarea "3"
click at [412, 168] on button "Run ⇧↵" at bounding box center [453, 169] width 147 height 13
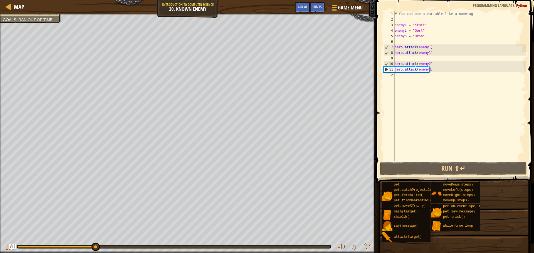
click at [436, 63] on div "# You can use a variable like a nametag. enemy1 = "[PERSON_NAME]" enemy2 = "[PE…" at bounding box center [460, 91] width 132 height 161
click at [436, 63] on div "# You can use a variable like a nametag. enemy1 = "[PERSON_NAME]" enemy2 = "[PE…" at bounding box center [460, 86] width 132 height 150
click at [436, 63] on div "# You can use a variable like a nametag. enemy1 = "[PERSON_NAME]" enemy2 = "[PE…" at bounding box center [460, 91] width 132 height 161
click at [411, 63] on div "# You can use a variable like a nametag. enemy1 = "[PERSON_NAME]" enemy2 = "[PE…" at bounding box center [460, 91] width 132 height 161
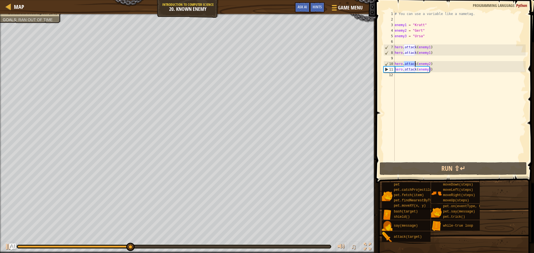
click at [411, 63] on div "# You can use a variable like a nametag. enemy1 = "[PERSON_NAME]" enemy2 = "[PE…" at bounding box center [460, 91] width 132 height 161
type textarea "hero.attack(enemy2) hero.attack(enemy3)"
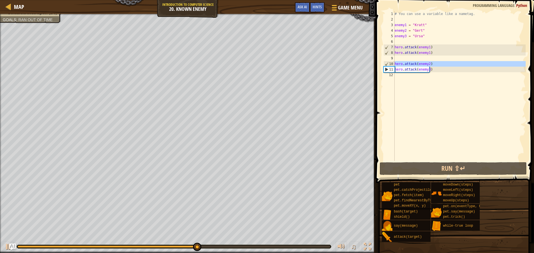
click at [453, 88] on div "# You can use a variable like a nametag. enemy1 = "[PERSON_NAME]" enemy2 = "[PE…" at bounding box center [460, 91] width 132 height 161
click at [445, 65] on div "# You can use a variable like a nametag. enemy1 = "[PERSON_NAME]" enemy2 = "[PE…" at bounding box center [460, 91] width 132 height 161
type textarea "hero.attack(enemy2)"
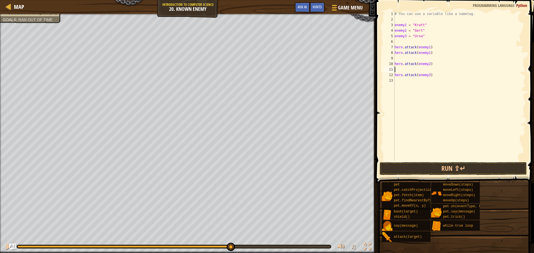
paste textarea "hero.attack(enemy3)"
click at [416, 80] on div "# You can use a variable like a nametag. enemy1 = "[PERSON_NAME]" enemy2 = "[PE…" at bounding box center [460, 91] width 132 height 161
click at [416, 80] on div "# You can use a variable like a nametag. enemy1 = "[PERSON_NAME]" enemy2 = "[PE…" at bounding box center [460, 86] width 132 height 150
click at [416, 80] on div "# You can use a variable like a nametag. enemy1 = "[PERSON_NAME]" enemy2 = "[PE…" at bounding box center [460, 91] width 132 height 161
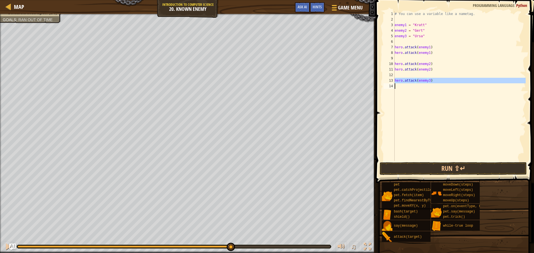
click at [416, 80] on div "# You can use a variable like a nametag. enemy1 = "[PERSON_NAME]" enemy2 = "[PE…" at bounding box center [460, 91] width 132 height 161
type textarea "hero.attack(enemy3)"
click at [416, 75] on div "# You can use a variable like a nametag. enemy1 = "[PERSON_NAME]" enemy2 = "[PE…" at bounding box center [460, 91] width 132 height 161
type textarea "hero.attack(enemy3)"
click at [437, 166] on button "Run ⇧↵" at bounding box center [453, 169] width 147 height 13
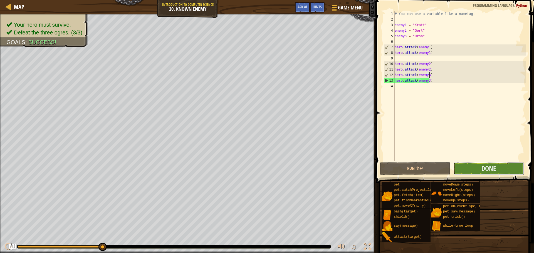
click at [468, 167] on button "Done" at bounding box center [489, 169] width 71 height 13
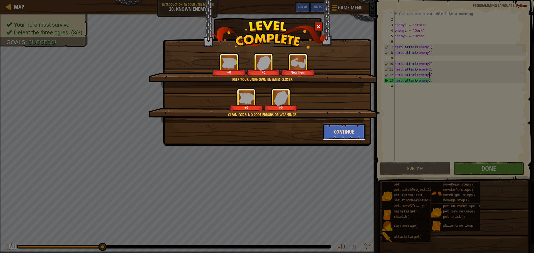
click at [351, 129] on button "Continue" at bounding box center [344, 132] width 43 height 17
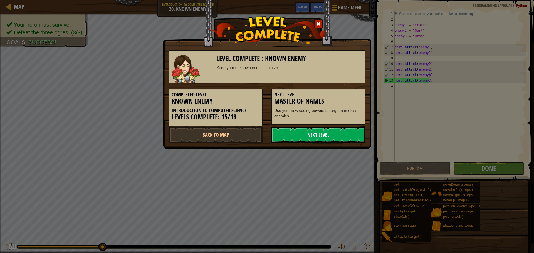
click at [302, 129] on link "Next Level" at bounding box center [318, 135] width 94 height 17
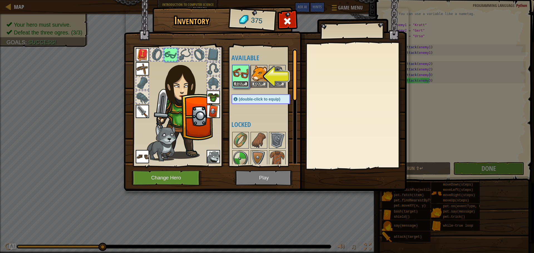
click at [239, 83] on button "Equip" at bounding box center [241, 84] width 16 height 6
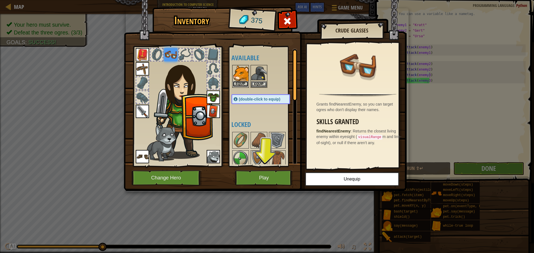
click at [243, 84] on button "Equip" at bounding box center [241, 84] width 16 height 6
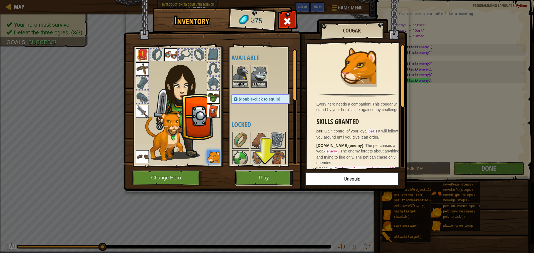
click at [248, 175] on button "Play" at bounding box center [264, 178] width 58 height 15
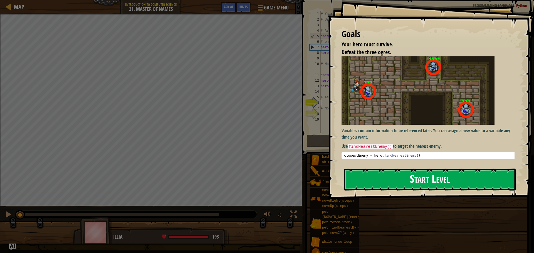
click at [384, 179] on button "Start Level" at bounding box center [430, 180] width 172 height 22
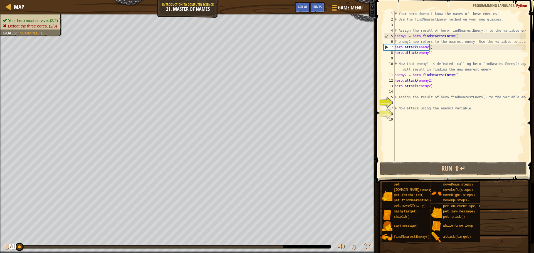
type textarea "f"
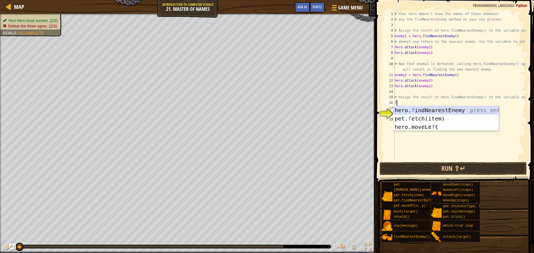
click at [425, 112] on div "hero. f indNearestEnemy press enter pet. f etch(item) press enter hero.moveLe f…" at bounding box center [446, 127] width 105 height 42
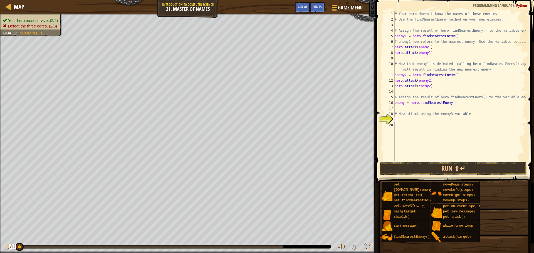
click at [412, 120] on div "# Your hero doesn't know the names of these enemies! # Use the findNearestEnemy…" at bounding box center [460, 91] width 132 height 161
type textarea "f"
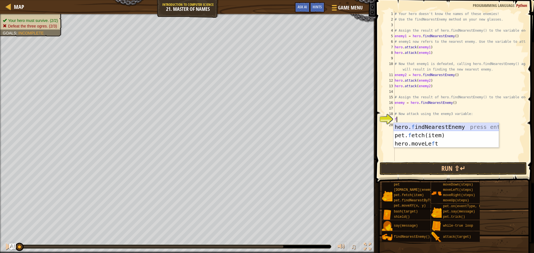
click at [413, 126] on div "hero. f indNearestEnemy press enter pet. f etch(item) press enter hero.moveLe f…" at bounding box center [446, 144] width 105 height 42
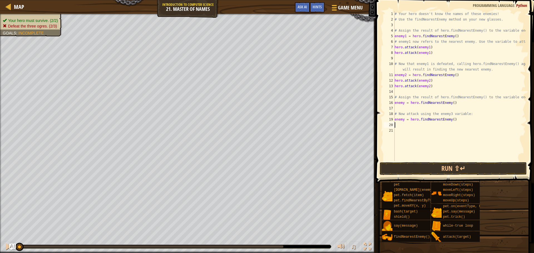
click at [426, 160] on div "# Your hero doesn't know the names of these enemies! # Use the findNearestEnemy…" at bounding box center [460, 91] width 132 height 161
click at [423, 163] on div "1 2 3 4 5 6 7 8 9 10 11 12 13 14 15 16 17 18 19 20 21 # Your hero doesn't know …" at bounding box center [454, 103] width 160 height 200
click at [423, 163] on button "Run ⇧↵" at bounding box center [453, 169] width 147 height 13
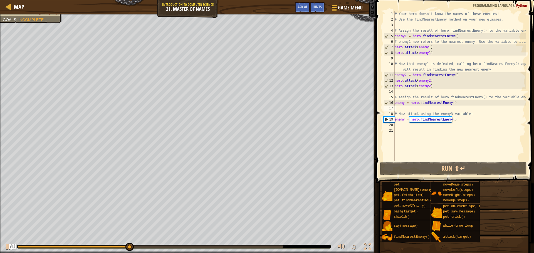
click at [403, 110] on div "# Your hero doesn't know the names of these enemies! # Use the findNearestEnemy…" at bounding box center [460, 91] width 132 height 161
type textarea "f"
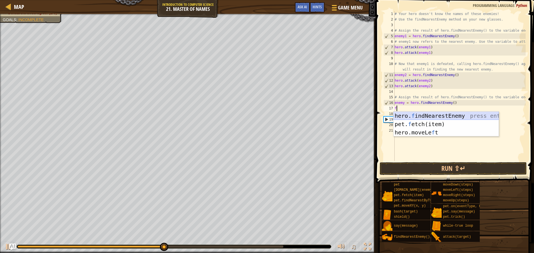
click at [406, 114] on div "hero. f indNearestEnemy press enter pet. f etch(item) press enter hero.moveLe f…" at bounding box center [446, 133] width 105 height 42
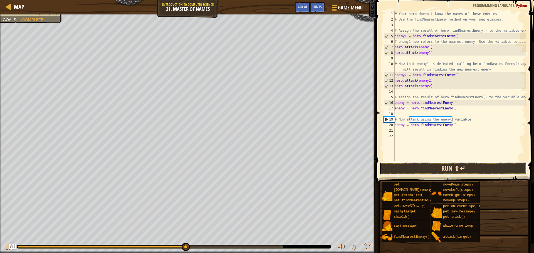
click at [427, 165] on button "Run ⇧↵" at bounding box center [453, 169] width 147 height 13
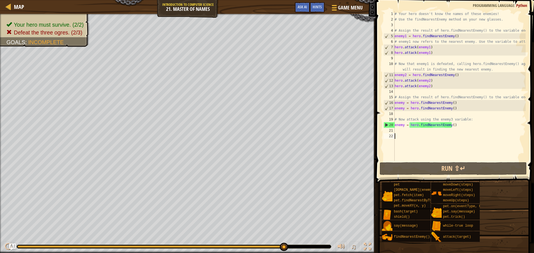
click at [441, 139] on div "# Your hero doesn't know the names of these enemies! # Use the findNearestEnemy…" at bounding box center [460, 91] width 132 height 161
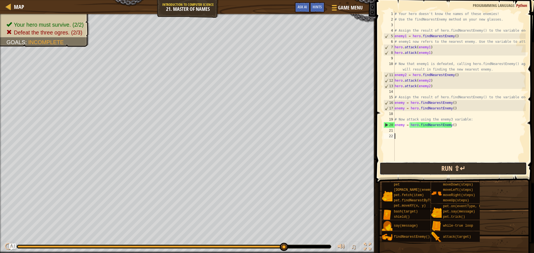
click at [426, 165] on button "Run ⇧↵" at bounding box center [453, 169] width 147 height 13
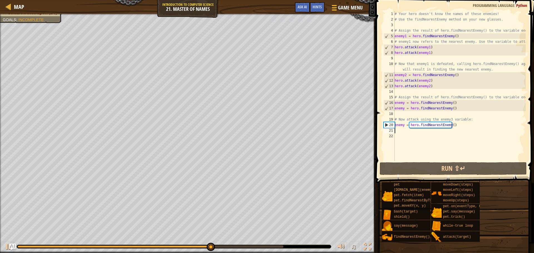
click at [414, 128] on div "# Your hero doesn't know the names of these enemies! # Use the findNearestEnemy…" at bounding box center [460, 91] width 132 height 161
type textarea "f"
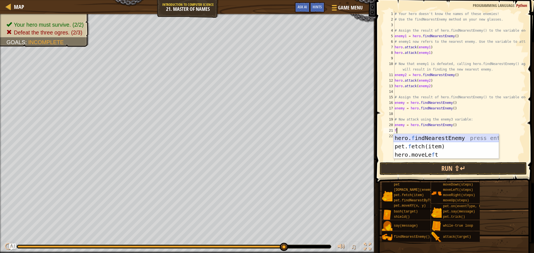
click at [412, 135] on div "hero. f indNearestEnemy press enter pet. f etch(item) press enter hero.moveLe f…" at bounding box center [446, 155] width 105 height 42
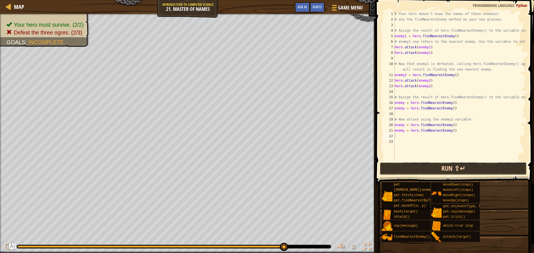
click at [411, 166] on button "Run ⇧↵" at bounding box center [453, 169] width 147 height 13
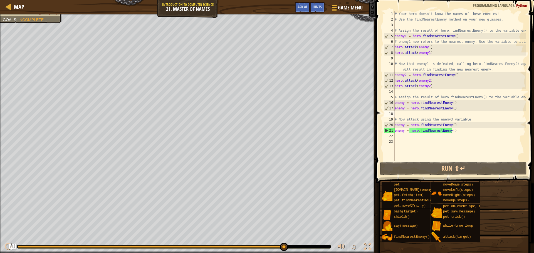
click at [400, 113] on div "# Your hero doesn't know the names of these enemies! # Use the findNearestEnemy…" at bounding box center [460, 91] width 132 height 161
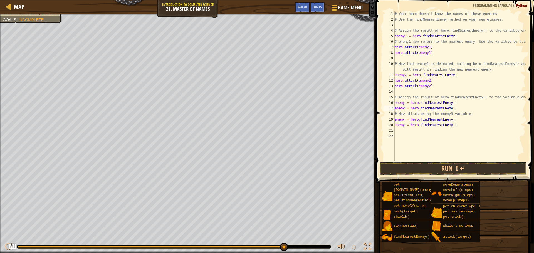
click at [451, 128] on div "# Your hero doesn't know the names of these enemies! # Use the findNearestEnemy…" at bounding box center [460, 91] width 132 height 161
type textarea "e"
type textarea "a"
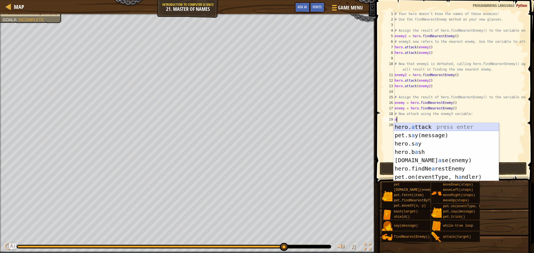
click at [421, 127] on div "hero. a ttack press enter pet.s a y(message) press enter hero.s a y press enter…" at bounding box center [446, 160] width 105 height 75
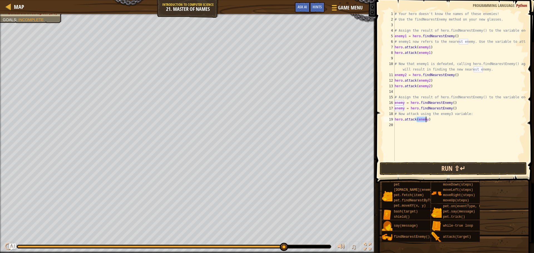
type textarea "hero.attack(enemy)"
click at [422, 173] on button "Run ⇧↵" at bounding box center [453, 169] width 147 height 13
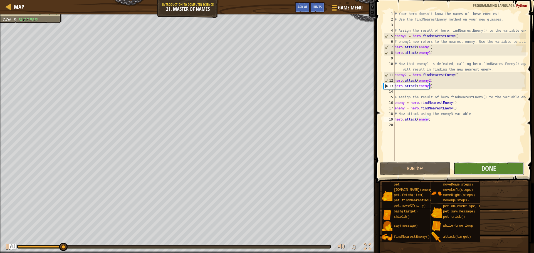
click at [476, 170] on button "Done" at bounding box center [489, 169] width 71 height 13
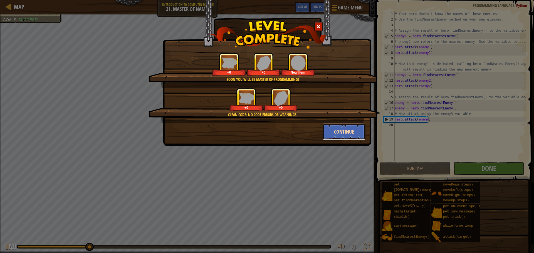
click at [335, 130] on button "Continue" at bounding box center [344, 132] width 43 height 17
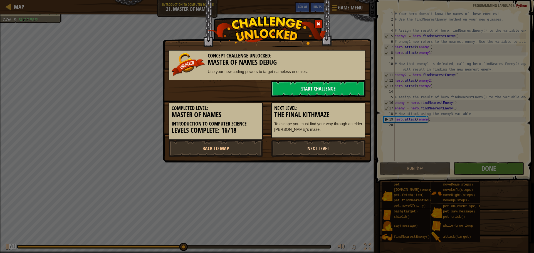
click at [324, 144] on link "Next Level" at bounding box center [318, 148] width 94 height 17
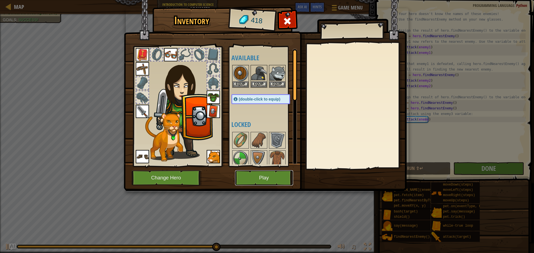
click at [270, 177] on button "Play" at bounding box center [264, 178] width 58 height 15
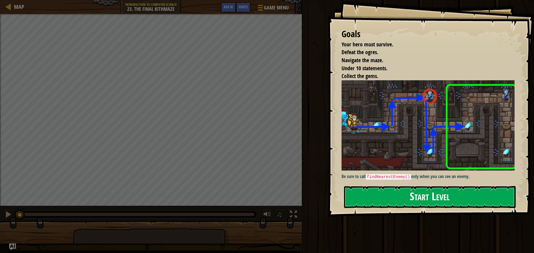
click at [370, 204] on button "Start Level" at bounding box center [430, 197] width 172 height 22
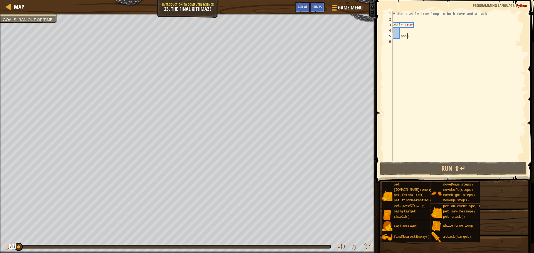
click at [408, 18] on div "# Use a while-true loop to both move and attack. while True : pass" at bounding box center [459, 91] width 134 height 161
click at [422, 35] on div "# Use a while-true loop to both move and attack. while True : pass" at bounding box center [459, 91] width 134 height 161
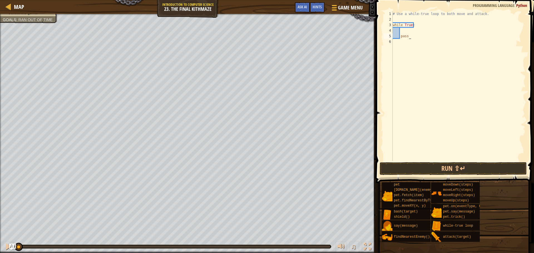
type textarea "pass n"
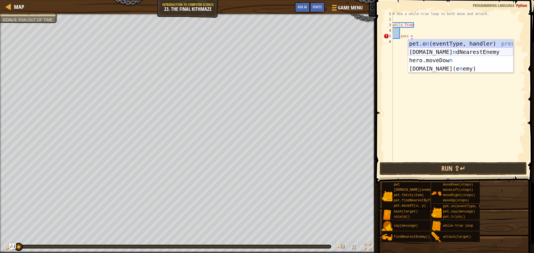
click at [425, 54] on div "pet.o n (eventType, handler) press enter [DOMAIN_NAME] n dNearestEnemy press en…" at bounding box center [460, 65] width 105 height 50
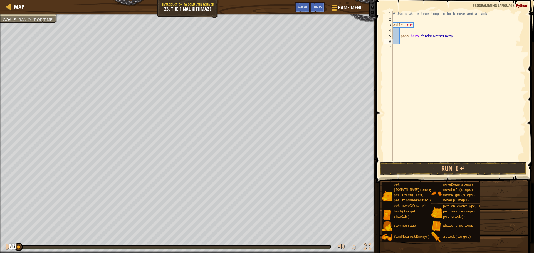
scroll to position [3, 0]
click at [409, 35] on div "# Use a while-true loop to both move and attack. while True : pass hero . findN…" at bounding box center [459, 91] width 134 height 161
click at [482, 26] on div "# Use a while-true loop to both move and attack. while True : pass hero . findN…" at bounding box center [459, 91] width 134 height 161
click at [455, 163] on button "Run ⇧↵" at bounding box center [453, 169] width 147 height 13
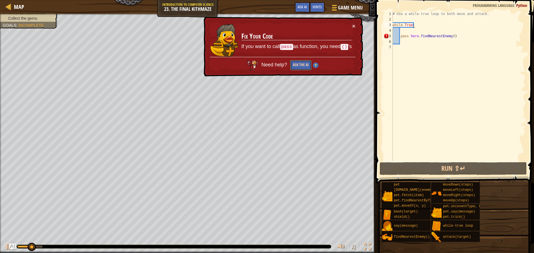
click at [303, 69] on button "Ask the AI" at bounding box center [300, 65] width 21 height 10
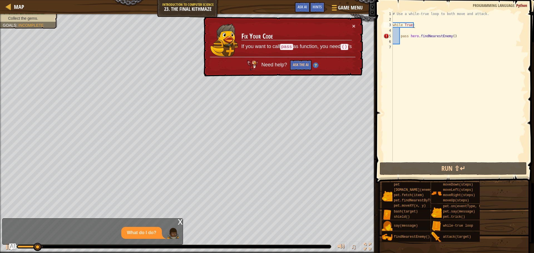
click at [475, 36] on div "# Use a while-true loop to both move and attack. while True : pass hero . findN…" at bounding box center [459, 91] width 134 height 161
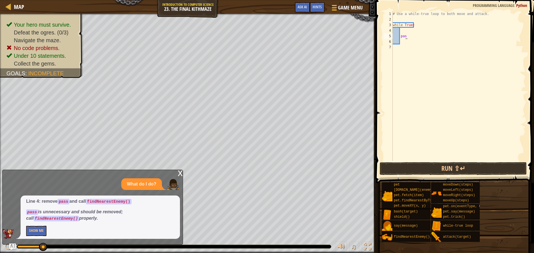
type textarea "p"
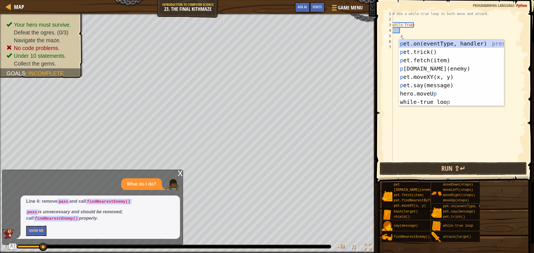
scroll to position [3, 1]
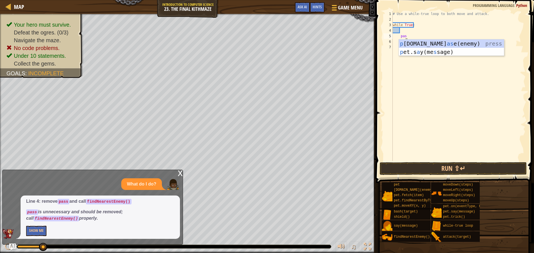
type textarea "pass"
click at [422, 33] on div "# Use a while-true loop to both move and attack. while True : pass" at bounding box center [459, 91] width 134 height 161
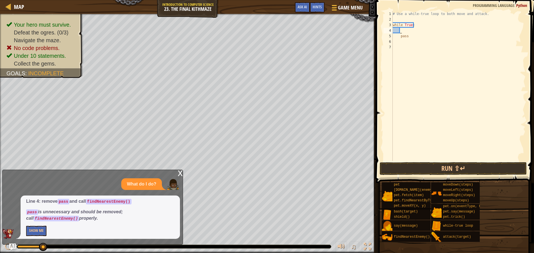
scroll to position [3, 0]
click at [413, 36] on div "# Use a while-true loop to both move and attack. while True : pass" at bounding box center [459, 91] width 134 height 161
type textarea "pass"
click at [415, 31] on div "# Use a while-true loop to both move and attack. while True : pass" at bounding box center [459, 91] width 134 height 161
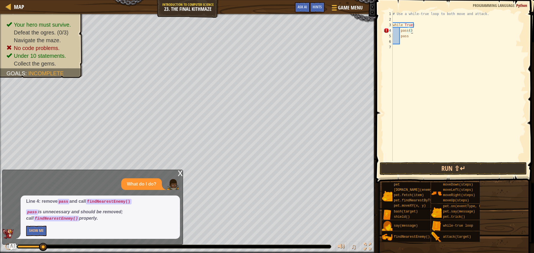
click at [418, 36] on div "# Use a while-true loop to both move and attack. while True : pass ( ) pass" at bounding box center [459, 91] width 134 height 161
type textarea "p"
click at [409, 30] on div "# Use a while-true loop to both move and attack. while True : pass ( )" at bounding box center [459, 91] width 134 height 161
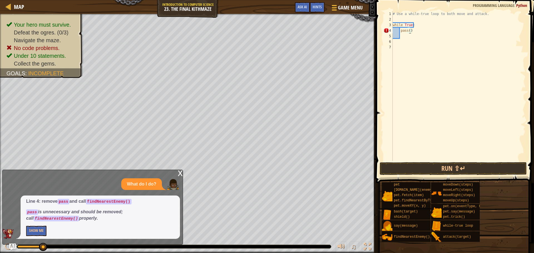
type textarea "pass(n)"
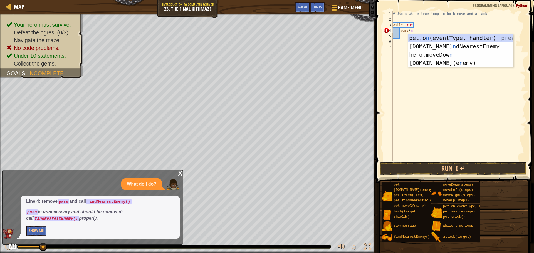
scroll to position [3, 1]
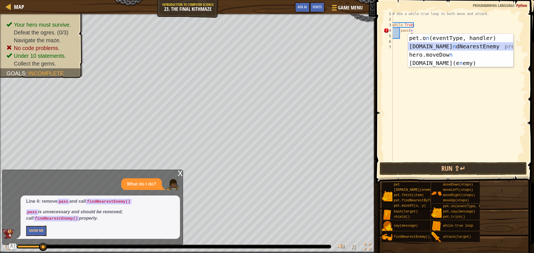
click at [444, 45] on div "pet.o n (eventType, handler) press enter [DOMAIN_NAME] n dNearestEnemy press en…" at bounding box center [460, 59] width 105 height 50
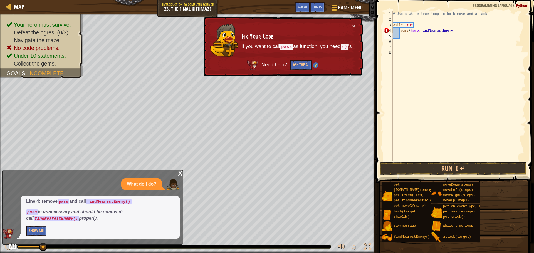
click at [406, 29] on div "# Use a while-true loop to both move and attack. while True : pass ( hero . fin…" at bounding box center [459, 91] width 134 height 161
click at [404, 31] on div "# Use a while-true loop to both move and attack. while True : pass ( hero . fin…" at bounding box center [459, 91] width 134 height 161
click at [406, 31] on div "# Use a while-true loop to both move and attack. while True : pass ( hero . fin…" at bounding box center [459, 91] width 134 height 161
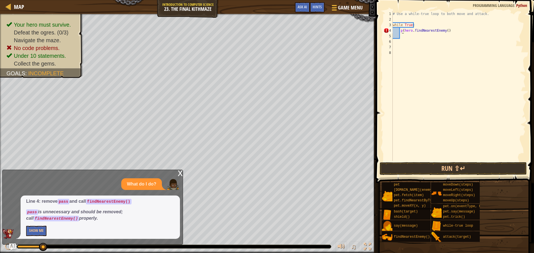
type textarea "(hero.findNearestEnemy()"
click at [419, 33] on div "# Use a while-true loop to both move and attack. while True : ( hero . findNear…" at bounding box center [459, 91] width 134 height 161
click at [403, 19] on div "# Use a while-true loop to both move and attack. while True : ( hero . findNear…" at bounding box center [459, 91] width 134 height 161
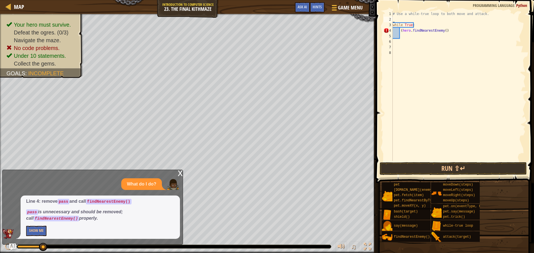
type textarea "r"
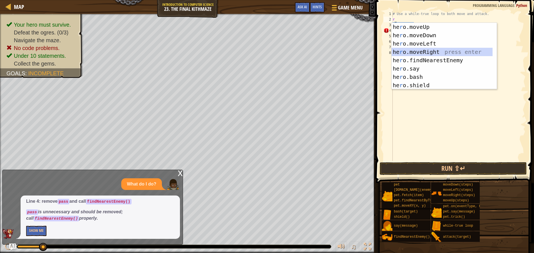
click at [421, 49] on div "he r o.moveUp press enter he r o.moveDown press enter he r o.moveLeft press ent…" at bounding box center [442, 64] width 101 height 83
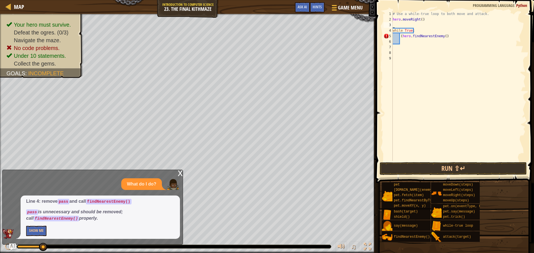
type textarea "u"
click at [408, 32] on div "hero.move U p press enter while-tr u e loop press enter" at bounding box center [444, 44] width 105 height 33
type textarea "r"
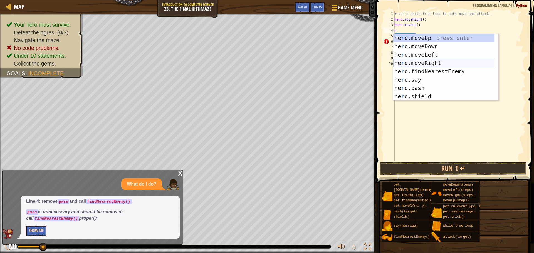
click at [417, 61] on div "he r o.moveUp press enter he r o.moveDown press enter he r o.moveLeft press ent…" at bounding box center [445, 75] width 105 height 83
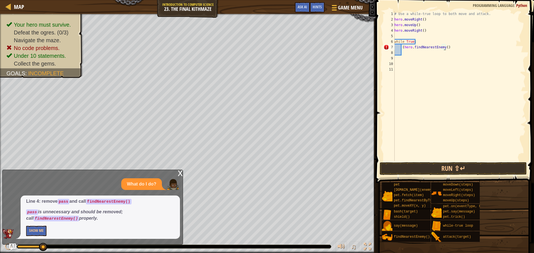
click at [444, 47] on div "# Use a while-true loop to both move and attack. hero . moveRight ( ) hero . mo…" at bounding box center [459, 91] width 132 height 161
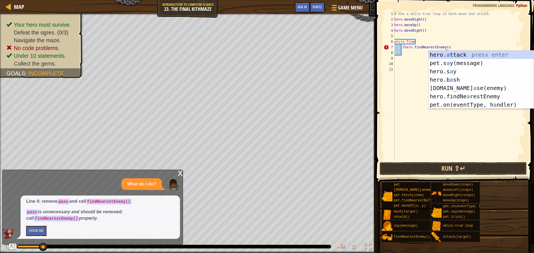
scroll to position [3, 4]
click at [447, 55] on div "hero. a ttack press enter pet.s a y(message) press enter hero.s a y press enter…" at bounding box center [481, 88] width 105 height 75
type textarea "(hero.findNearestEnemy(hero.attack(enemy)"
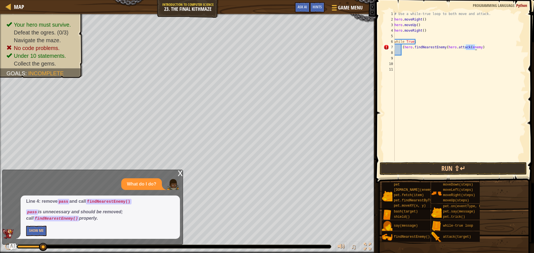
click at [456, 93] on div "# Use a while-true loop to both move and attack. hero . moveRight ( ) hero . mo…" at bounding box center [459, 91] width 132 height 161
click at [479, 45] on div "# Use a while-true loop to both move and attack. hero . moveRight ( ) hero . mo…" at bounding box center [459, 91] width 132 height 161
type textarea "("
type textarea "f"
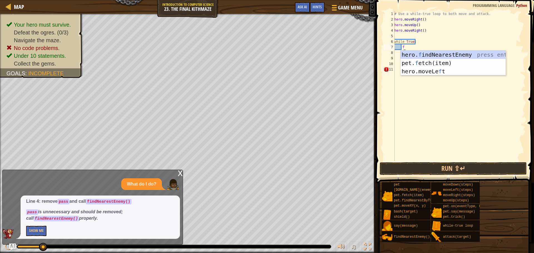
scroll to position [3, 0]
click at [469, 55] on div "hero. f indNearestEnemy press enter pet. f etch(item) press enter hero.moveLe f…" at bounding box center [453, 72] width 105 height 42
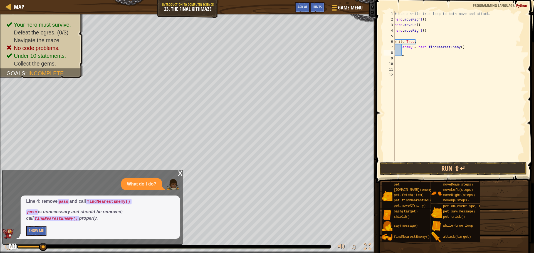
click at [396, 38] on div "# Use a while-true loop to both move and attack. hero . moveRight ( ) hero . mo…" at bounding box center [459, 91] width 132 height 161
type textarea "d"
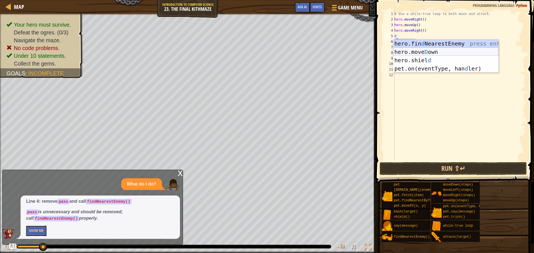
click at [424, 49] on div "hero.fin d NearestEnemy press enter hero.[PERSON_NAME] own press enter hero.[PE…" at bounding box center [445, 65] width 105 height 50
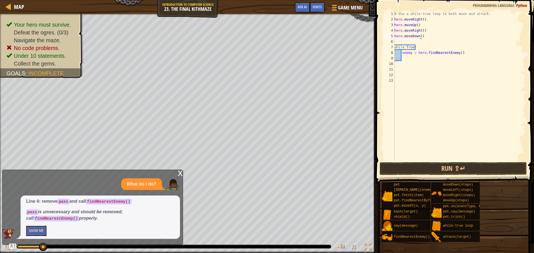
click at [420, 37] on div "# Use a while-true loop to both move and attack. hero . moveRight ( ) hero . mo…" at bounding box center [459, 91] width 132 height 161
type textarea "hero.moveDown(2)"
click at [427, 41] on div "# Use a while-true loop to both move and attack. hero . moveRight ( ) hero . mo…" at bounding box center [459, 91] width 132 height 161
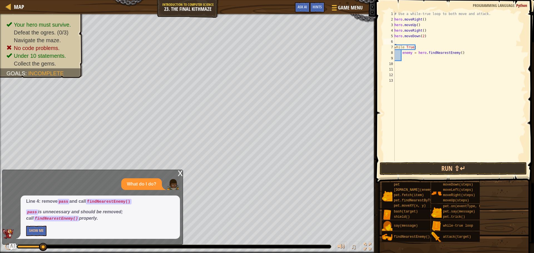
type textarea "u"
click at [447, 48] on div "hero.move U p press enter while-tr u e loop press enter" at bounding box center [445, 61] width 105 height 33
type textarea "r"
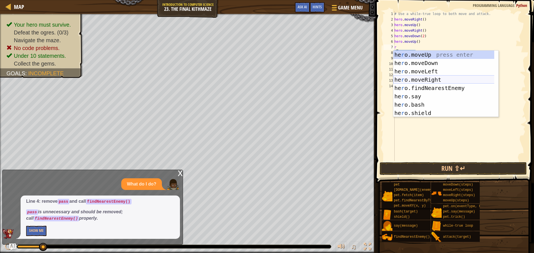
click at [432, 77] on div "he r o.moveUp press enter he r o.moveDown press enter he r o.moveLeft press ent…" at bounding box center [445, 92] width 105 height 83
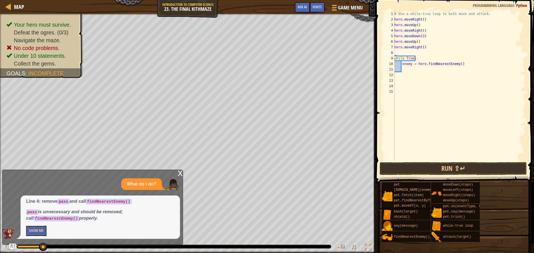
type textarea "u"
click at [430, 59] on div "hero.move U p press enter while-tr u e loop press enter" at bounding box center [445, 72] width 105 height 33
type textarea "r"
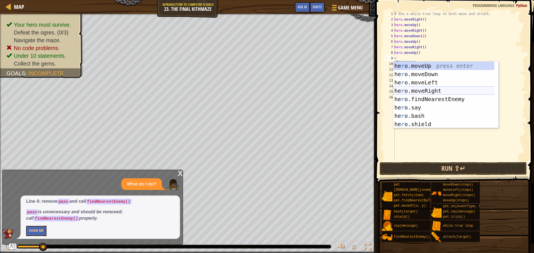
click at [428, 89] on div "he r o.moveUp press enter he r o.moveDown press enter he r o.moveLeft press ent…" at bounding box center [445, 103] width 105 height 83
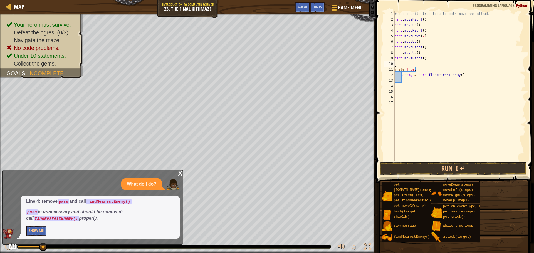
type textarea "d"
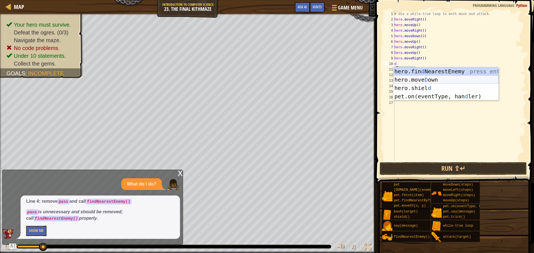
click at [419, 78] on div "hero.fin d NearestEnemy press enter hero.[PERSON_NAME] own press enter hero.[PE…" at bounding box center [445, 92] width 105 height 50
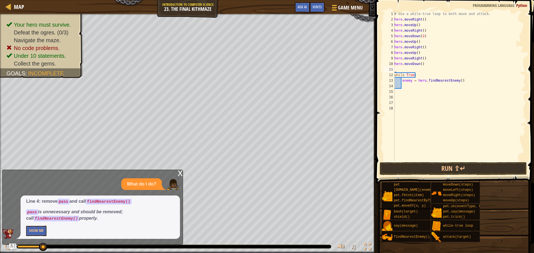
click at [420, 65] on div "# Use a while-true loop to both move and attack. hero . moveRight ( ) hero . mo…" at bounding box center [459, 91] width 132 height 161
type textarea "hero.moveDown(2)"
click at [433, 168] on button "Run ⇧↵" at bounding box center [453, 169] width 147 height 13
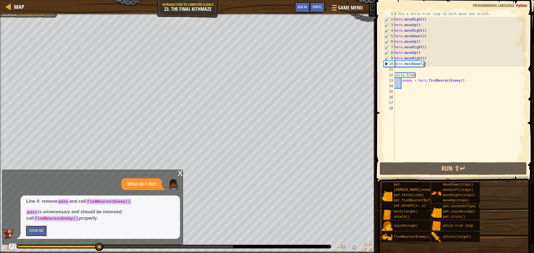
click at [425, 68] on div "# Use a while-true loop to both move and attack. hero . moveRight ( ) hero . mo…" at bounding box center [459, 91] width 132 height 161
click at [428, 61] on div "# Use a while-true loop to both move and attack. hero . moveRight ( ) hero . mo…" at bounding box center [459, 91] width 132 height 161
drag, startPoint x: 429, startPoint y: 48, endPoint x: 399, endPoint y: 43, distance: 29.8
click at [400, 51] on div "# Use a while-true loop to both move and attack. hero . moveRight ( ) hero . mo…" at bounding box center [459, 91] width 132 height 161
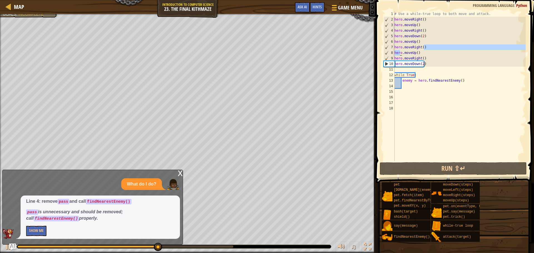
click at [399, 43] on div "# Use a while-true loop to both move and attack. hero . moveRight ( ) hero . mo…" at bounding box center [459, 91] width 132 height 161
drag, startPoint x: 399, startPoint y: 43, endPoint x: 403, endPoint y: 46, distance: 4.7
click at [403, 46] on div "# Use a while-true loop to both move and attack. hero . moveRight ( ) hero . mo…" at bounding box center [459, 91] width 132 height 161
type textarea "hero.moveRight() hero.moveUp()"
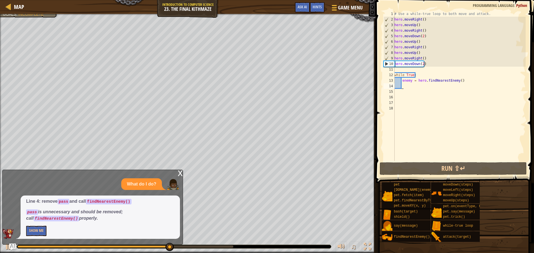
click at [489, 85] on div "# Use a while-true loop to both move and attack. hero . moveRight ( ) hero . mo…" at bounding box center [459, 91] width 132 height 161
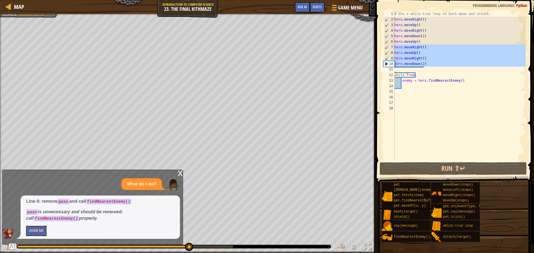
drag, startPoint x: 393, startPoint y: 47, endPoint x: 408, endPoint y: 69, distance: 26.6
click at [408, 69] on div "1 2 3 4 5 6 7 8 9 10 11 12 13 14 15 16 17 18 # Use a while-true loop to both mo…" at bounding box center [454, 86] width 143 height 150
type textarea "hero.moveDown(2)"
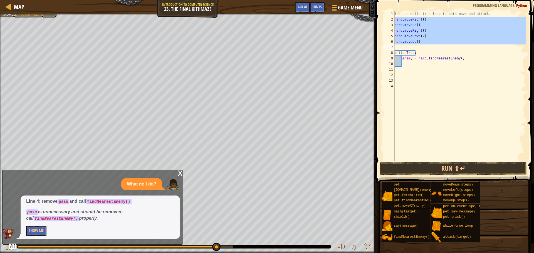
drag, startPoint x: 394, startPoint y: 20, endPoint x: 402, endPoint y: 43, distance: 24.3
click at [402, 43] on div "1 2 3 4 5 6 7 8 9 10 11 12 13 14 # Use a while-true loop to both move and attac…" at bounding box center [454, 86] width 143 height 150
type textarea "hero.moveUp()"
click at [407, 48] on div "# Use a while-true loop to both move and attack. hero . moveRight ( ) hero . mo…" at bounding box center [459, 86] width 132 height 150
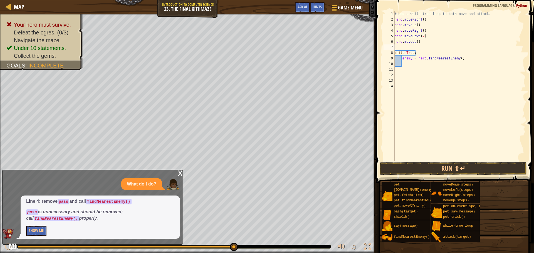
click at [407, 48] on div "# Use a while-true loop to both move and attack. hero . moveRight ( ) hero . mo…" at bounding box center [459, 91] width 132 height 161
click at [406, 46] on div "# Use a while-true loop to both move and attack. hero . moveRight ( ) hero . mo…" at bounding box center [459, 91] width 132 height 161
paste textarea
click at [420, 102] on div "# Use a while-true loop to both move and attack. hero . moveRight ( ) hero . mo…" at bounding box center [459, 91] width 132 height 161
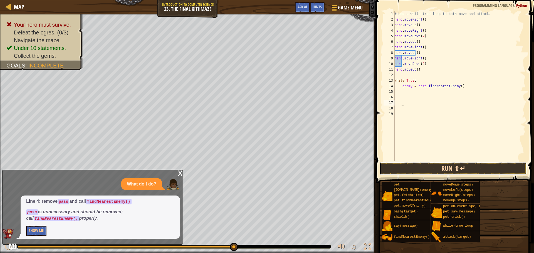
click at [420, 167] on button "Run ⇧↵" at bounding box center [453, 169] width 147 height 13
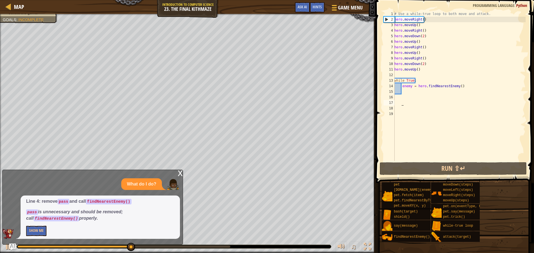
drag, startPoint x: 113, startPoint y: 232, endPoint x: 123, endPoint y: 236, distance: 10.3
click at [114, 232] on p "Show Me" at bounding box center [100, 231] width 148 height 10
click at [491, 77] on div "# Use a while-true loop to both move and attack. hero . moveRight ( ) hero . mo…" at bounding box center [459, 91] width 132 height 161
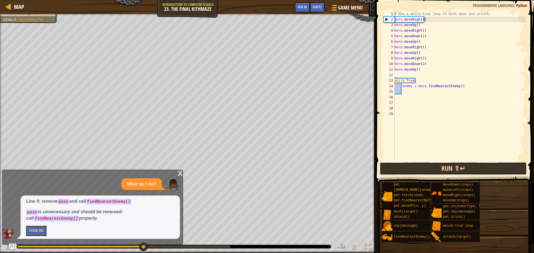
click at [450, 166] on button "Run ⇧↵" at bounding box center [453, 169] width 147 height 13
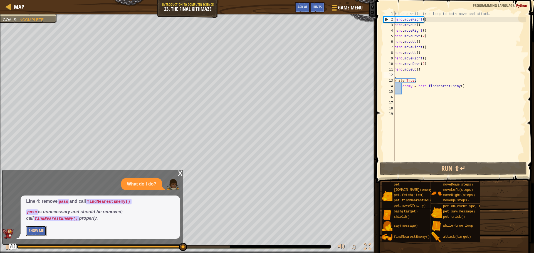
click at [35, 227] on button "Show Me" at bounding box center [36, 231] width 20 height 10
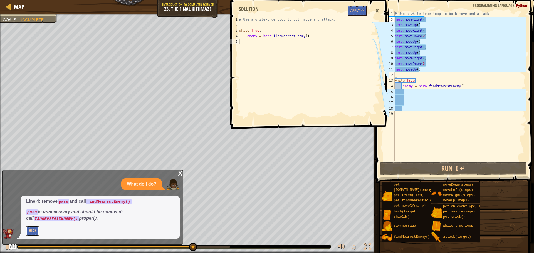
click at [34, 227] on button "Hide" at bounding box center [32, 231] width 13 height 10
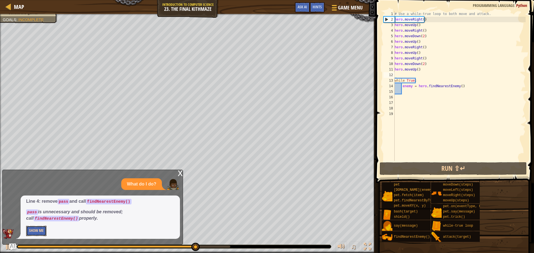
click at [34, 227] on button "Show Me" at bounding box center [36, 231] width 20 height 10
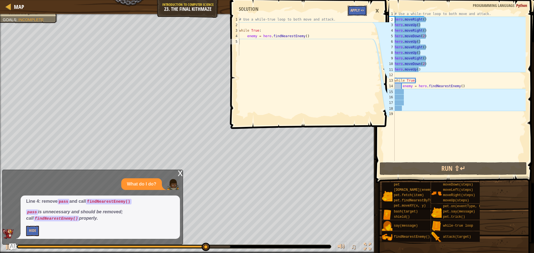
click at [360, 11] on button "Apply =>" at bounding box center [357, 11] width 19 height 10
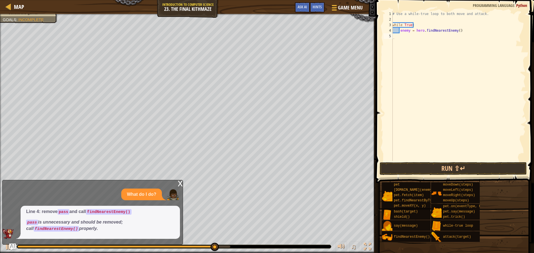
type textarea "while True:"
click at [420, 24] on div "# Use a while-true loop to both move and attack. while True : enemy = hero . fi…" at bounding box center [459, 91] width 134 height 161
click at [407, 17] on div "# Use a while-true loop to both move and attack. while True : enemy = hero . fi…" at bounding box center [459, 91] width 134 height 161
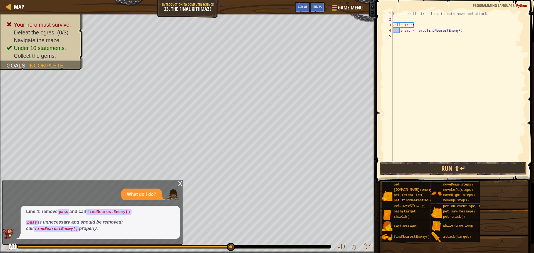
click at [442, 158] on div "# Use a while-true loop to both move and attack. while True : enemy = hero . fi…" at bounding box center [459, 91] width 134 height 161
click at [442, 164] on button "Run ⇧↵" at bounding box center [453, 169] width 147 height 13
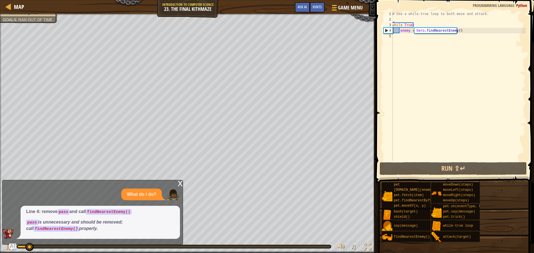
click at [406, 21] on div "# Use a while-true loop to both move and attack. while True : enemy = hero . fi…" at bounding box center [459, 91] width 134 height 161
type textarea "r"
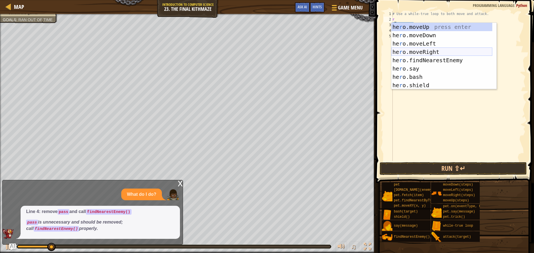
click at [429, 52] on div "he r o.moveUp press enter he r o.moveDown press enter he r o.moveLeft press ent…" at bounding box center [442, 64] width 101 height 83
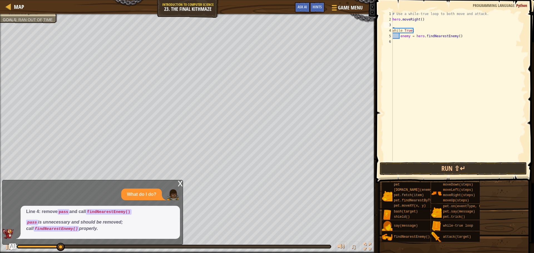
click at [410, 22] on div "# Use a while-true loop to both move and attack. hero . moveRight ( ) while Tru…" at bounding box center [459, 91] width 134 height 161
type textarea "hero.moveRight()"
click at [400, 22] on div "# Use a while-true loop to both move and attack. hero . moveRight ( ) while Tru…" at bounding box center [459, 91] width 134 height 161
type textarea "u"
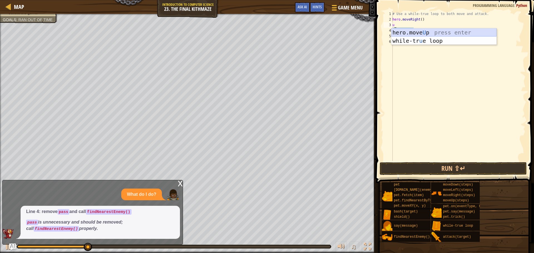
click at [400, 31] on div "hero.move U p press enter while-tr u e loop press enter" at bounding box center [444, 44] width 105 height 33
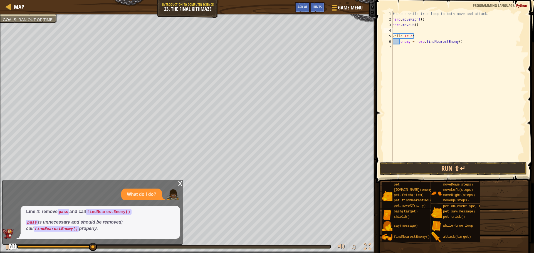
type textarea "r"
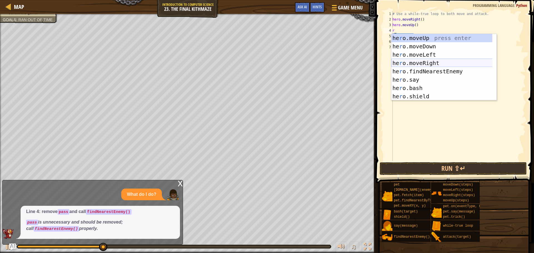
click at [402, 62] on div "he r o.moveUp press enter he r o.moveDown press enter he r o.moveLeft press ent…" at bounding box center [444, 75] width 105 height 83
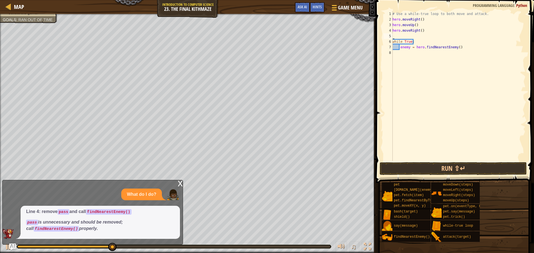
type textarea "d"
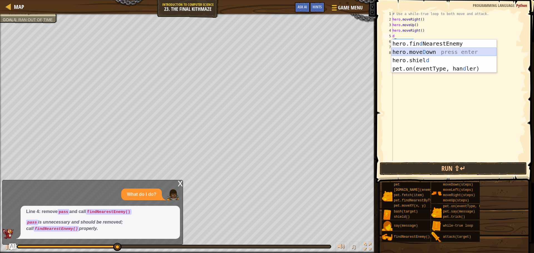
click at [416, 51] on div "hero.fin d NearestEnemy press enter hero.[PERSON_NAME] own press enter hero.[PE…" at bounding box center [444, 65] width 105 height 50
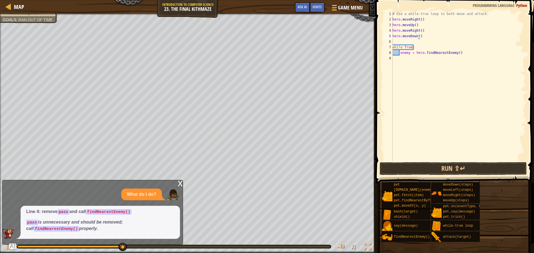
click at [419, 36] on div "# Use a while-true loop to both move and attack. hero . moveRight ( ) hero . mo…" at bounding box center [459, 91] width 134 height 161
click at [418, 36] on div "# Use a while-true loop to both move and attack. hero . moveRight ( ) hero . mo…" at bounding box center [459, 91] width 134 height 161
type textarea "hero.moveDown(2()"
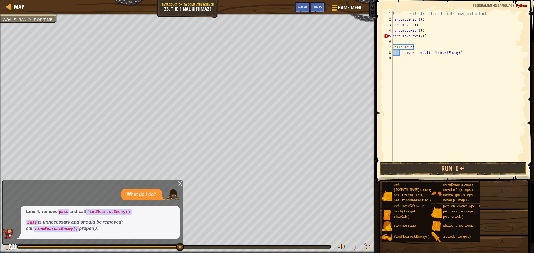
paste textarea
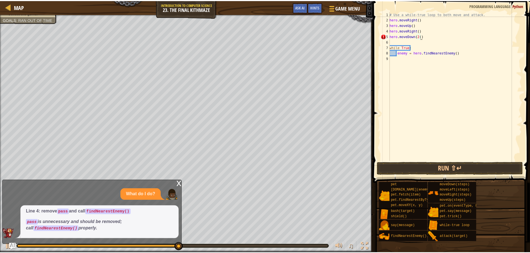
scroll to position [3, 0]
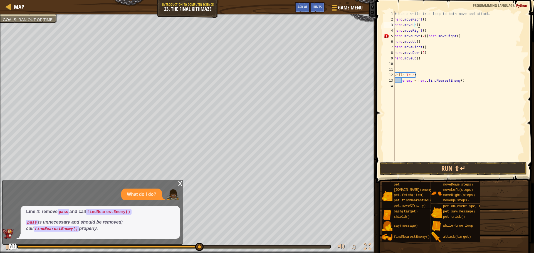
click at [453, 25] on div "# Use a while-true loop to both move and attack. hero . moveRight ( ) hero . mo…" at bounding box center [459, 91] width 132 height 161
click at [425, 57] on div "# Use a while-true loop to both move and attack. hero . moveRight ( ) hero . mo…" at bounding box center [459, 91] width 132 height 161
type textarea "h"
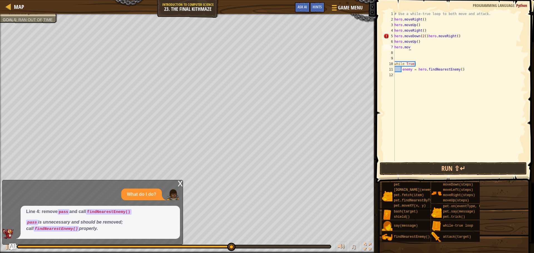
type textarea "h"
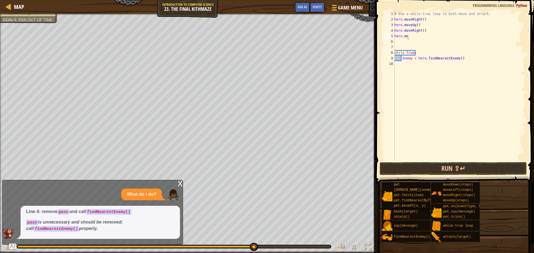
type textarea "h"
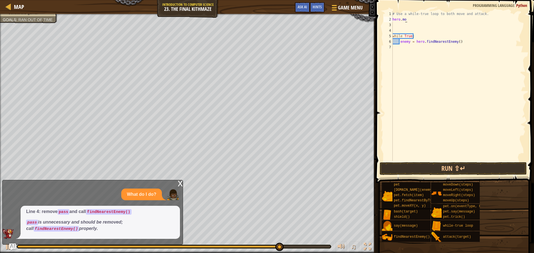
type textarea "h"
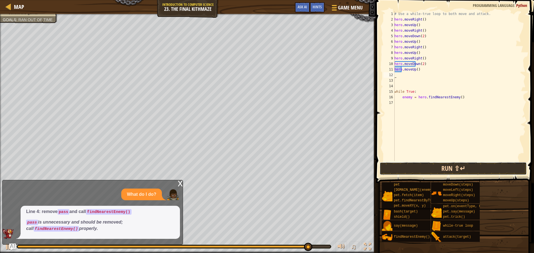
click at [425, 169] on button "Run ⇧↵" at bounding box center [453, 169] width 147 height 13
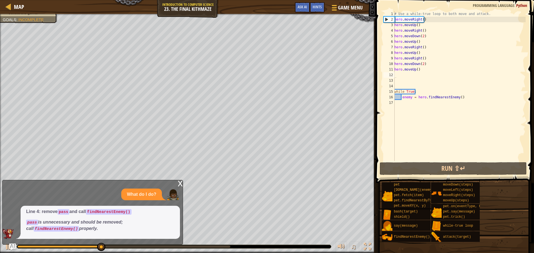
click at [181, 183] on div "x" at bounding box center [180, 184] width 5 height 6
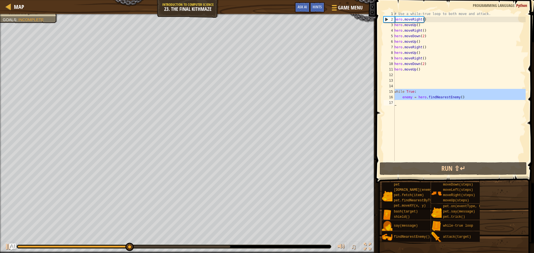
drag, startPoint x: 395, startPoint y: 89, endPoint x: 399, endPoint y: 102, distance: 13.0
click at [399, 102] on div "# Use a while-true loop to both move and attack. hero . moveRight ( ) hero . mo…" at bounding box center [459, 91] width 132 height 161
click at [484, 16] on div "# Use a while-true loop to both move and attack. hero . moveRight ( ) hero . mo…" at bounding box center [459, 91] width 132 height 161
type textarea "# Use a while-true loop to both move and attack."
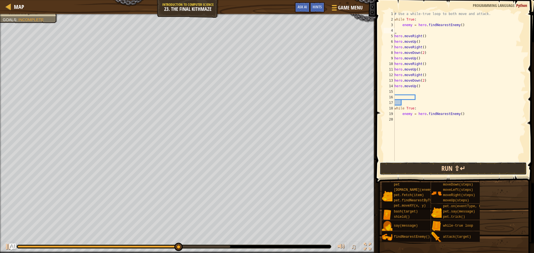
click at [459, 169] on button "Run ⇧↵" at bounding box center [453, 169] width 147 height 13
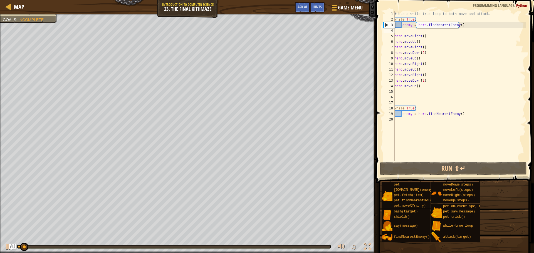
click at [475, 109] on div "# Use a while-true loop to both move and attack. while True : enemy = hero . fi…" at bounding box center [459, 91] width 132 height 161
click at [467, 112] on div "# Use a while-true loop to both move and attack. while True : enemy = hero . fi…" at bounding box center [459, 91] width 132 height 161
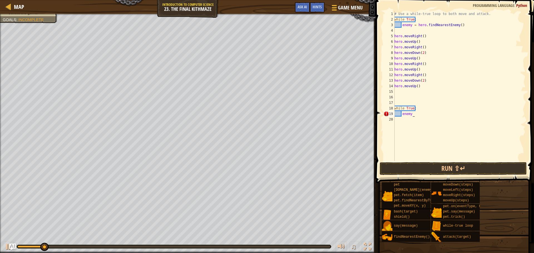
type textarea "e"
type textarea "w"
click at [493, 164] on button "Run ⇧↵" at bounding box center [453, 169] width 147 height 13
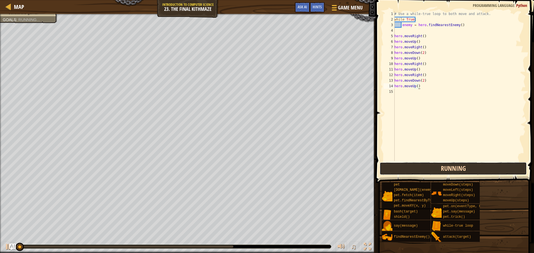
click at [493, 164] on button "Running" at bounding box center [453, 169] width 147 height 13
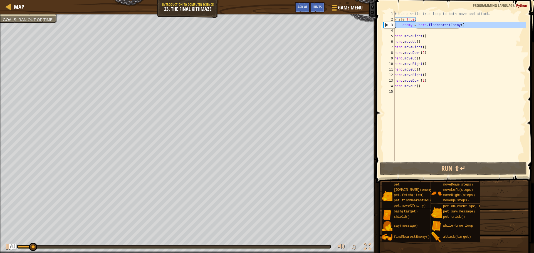
type textarea "enemy = hero.findNearestEnemy()"
click at [414, 28] on div "# Use a while-true loop to both move and attack. while True : enemy = hero . fi…" at bounding box center [459, 91] width 132 height 161
click at [416, 31] on div "# Use a while-true loop to both move and attack. while True : enemy = hero . fi…" at bounding box center [459, 91] width 132 height 161
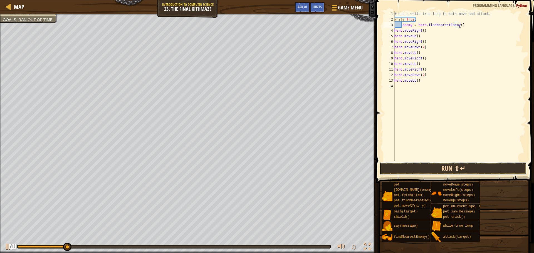
click at [438, 170] on button "Run ⇧↵" at bounding box center [453, 169] width 147 height 13
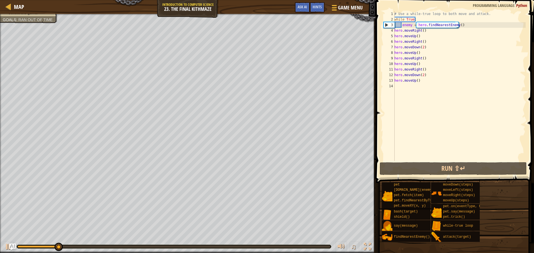
click at [456, 24] on div "# Use a while-true loop to both move and attack. while True : enemy = hero . fi…" at bounding box center [459, 91] width 132 height 161
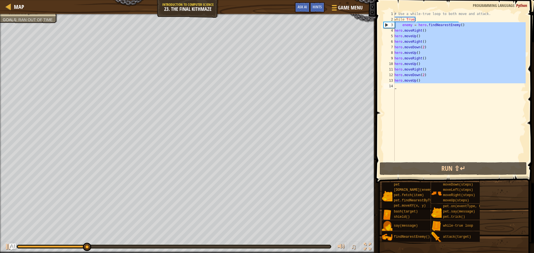
drag, startPoint x: 395, startPoint y: 23, endPoint x: 390, endPoint y: 97, distance: 75.0
type textarea "hero.moveUp()"
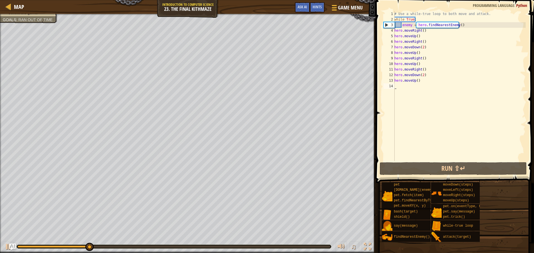
click at [397, 107] on div "# Use a while-true loop to both move and attack. while True : enemy = hero . fi…" at bounding box center [459, 91] width 132 height 161
click at [407, 16] on div "# Use a while-true loop to both move and attack. while True : enemy = hero . fi…" at bounding box center [459, 91] width 132 height 161
click at [407, 19] on div "# Use a while-true loop to both move and attack. while True : enemy = hero . fi…" at bounding box center [459, 91] width 132 height 161
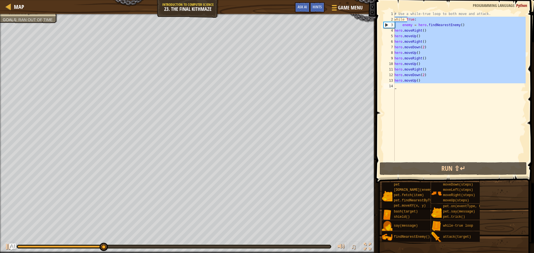
drag, startPoint x: 407, startPoint y: 19, endPoint x: 410, endPoint y: 136, distance: 116.6
click at [411, 134] on div "# Use a while-true loop to both move and attack. while True : enemy = hero . fi…" at bounding box center [459, 91] width 132 height 161
type textarea "hero.moveUp()"
click at [411, 136] on div "# Use a while-true loop to both move and attack. while True : enemy = hero . fi…" at bounding box center [459, 86] width 132 height 150
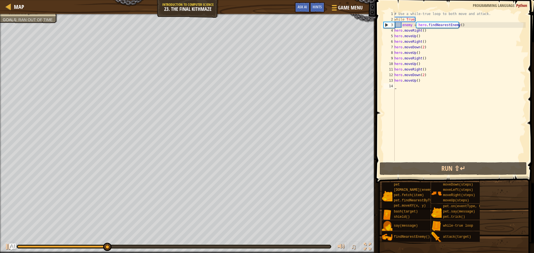
click at [379, 108] on span at bounding box center [455, 84] width 163 height 200
click at [17, 5] on span "Map" at bounding box center [19, 7] width 10 height 8
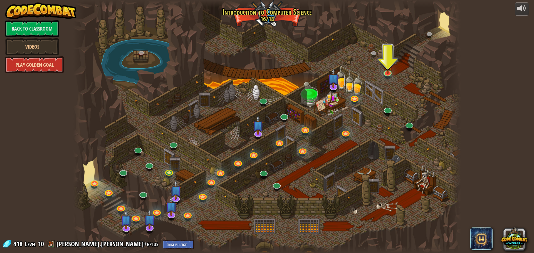
click at [40, 69] on link "Play Golden Goal" at bounding box center [34, 64] width 58 height 17
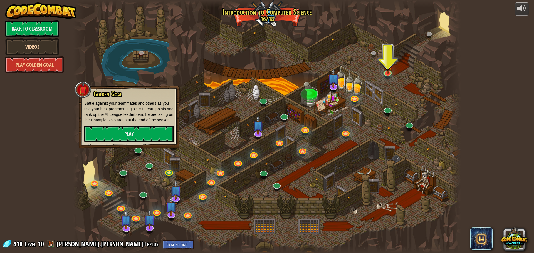
click at [43, 53] on link "Videos" at bounding box center [32, 46] width 54 height 17
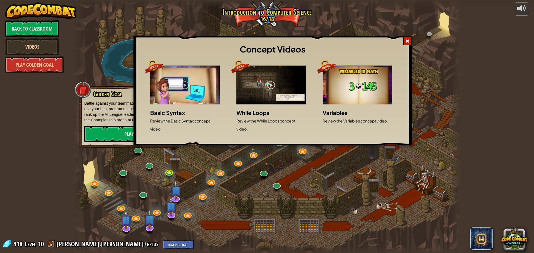
click at [25, 31] on div "Concept Videos Basic Syntax Review the Basic Syntax concept video. While Loops …" at bounding box center [267, 126] width 534 height 253
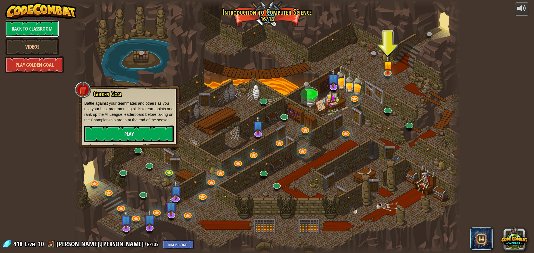
click at [25, 31] on link "Back to Classroom" at bounding box center [32, 28] width 54 height 17
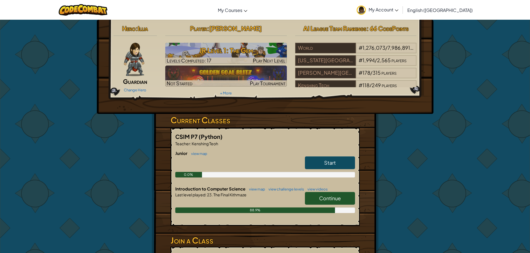
scroll to position [83, 0]
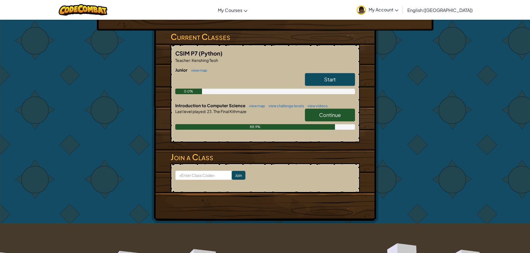
click at [351, 109] on link "Continue" at bounding box center [330, 115] width 50 height 13
